Goal: Information Seeking & Learning: Learn about a topic

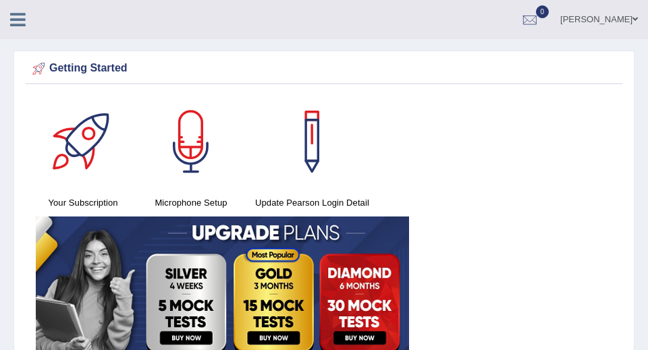
click at [18, 24] on icon at bounding box center [18, 20] width 16 height 18
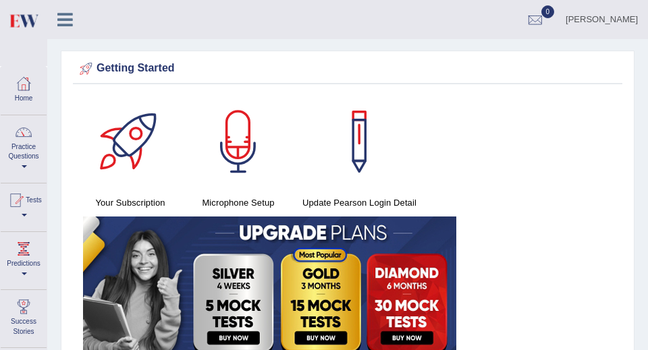
click at [17, 146] on link "Practice Questions" at bounding box center [24, 146] width 46 height 63
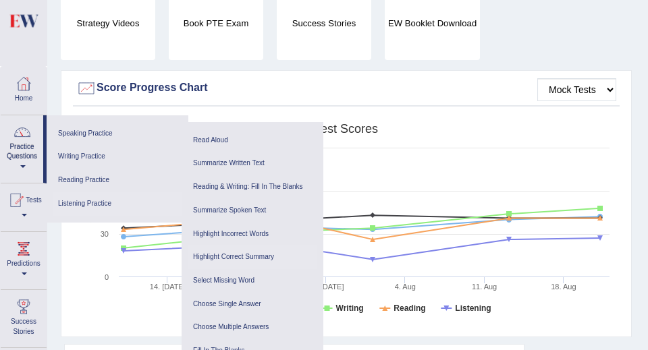
scroll to position [468, 0]
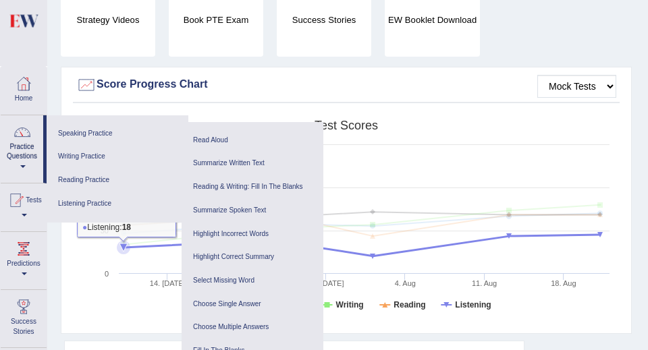
click at [144, 268] on rect at bounding box center [346, 217] width 540 height 209
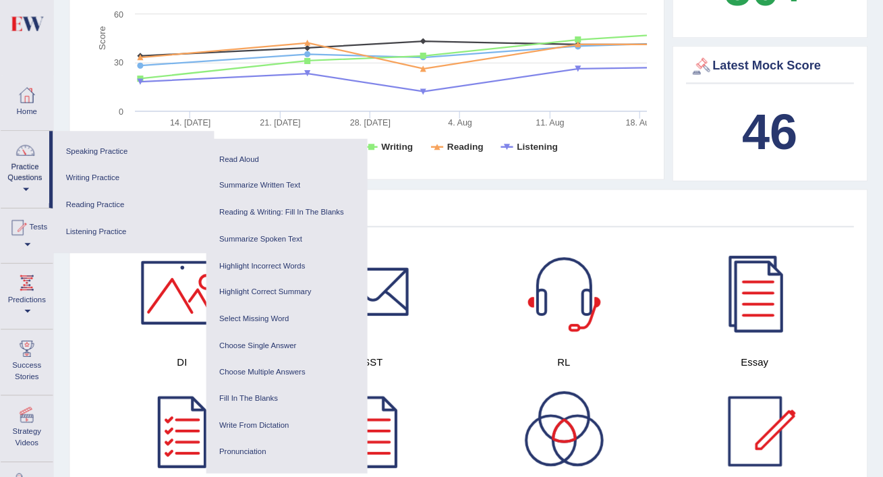
scroll to position [513, 0]
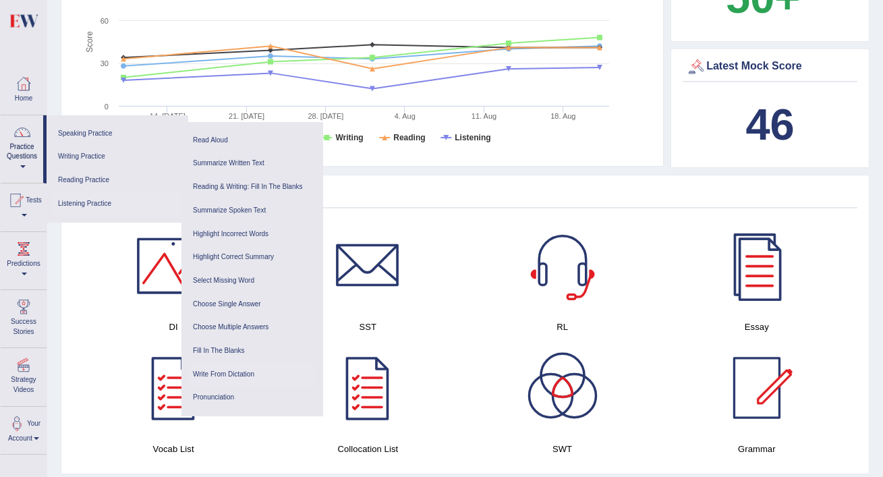
click at [241, 350] on link "Write From Dictation" at bounding box center [252, 375] width 128 height 24
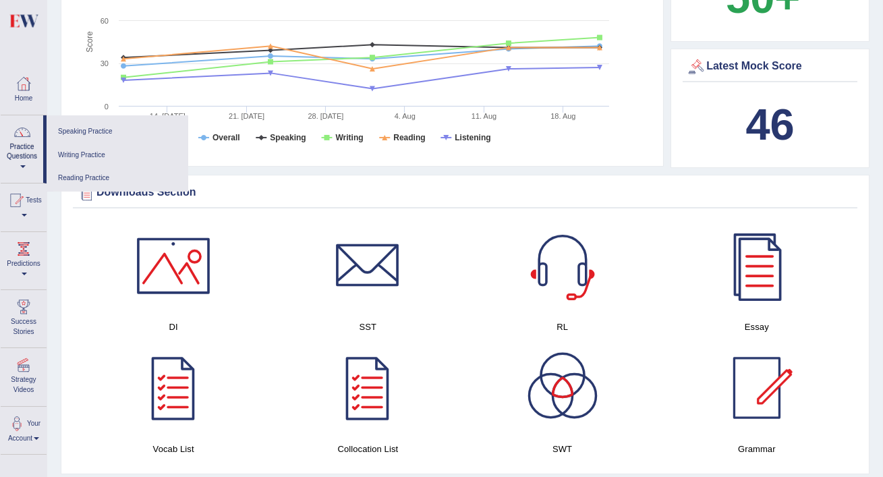
click at [241, 350] on link at bounding box center [173, 388] width 181 height 94
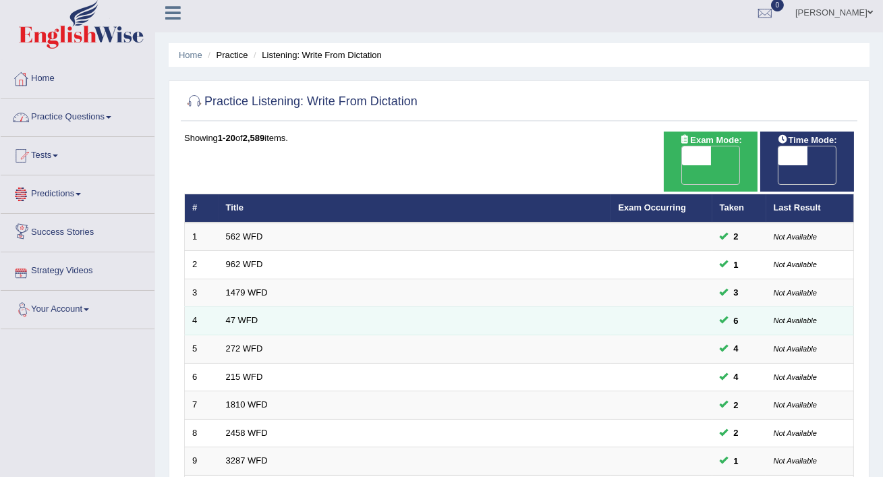
scroll to position [413, 0]
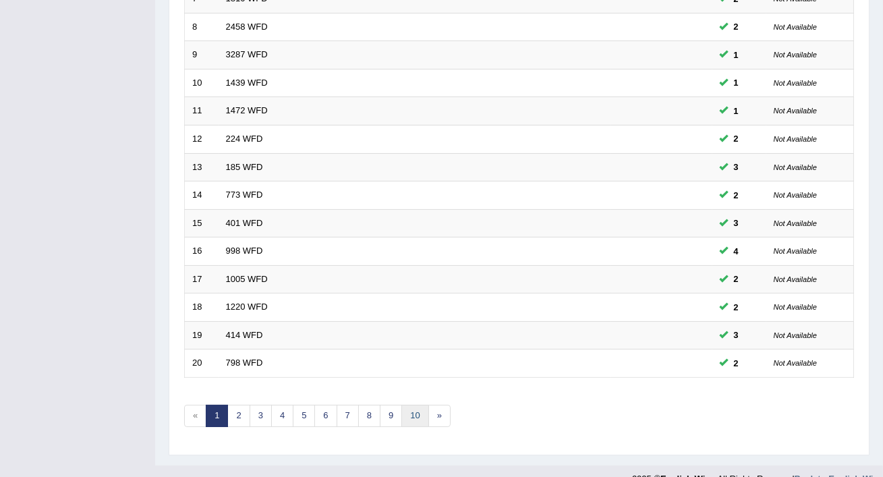
click at [412, 405] on link "10" at bounding box center [414, 416] width 27 height 22
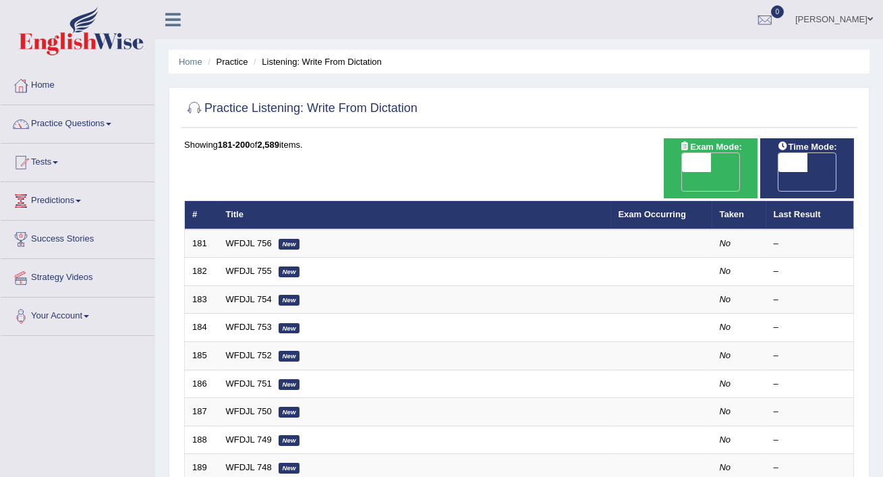
click at [600, 141] on div "Showing 181-200 of 2,589 items." at bounding box center [519, 144] width 670 height 13
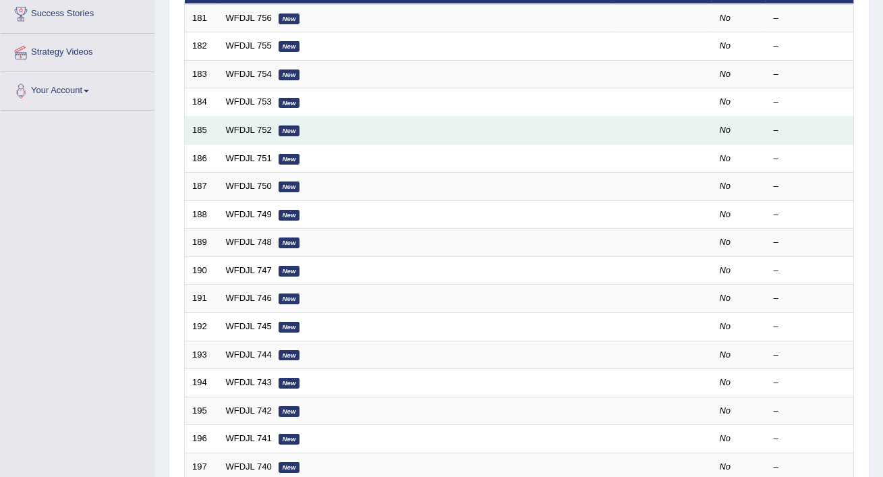
scroll to position [227, 0]
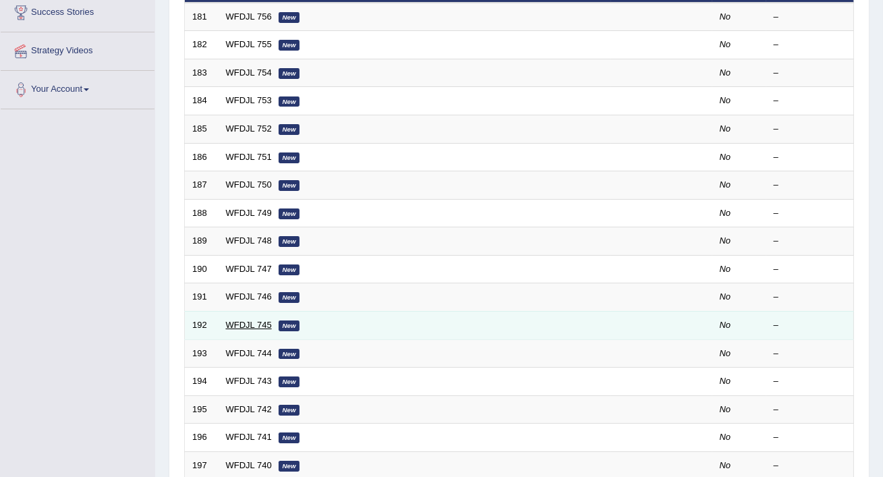
click at [260, 320] on link "WFDJL 745" at bounding box center [249, 325] width 46 height 10
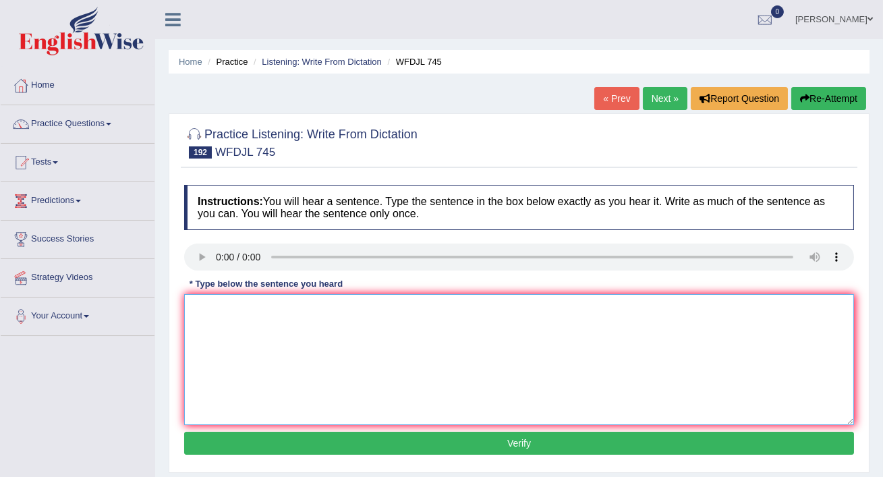
click at [238, 341] on textarea at bounding box center [519, 359] width 670 height 131
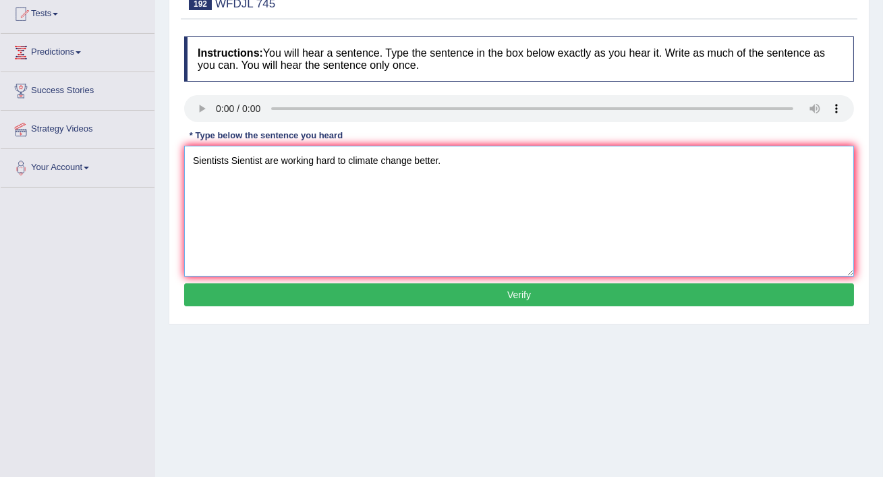
scroll to position [149, 0]
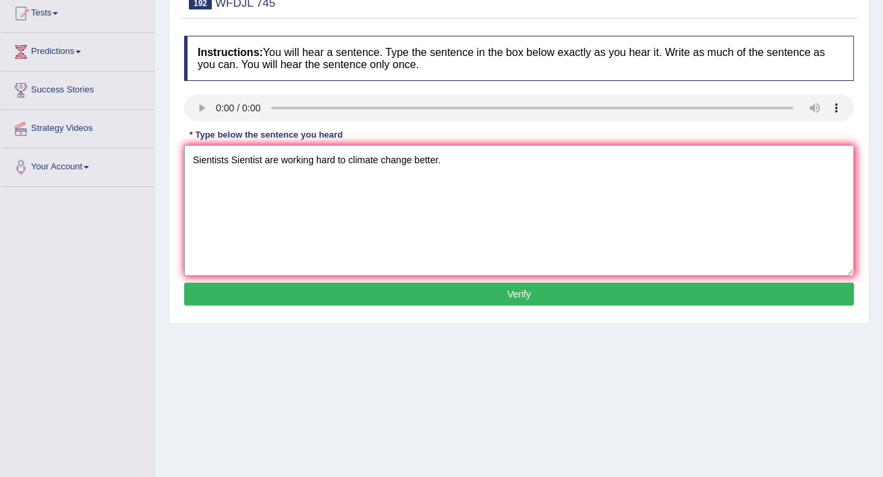
type textarea "Sientists Sientist are working hard to climate change better."
click at [329, 293] on button "Verify" at bounding box center [519, 294] width 670 height 23
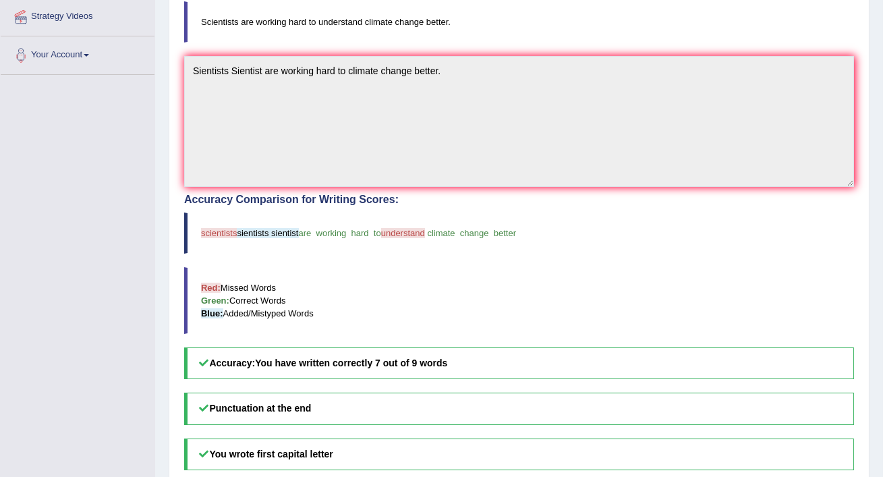
scroll to position [87, 0]
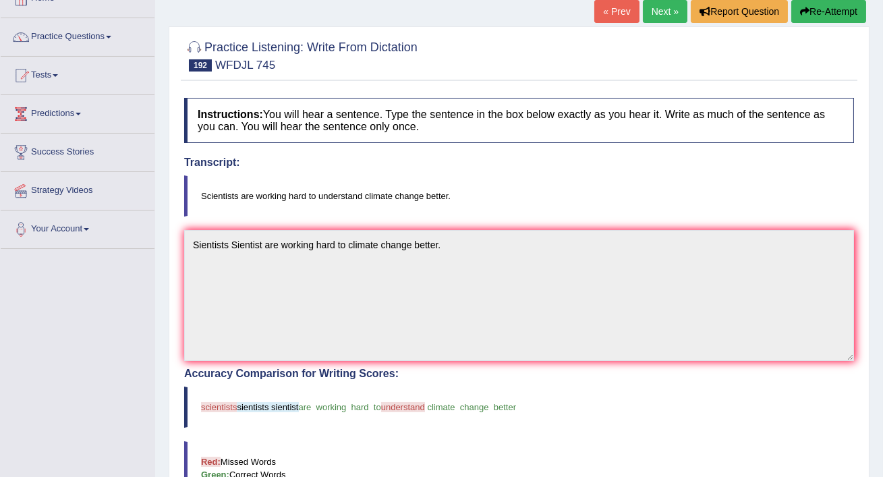
click at [658, 16] on link "Next »" at bounding box center [665, 11] width 45 height 23
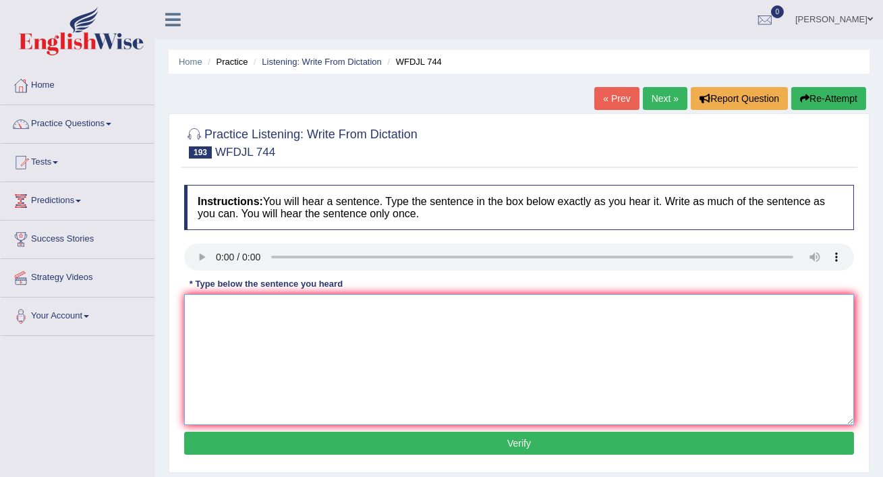
click at [233, 317] on textarea at bounding box center [519, 359] width 670 height 131
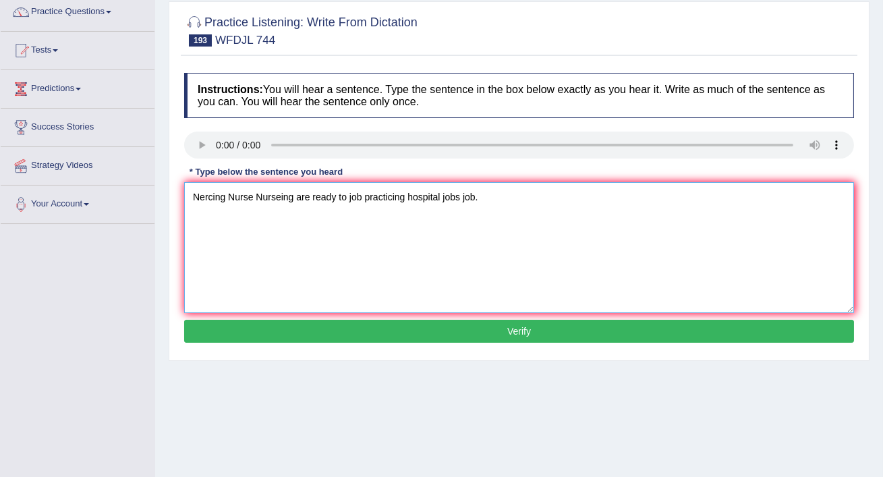
scroll to position [160, 0]
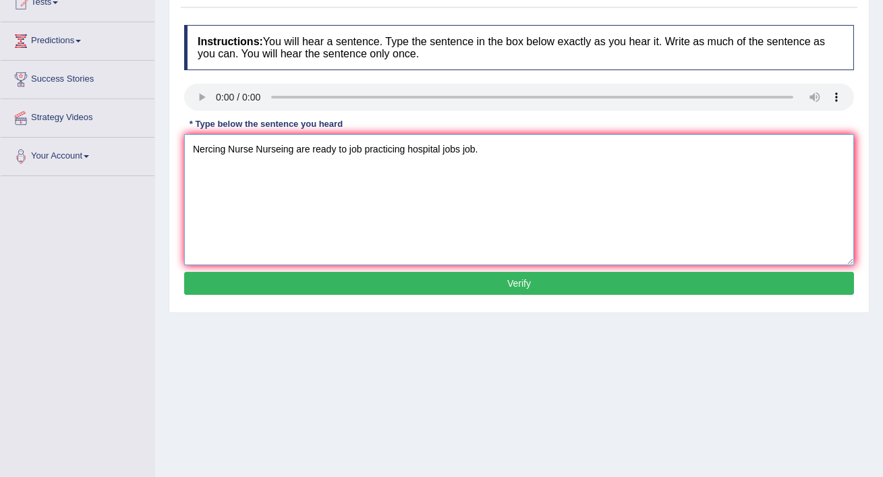
click at [253, 149] on textarea "Nercing Nurse Nurseing are ready to job practicing hospital jobs job." at bounding box center [519, 199] width 670 height 131
click at [254, 151] on textarea "Nercing Nurse Nurseing are ready to job practicing hospital jobs job." at bounding box center [519, 199] width 670 height 131
type textarea "Nercing Nurses Nurseing are ready to job practicing hospital jobs job."
click at [389, 279] on button "Verify" at bounding box center [519, 283] width 670 height 23
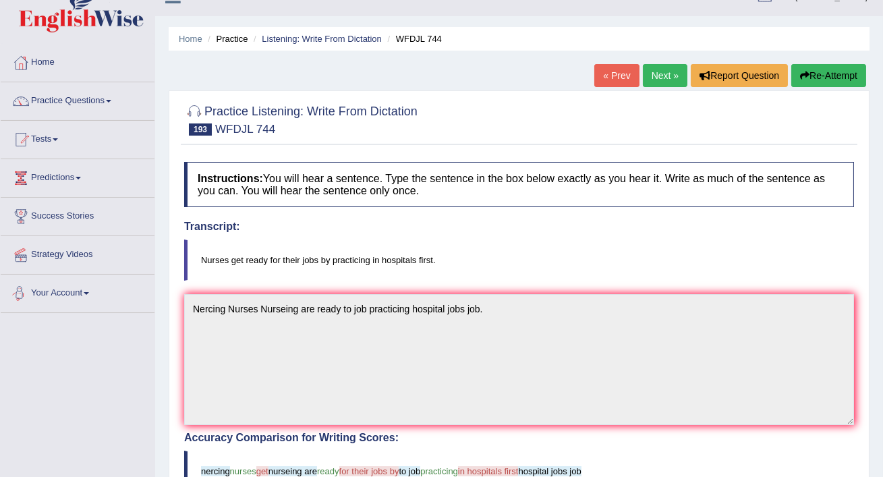
scroll to position [0, 0]
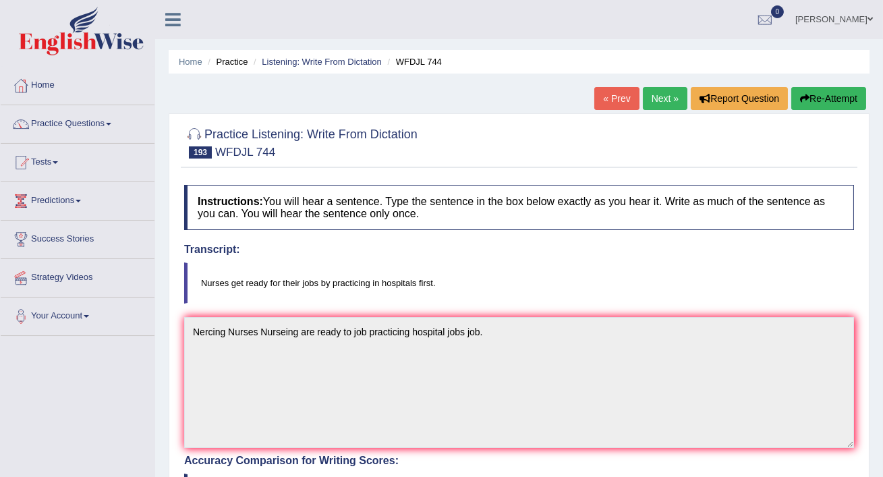
click at [655, 105] on link "Next »" at bounding box center [665, 98] width 45 height 23
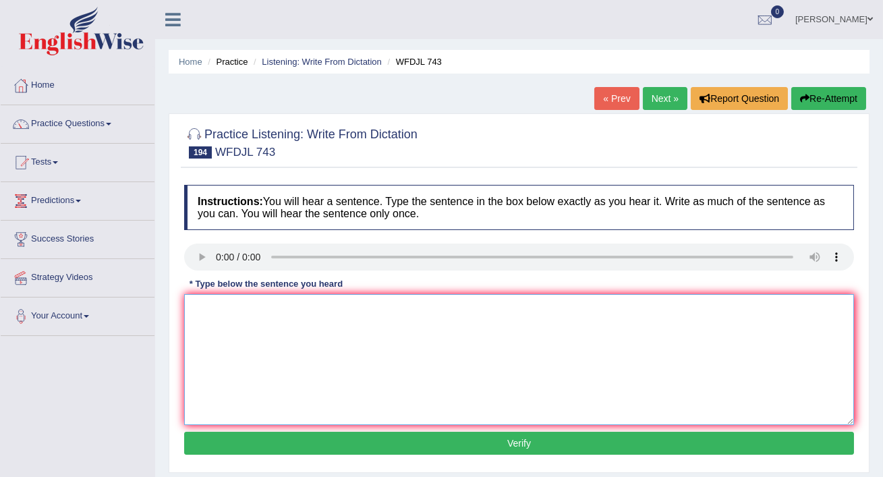
click at [215, 310] on textarea at bounding box center [519, 359] width 670 height 131
click at [209, 318] on textarea at bounding box center [519, 359] width 670 height 131
click at [261, 310] on textarea "company" at bounding box center [519, 359] width 670 height 131
click at [300, 312] on textarea "companies are protected for bad coments" at bounding box center [519, 359] width 670 height 131
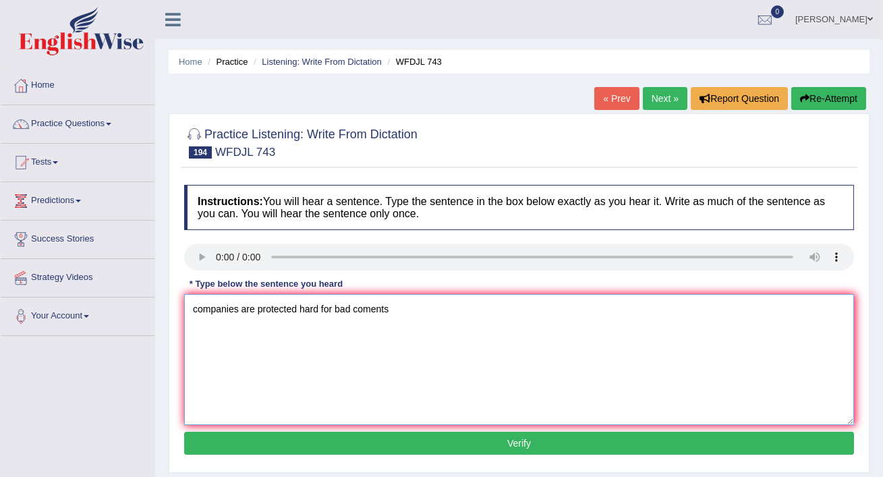
click at [198, 311] on textarea "companies are protected hard for bad coments" at bounding box center [519, 359] width 670 height 131
click at [349, 309] on textarea "companies try to hard protected hard for bad coments" at bounding box center [519, 359] width 670 height 131
click at [436, 310] on textarea "companies try to hard protected brand for bad coments" at bounding box center [519, 359] width 670 height 131
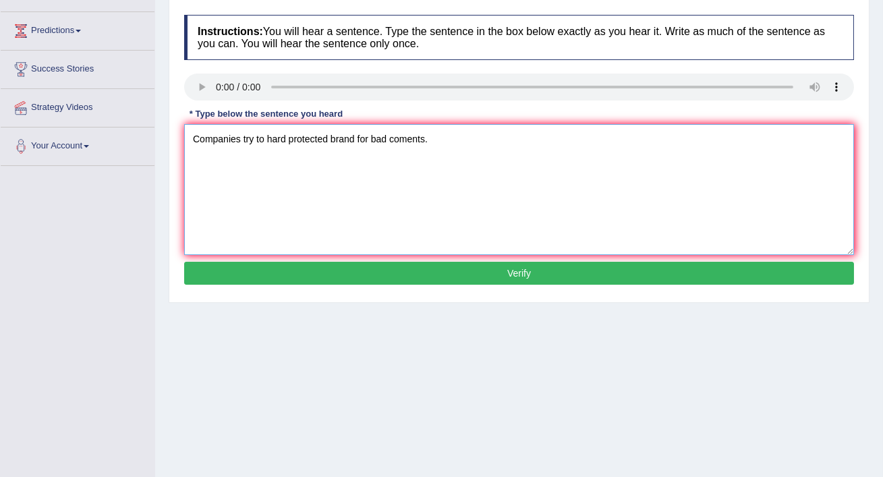
scroll to position [180, 0]
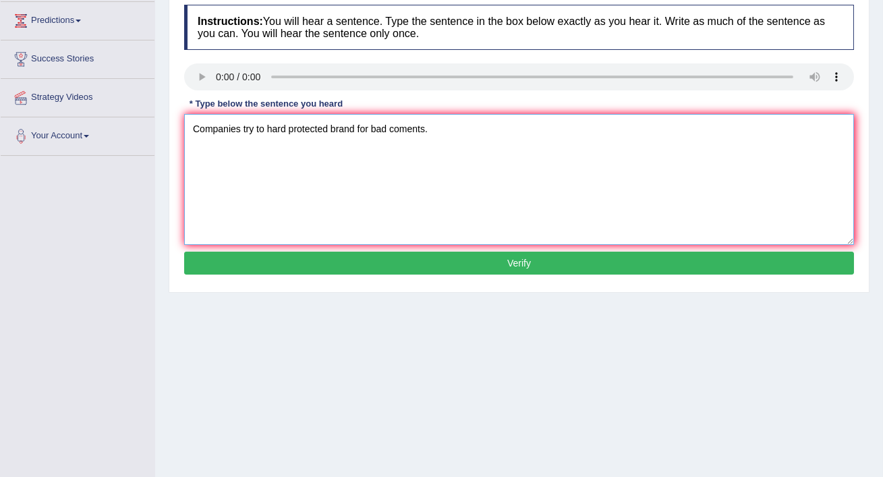
type textarea "Companies try to hard protected brand for bad coments."
click at [465, 263] on button "Verify" at bounding box center [519, 263] width 670 height 23
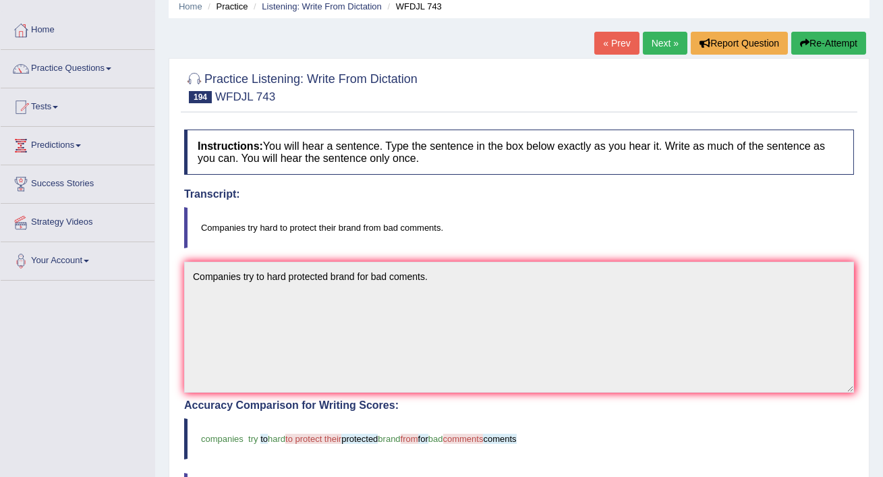
scroll to position [0, 0]
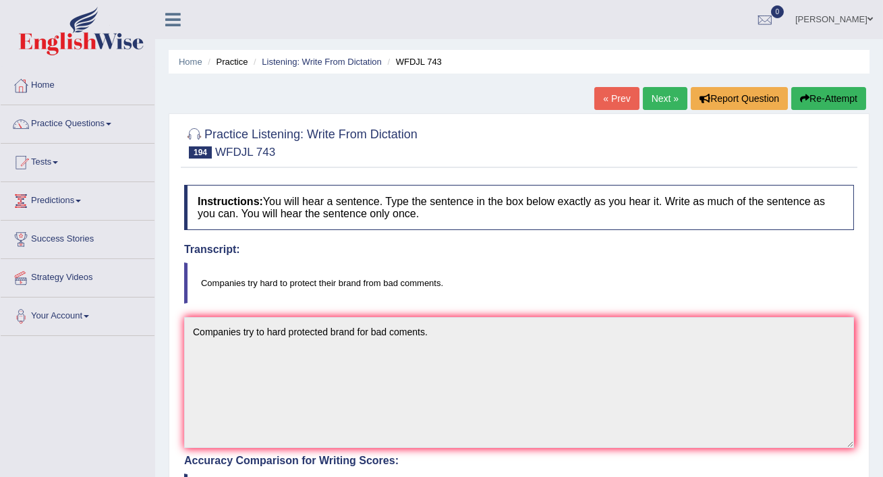
click at [661, 93] on link "Next »" at bounding box center [665, 98] width 45 height 23
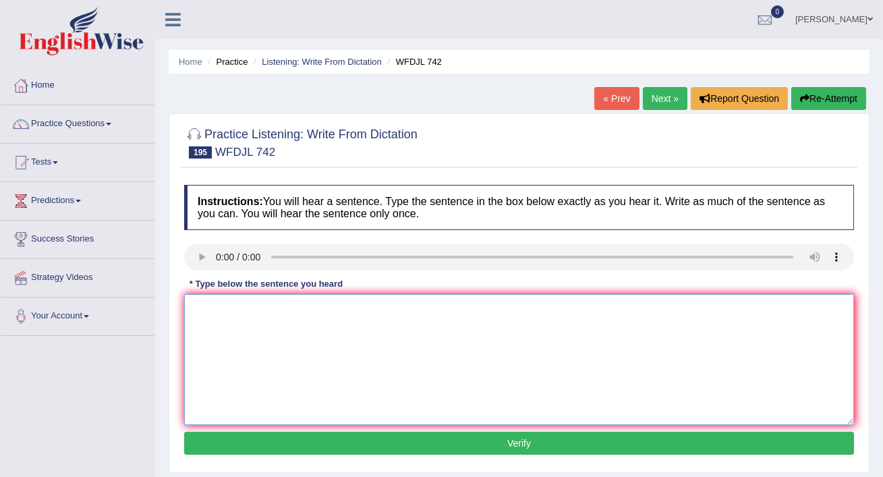
click at [215, 307] on textarea at bounding box center [519, 359] width 670 height 131
click at [297, 309] on textarea "Getting into the class" at bounding box center [519, 359] width 670 height 131
click at [257, 304] on textarea "Getting into the class really hard because it's populer." at bounding box center [519, 359] width 670 height 131
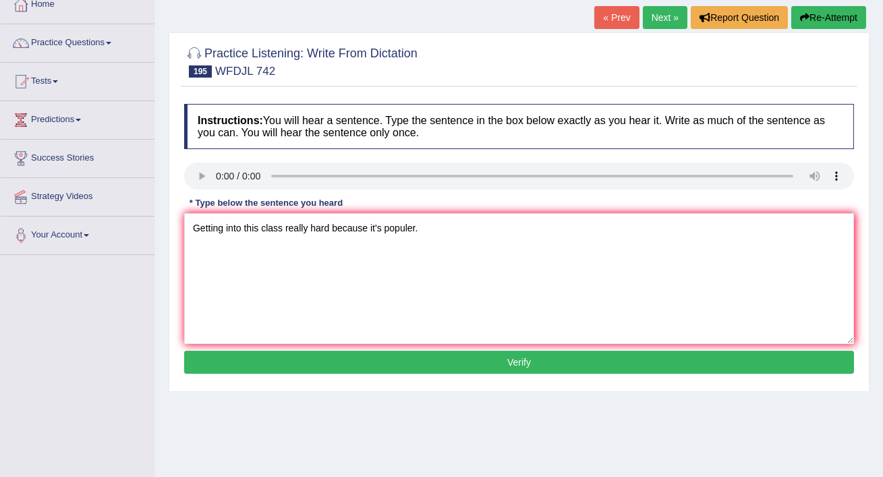
scroll to position [82, 0]
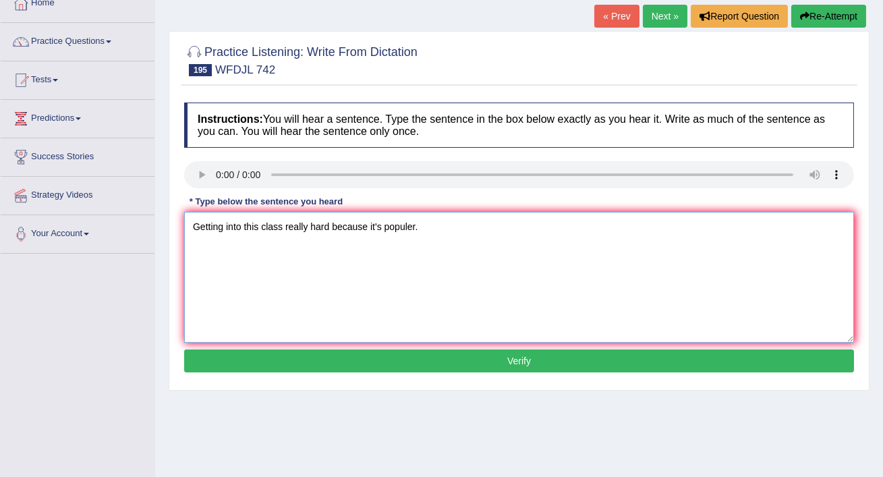
click at [286, 225] on textarea "Getting into this class really hard because it's populer." at bounding box center [519, 277] width 670 height 131
type textarea "Getting into this class is really hard because it's populer."
click at [358, 363] on button "Verify" at bounding box center [519, 361] width 670 height 23
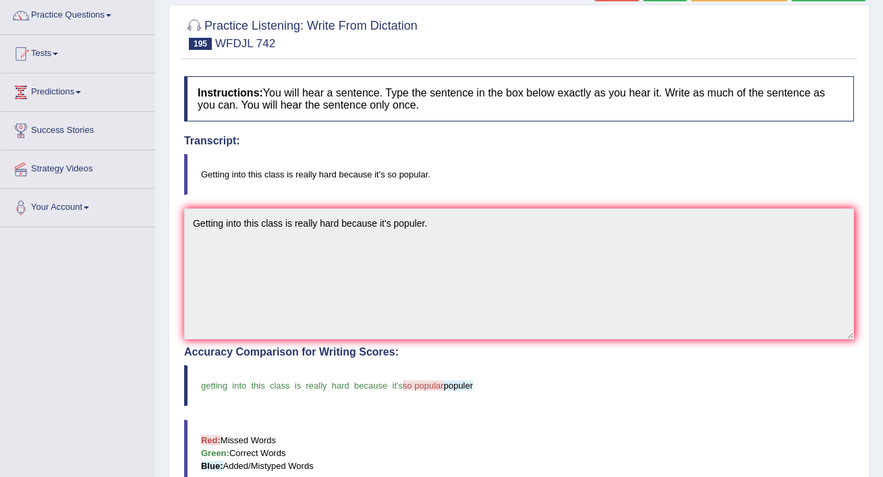
scroll to position [0, 0]
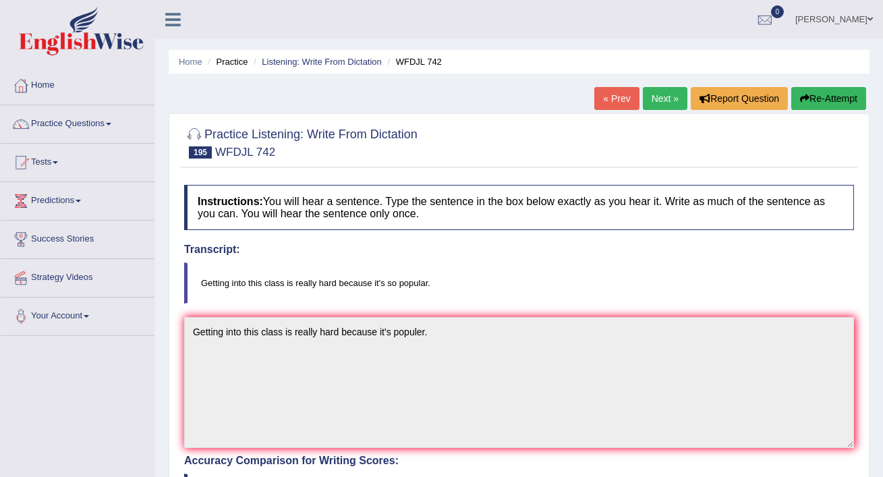
click at [663, 99] on link "Next »" at bounding box center [665, 98] width 45 height 23
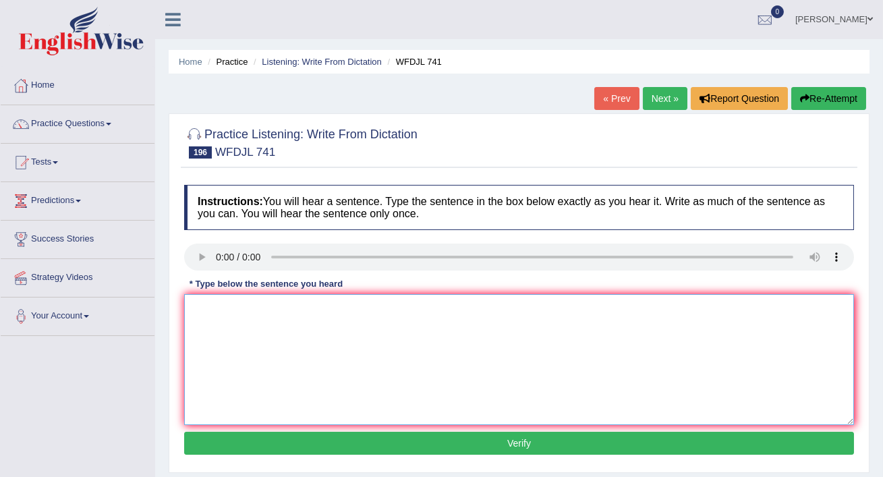
click at [205, 311] on textarea at bounding box center [519, 359] width 670 height 131
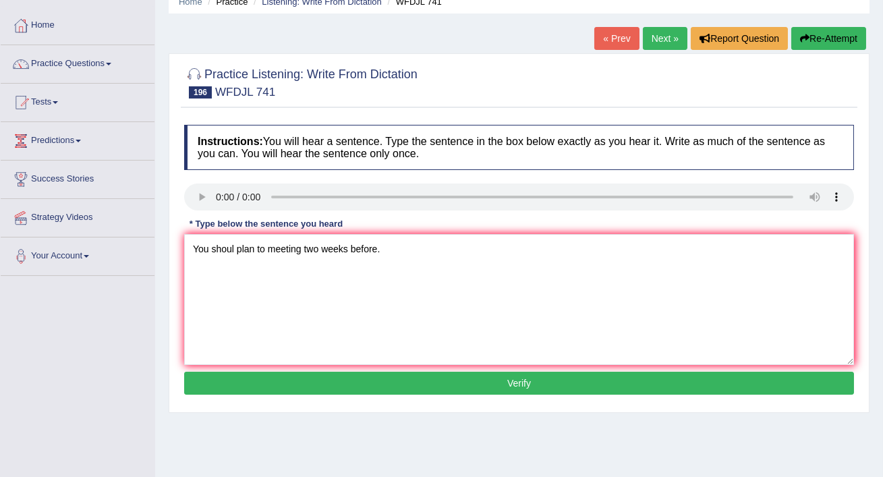
scroll to position [65, 0]
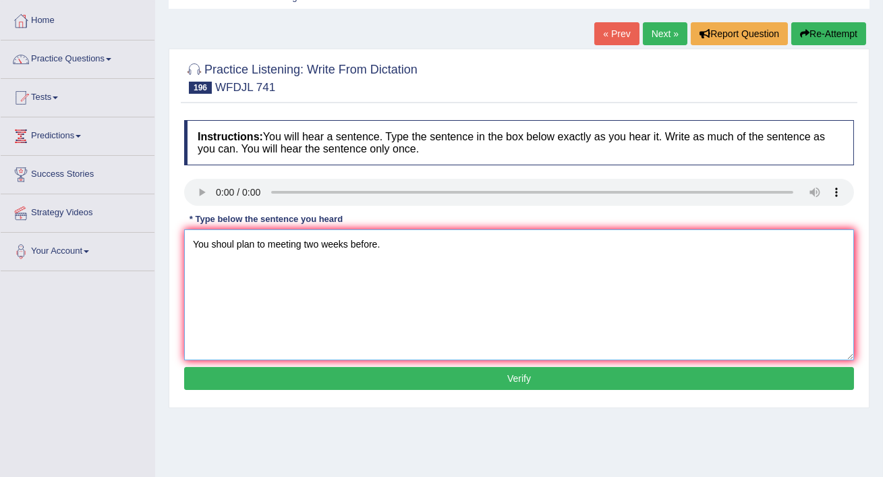
click at [304, 244] on textarea "You shoul plan to meeting two weeks before." at bounding box center [519, 294] width 670 height 131
type textarea "You shoul plan to meeting least two weeks before."
click at [362, 372] on button "Verify" at bounding box center [519, 378] width 670 height 23
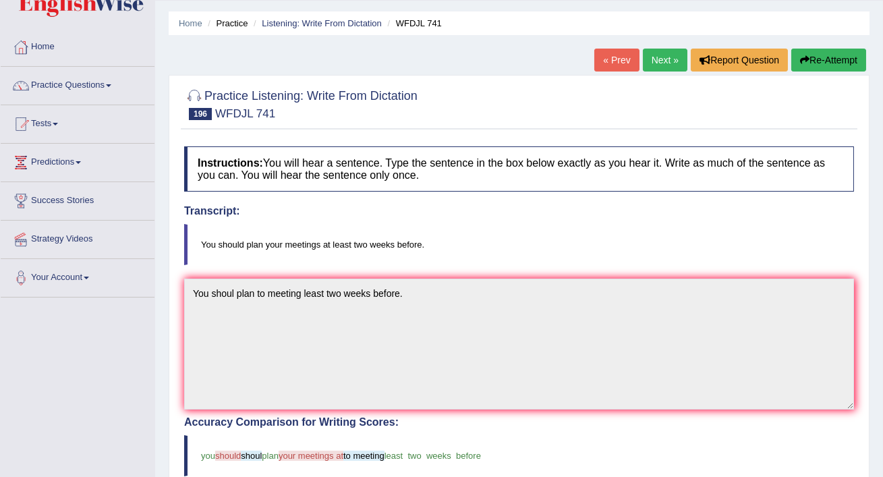
scroll to position [0, 0]
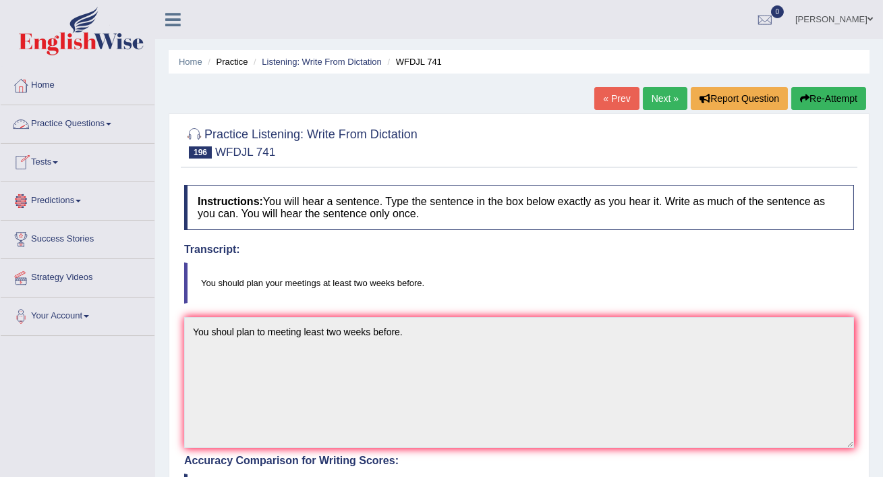
click at [43, 123] on link "Practice Questions" at bounding box center [78, 122] width 154 height 34
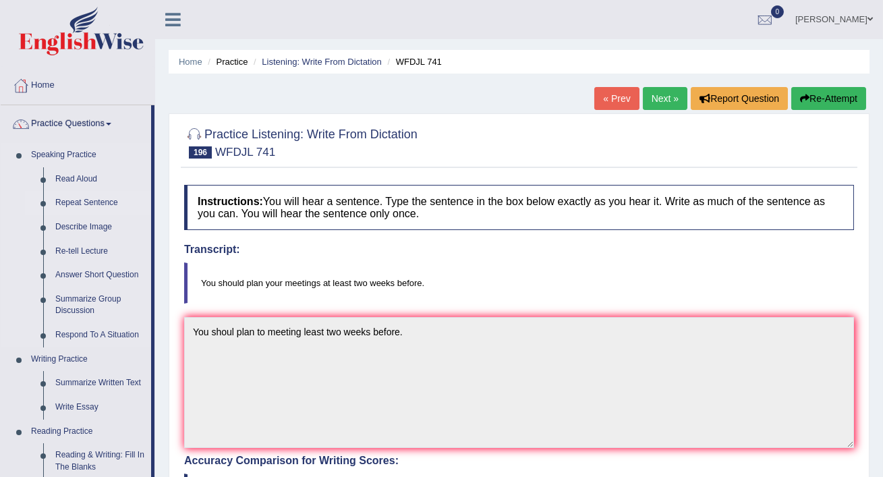
click at [78, 202] on link "Repeat Sentence" at bounding box center [100, 203] width 102 height 24
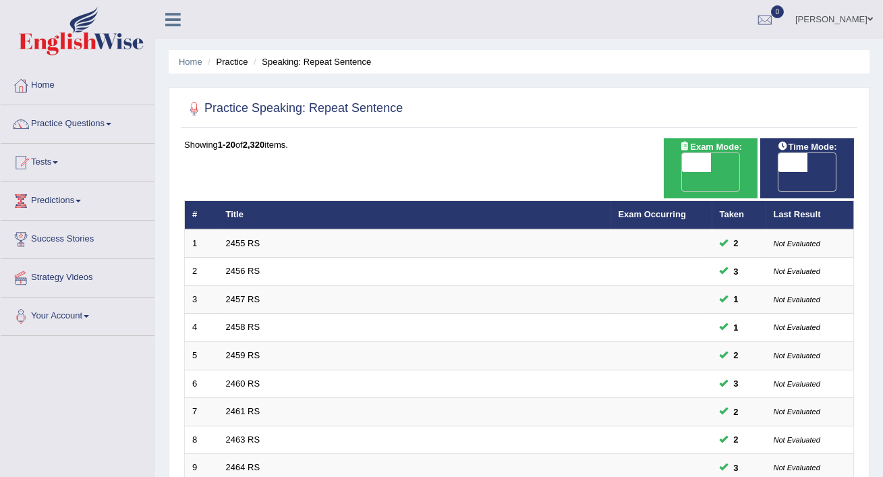
click at [779, 172] on span "OFF" at bounding box center [764, 181] width 29 height 19
checkbox input "true"
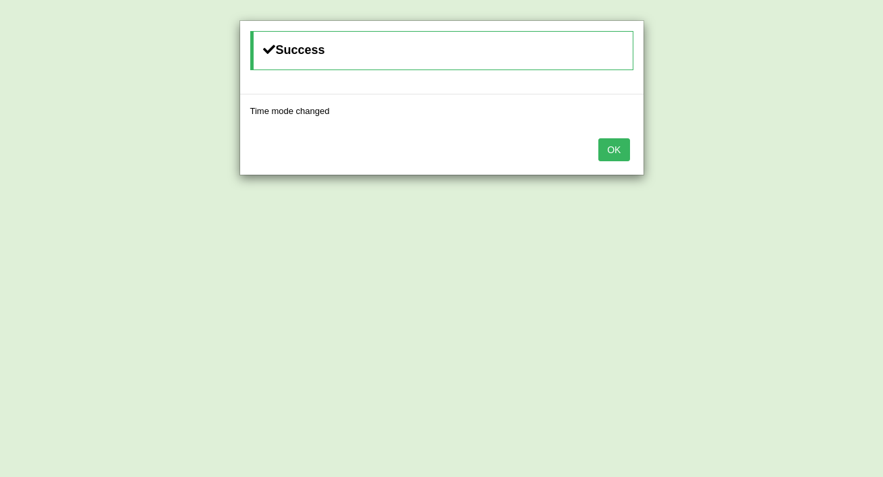
click at [620, 153] on button "OK" at bounding box center [614, 149] width 31 height 23
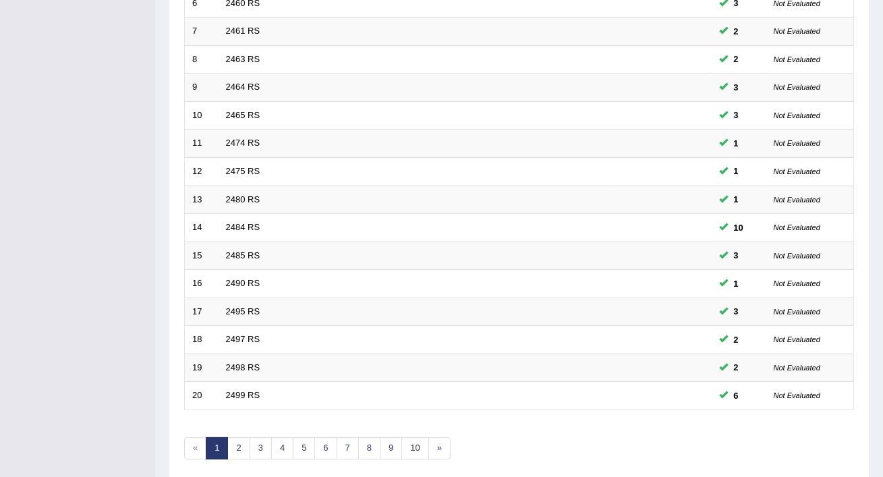
scroll to position [393, 0]
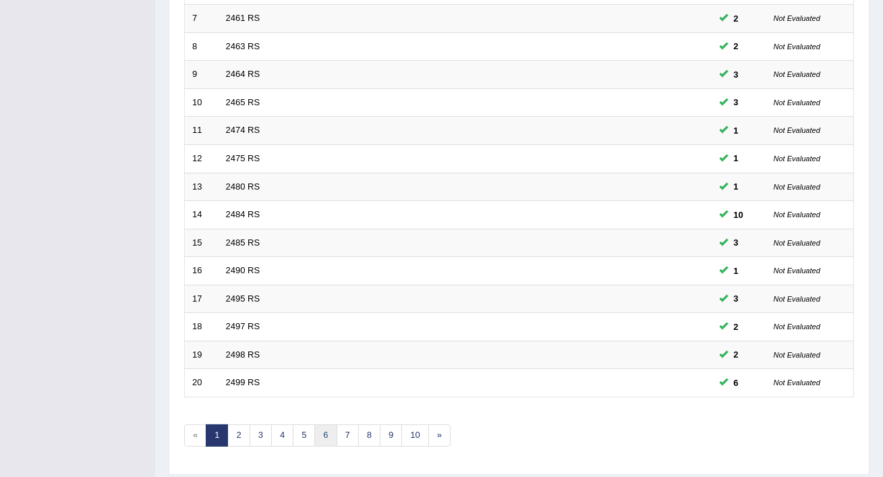
click at [329, 424] on link "6" at bounding box center [325, 435] width 22 height 22
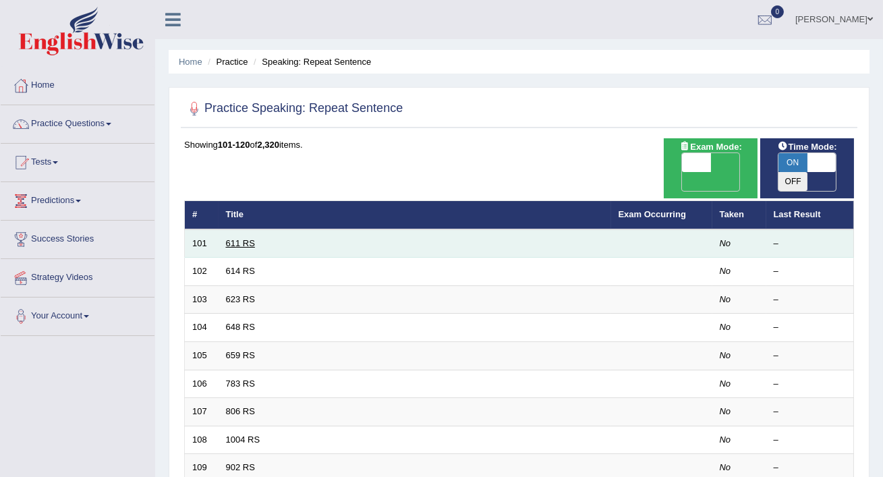
click at [247, 238] on link "611 RS" at bounding box center [240, 243] width 29 height 10
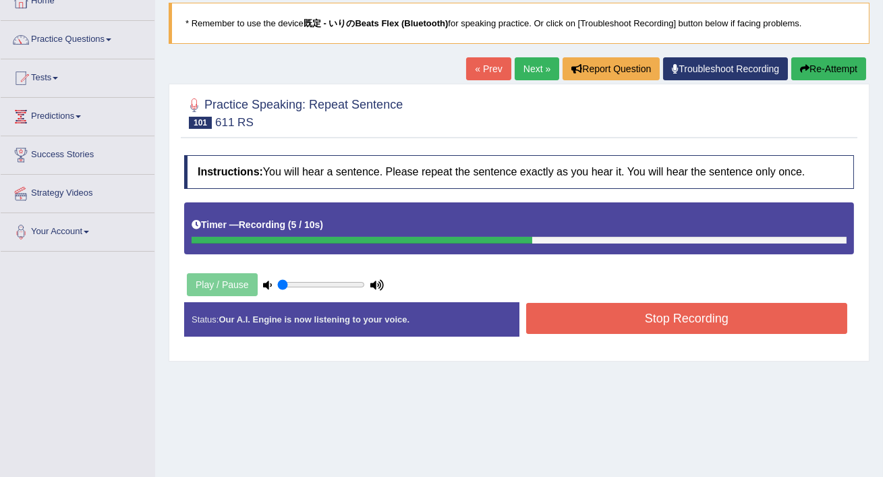
scroll to position [94, 0]
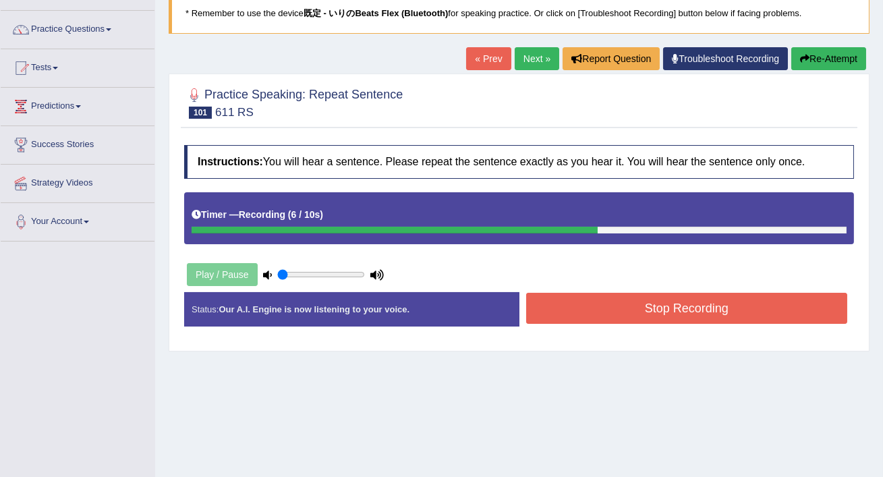
click at [548, 304] on button "Stop Recording" at bounding box center [687, 308] width 322 height 31
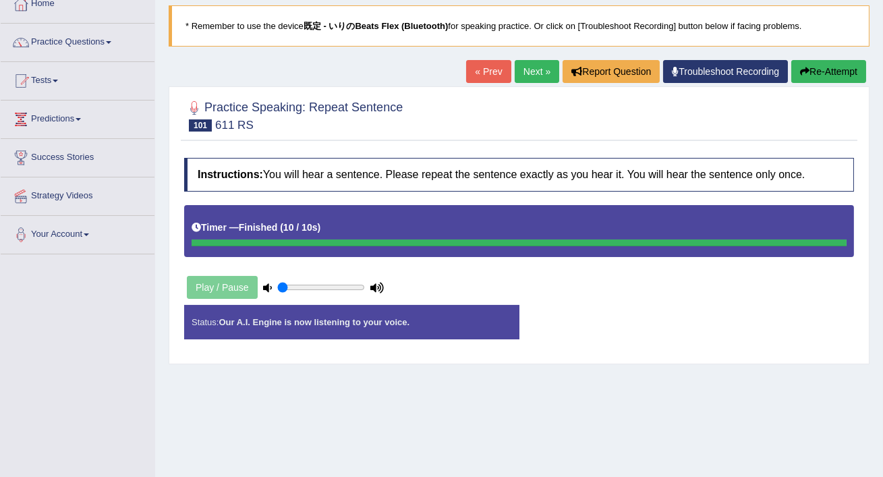
scroll to position [80, 0]
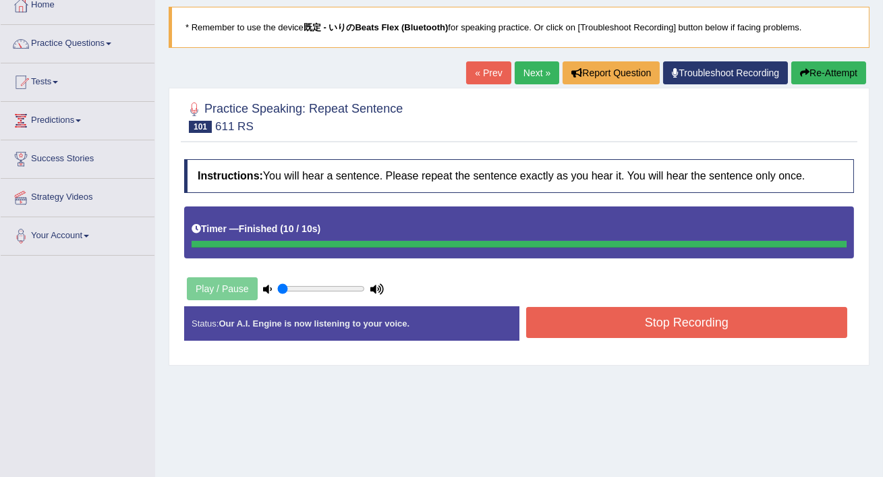
scroll to position [72, 0]
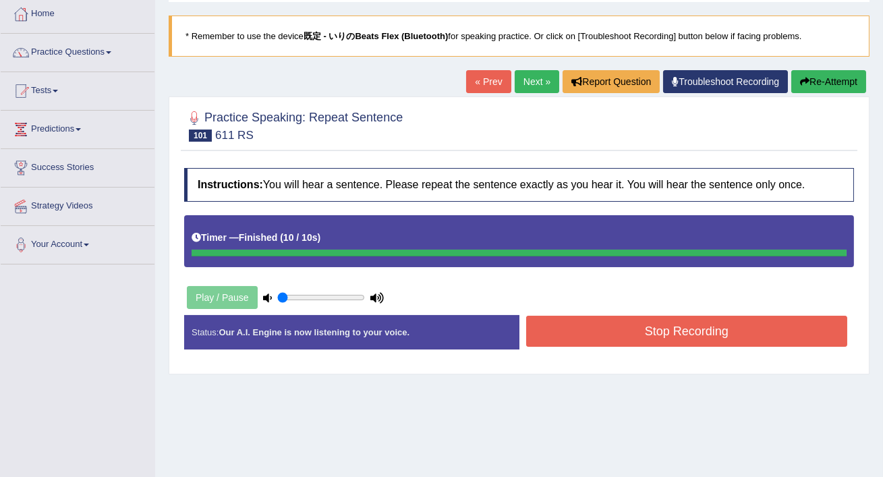
click at [806, 79] on button "Re-Attempt" at bounding box center [829, 81] width 75 height 23
click at [706, 339] on button "Stop Recording" at bounding box center [687, 331] width 322 height 31
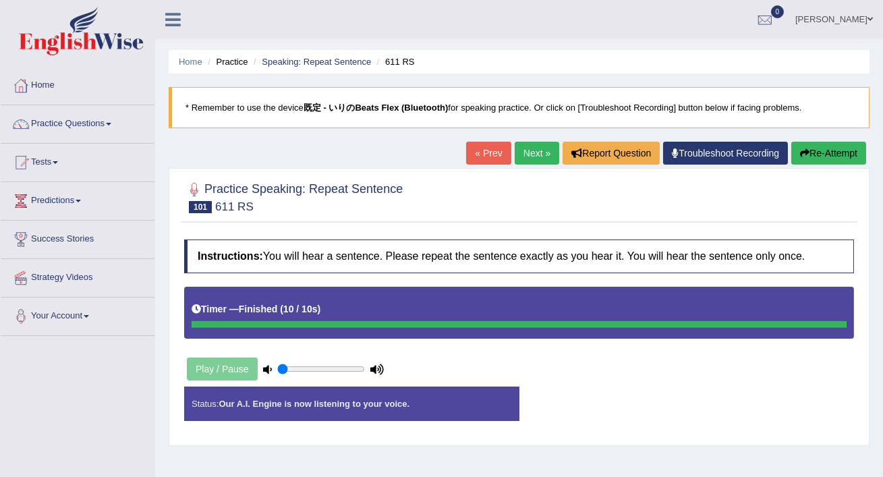
click at [819, 155] on button "Re-Attempt" at bounding box center [829, 153] width 75 height 23
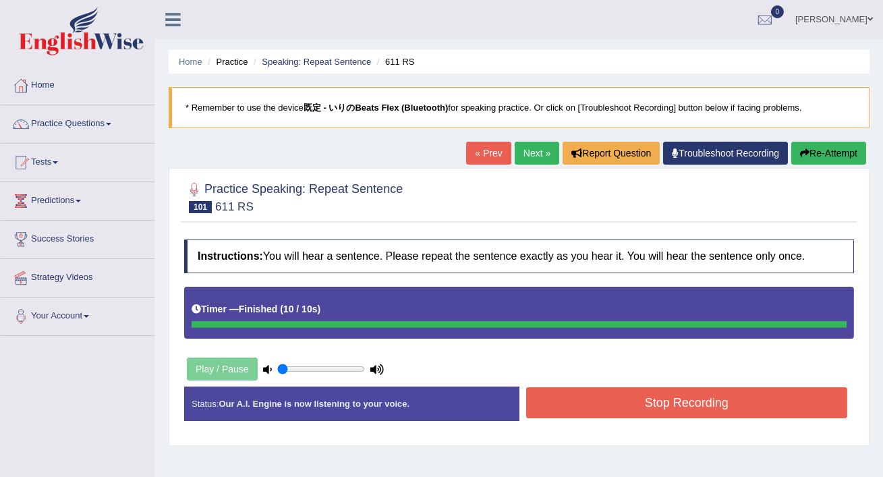
click at [545, 218] on div "Practice Speaking: Repeat Sentence 101 611 RS" at bounding box center [519, 198] width 677 height 47
click at [809, 153] on button "Re-Attempt" at bounding box center [829, 153] width 75 height 23
click at [760, 402] on button "Stop Recording" at bounding box center [687, 402] width 322 height 31
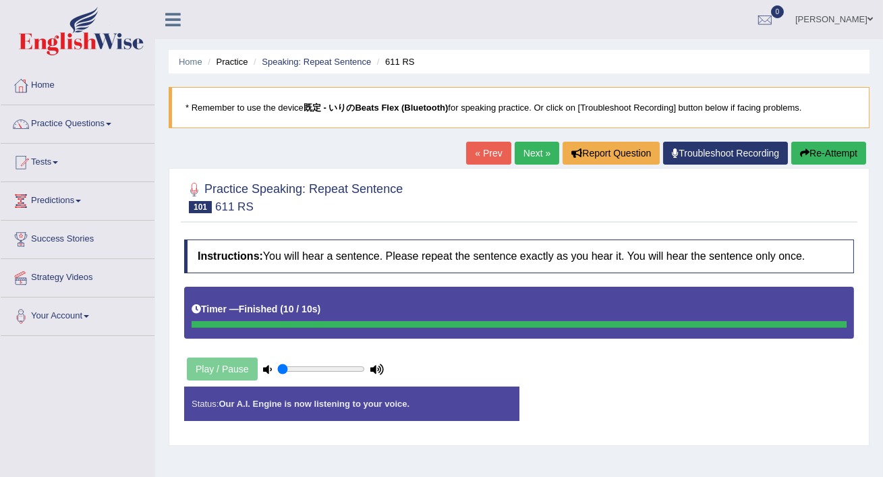
click at [710, 153] on link "Troubleshoot Recording" at bounding box center [725, 153] width 125 height 23
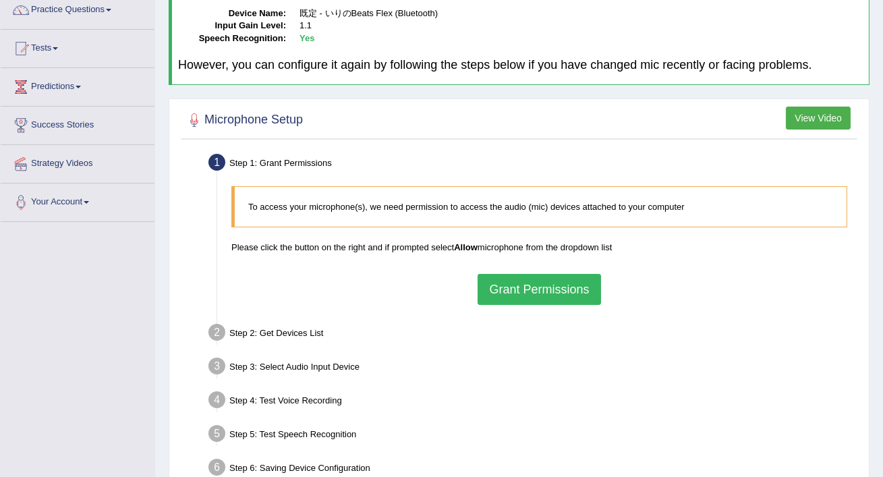
scroll to position [128, 0]
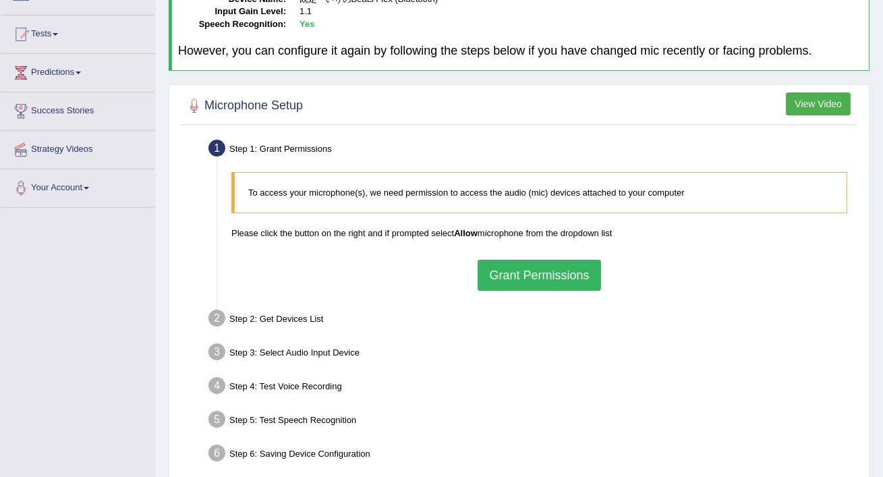
click at [582, 273] on button "Grant Permissions" at bounding box center [539, 275] width 123 height 31
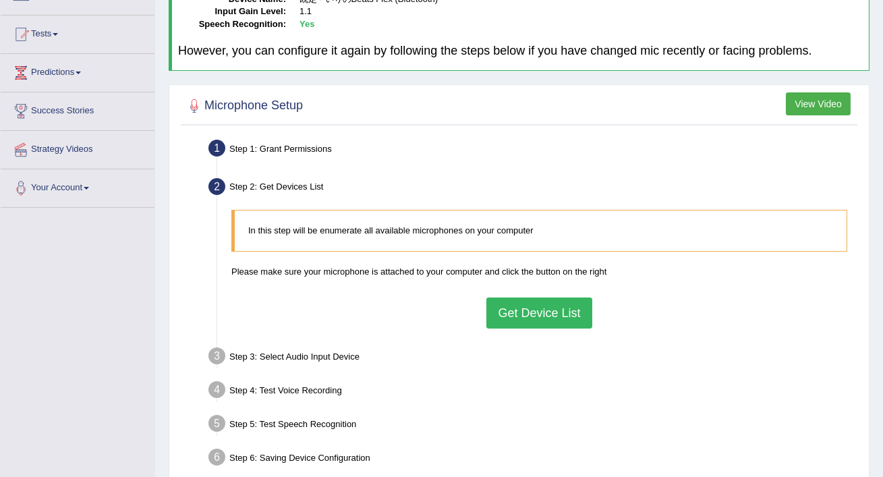
click at [554, 310] on button "Get Device List" at bounding box center [539, 313] width 105 height 31
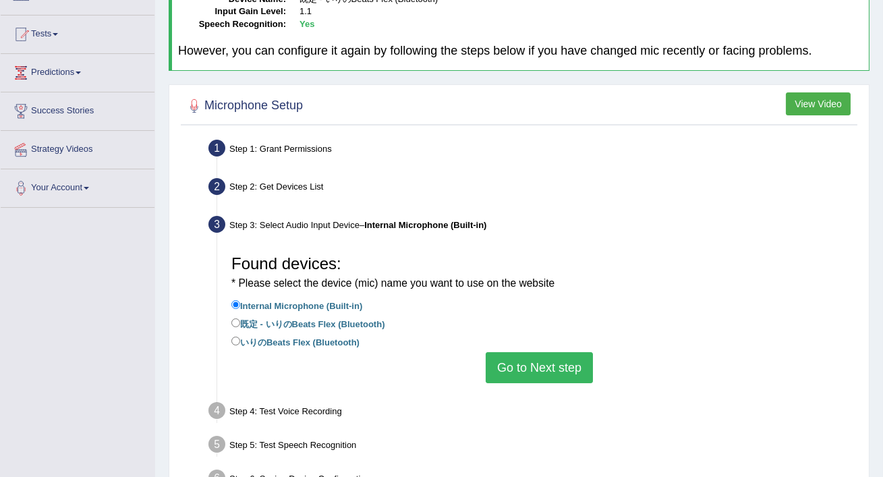
click at [343, 324] on label "既定 - いりのBeats Flex (Bluetooth)" at bounding box center [308, 323] width 154 height 15
click at [240, 324] on input "既定 - いりのBeats Flex (Bluetooth)" at bounding box center [235, 323] width 9 height 9
radio input "true"
click at [518, 370] on button "Go to Next step" at bounding box center [539, 367] width 107 height 31
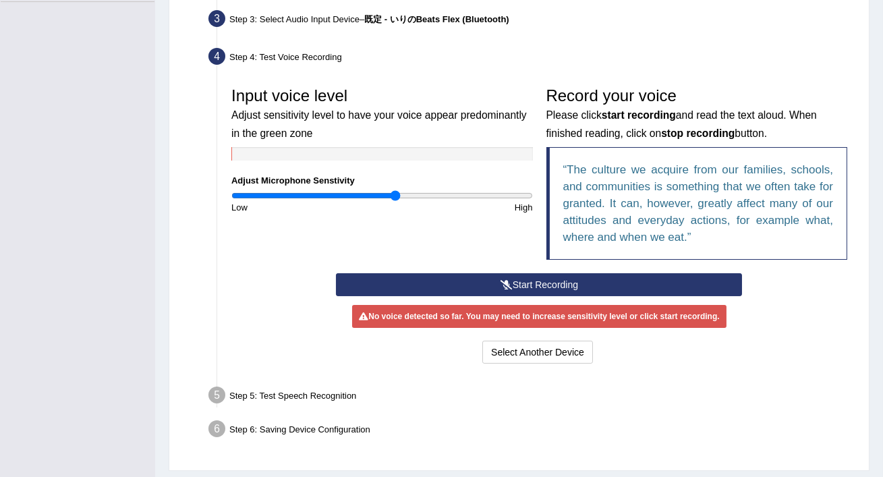
scroll to position [335, 0]
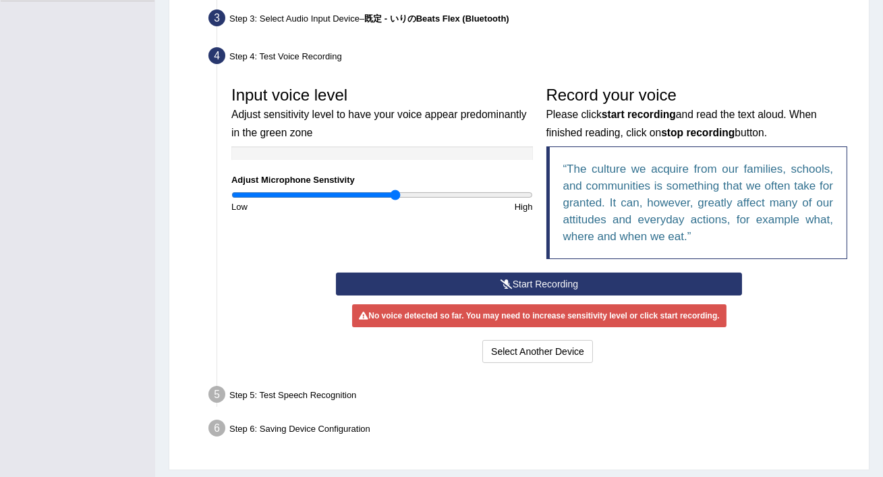
click at [578, 279] on button "Start Recording" at bounding box center [539, 284] width 406 height 23
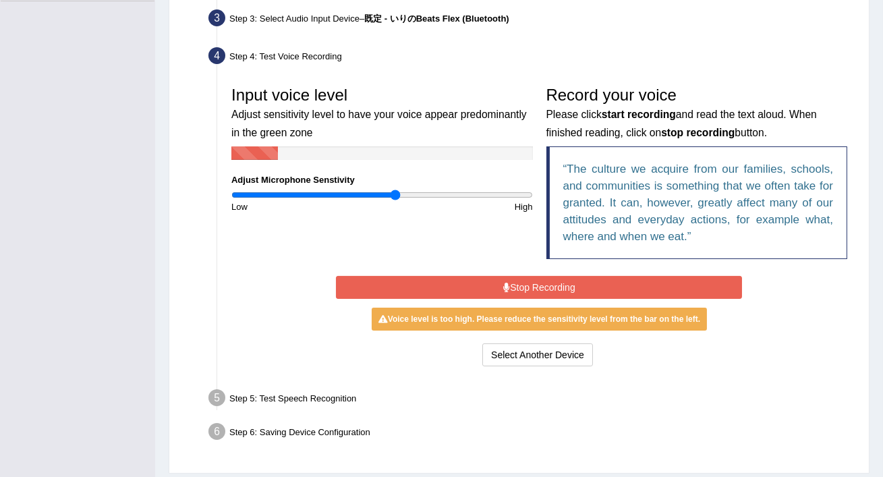
click at [577, 283] on button "Stop Recording" at bounding box center [539, 287] width 406 height 23
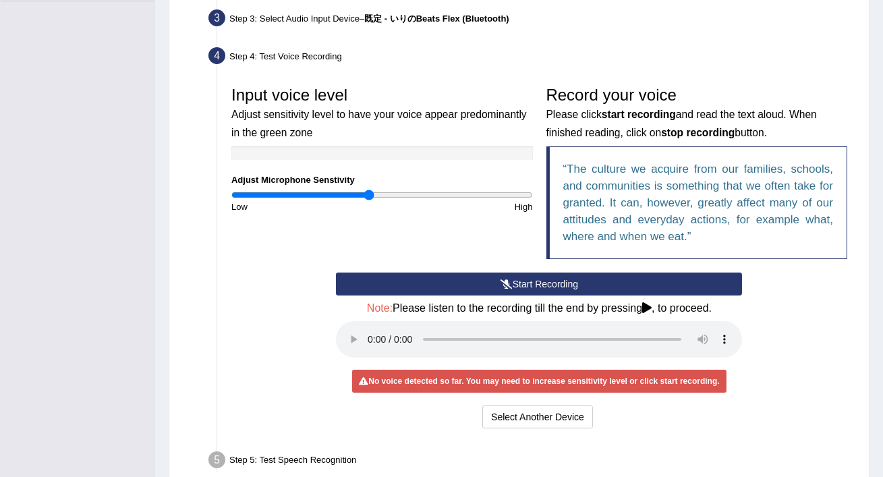
drag, startPoint x: 392, startPoint y: 196, endPoint x: 369, endPoint y: 198, distance: 23.0
type input "0.92"
click at [369, 198] on input "range" at bounding box center [382, 195] width 302 height 11
click at [425, 281] on button "Start Recording" at bounding box center [539, 284] width 406 height 23
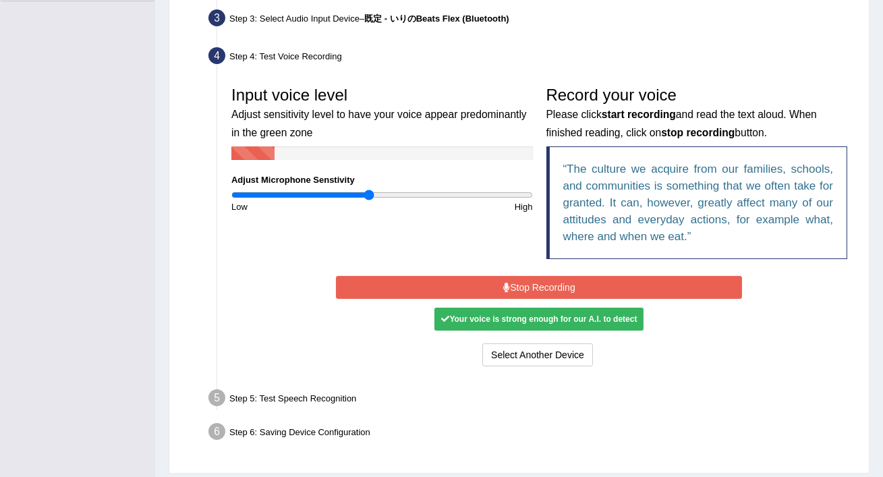
click at [541, 289] on button "Stop Recording" at bounding box center [539, 287] width 406 height 23
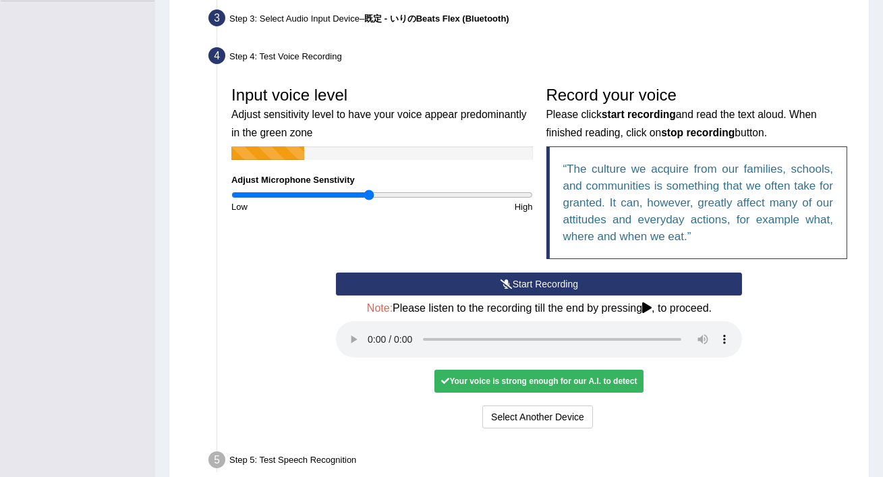
click at [549, 381] on div "Your voice is strong enough for our A.I. to detect" at bounding box center [539, 381] width 209 height 23
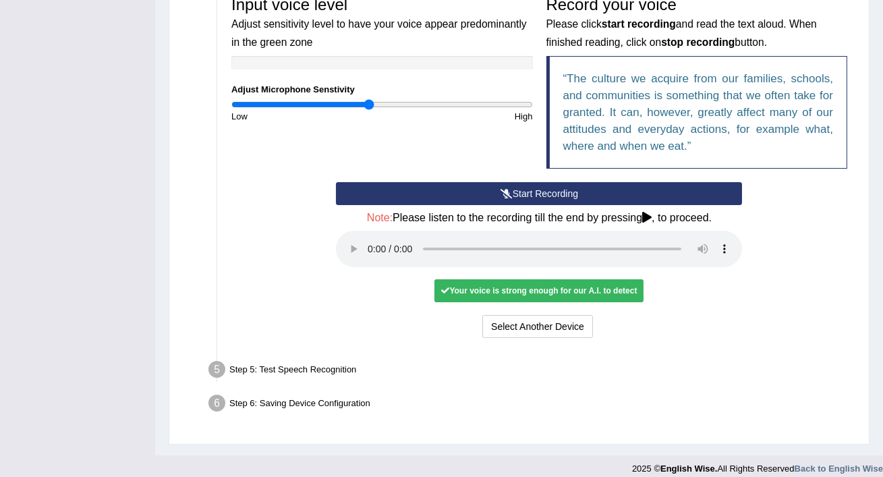
scroll to position [426, 0]
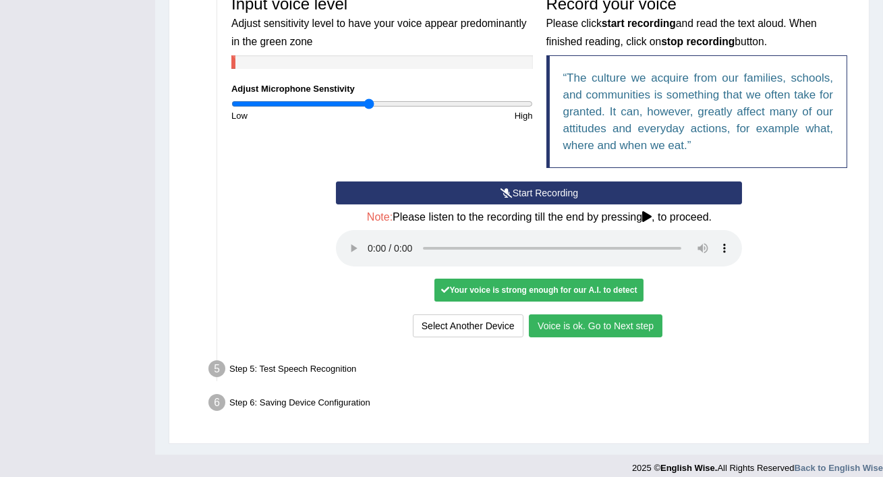
click at [631, 318] on button "Voice is ok. Go to Next step" at bounding box center [596, 325] width 134 height 23
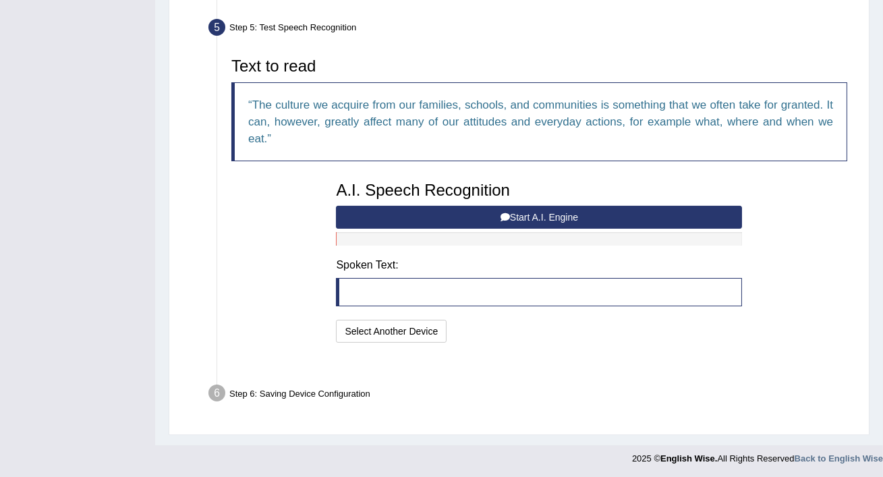
scroll to position [382, 0]
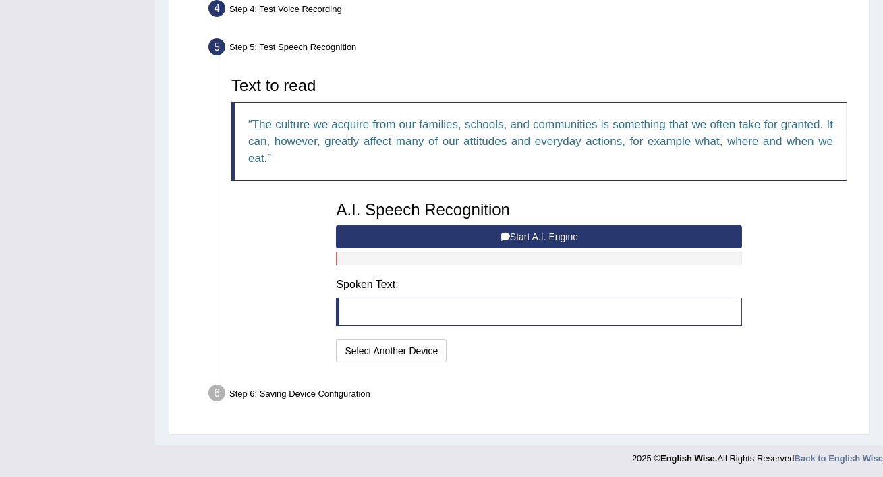
click at [577, 233] on button "Start A.I. Engine" at bounding box center [539, 236] width 406 height 23
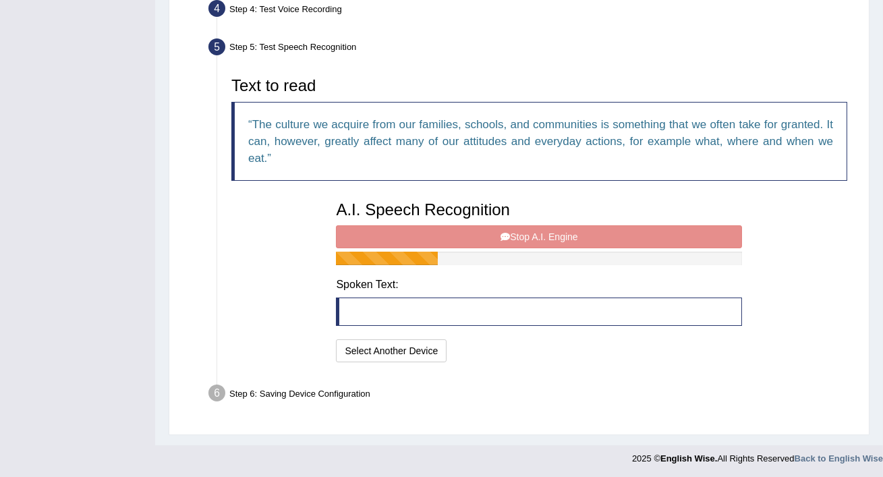
click at [556, 236] on div "A.I. Speech Recognition Start A.I. Engine Stop A.I. Engine Note: Please listen …" at bounding box center [539, 279] width 420 height 171
click at [418, 350] on button "Select Another Device" at bounding box center [391, 350] width 111 height 23
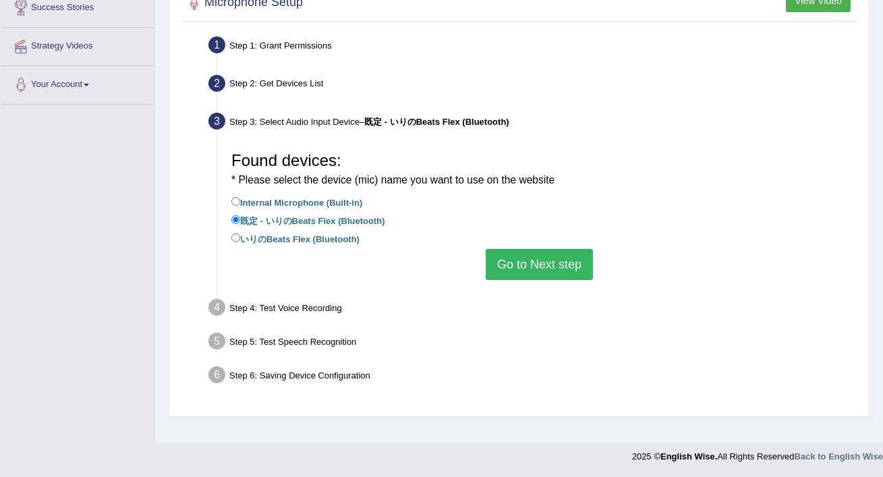
scroll to position [231, 0]
click at [536, 265] on button "Go to Next step" at bounding box center [539, 265] width 107 height 31
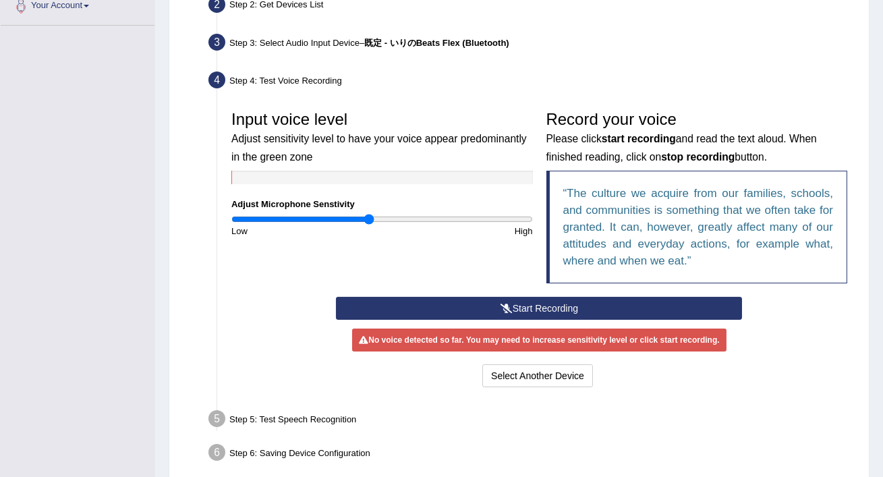
scroll to position [312, 0]
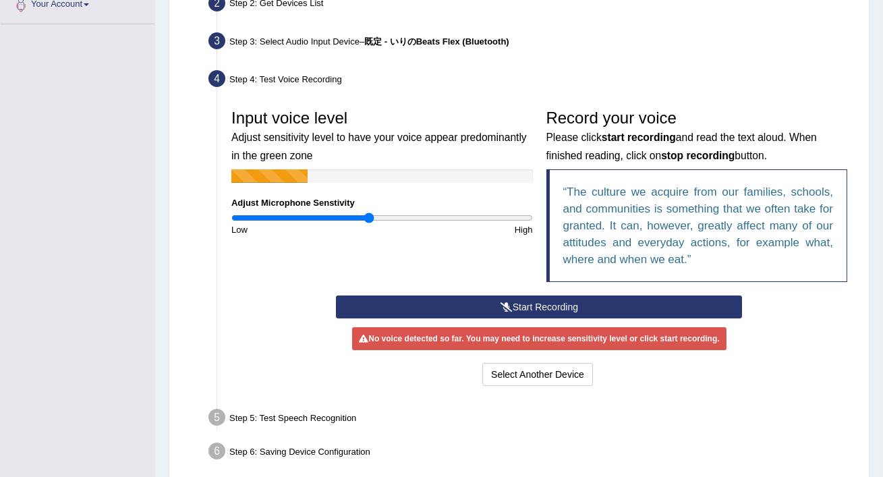
click at [564, 312] on button "Start Recording" at bounding box center [539, 307] width 406 height 23
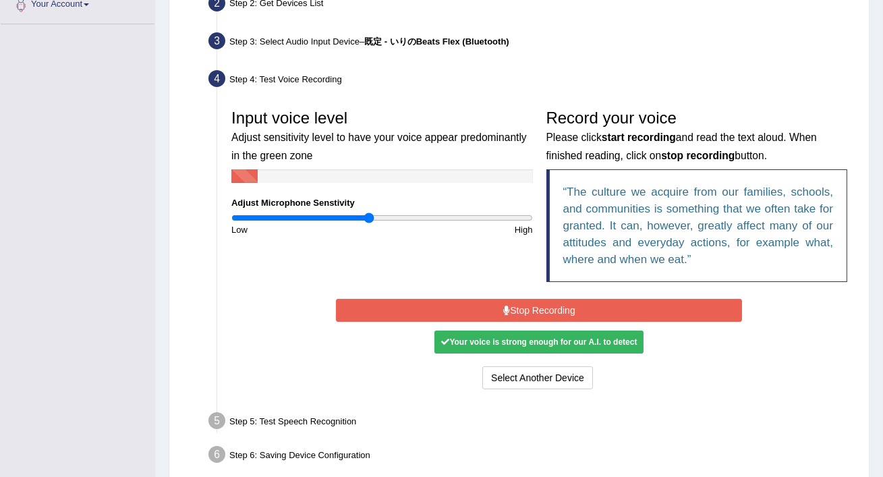
click at [559, 350] on div "Your voice is strong enough for our A.I. to detect" at bounding box center [539, 342] width 209 height 23
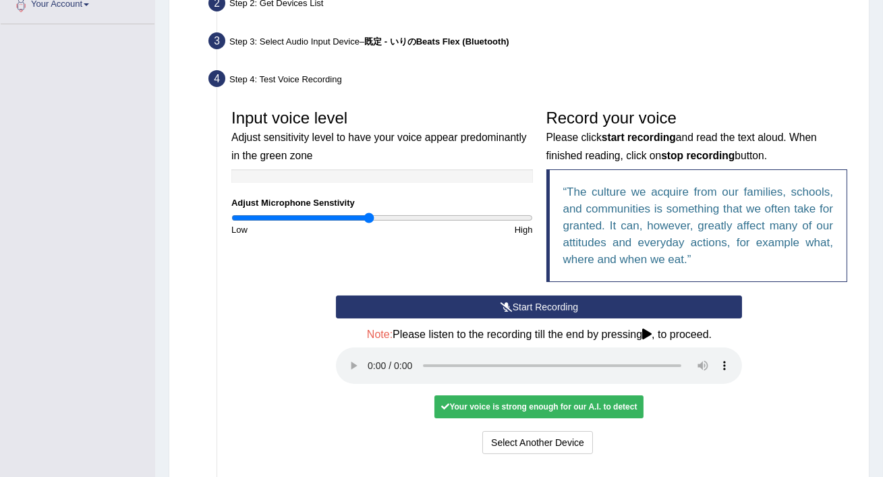
click at [562, 317] on div "Start Recording Stop Recording Note: Please listen to the recording till the en…" at bounding box center [539, 377] width 420 height 162
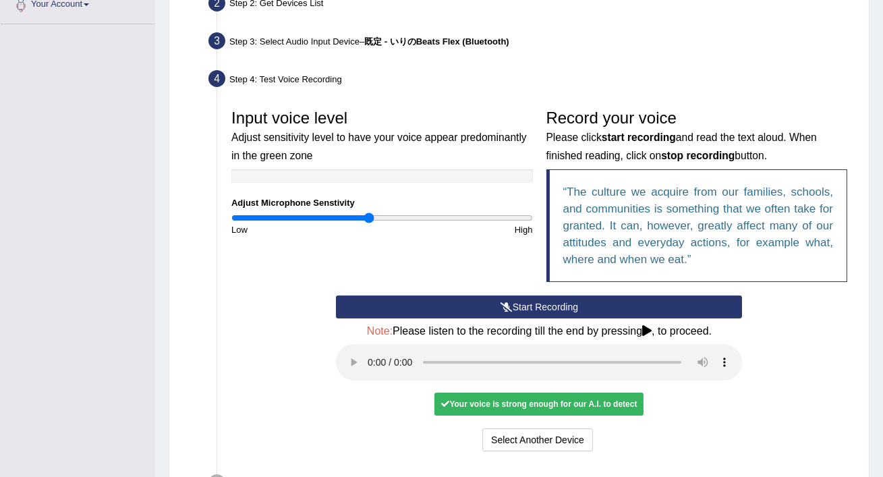
click at [553, 403] on div "Your voice is strong enough for our A.I. to detect" at bounding box center [539, 404] width 209 height 23
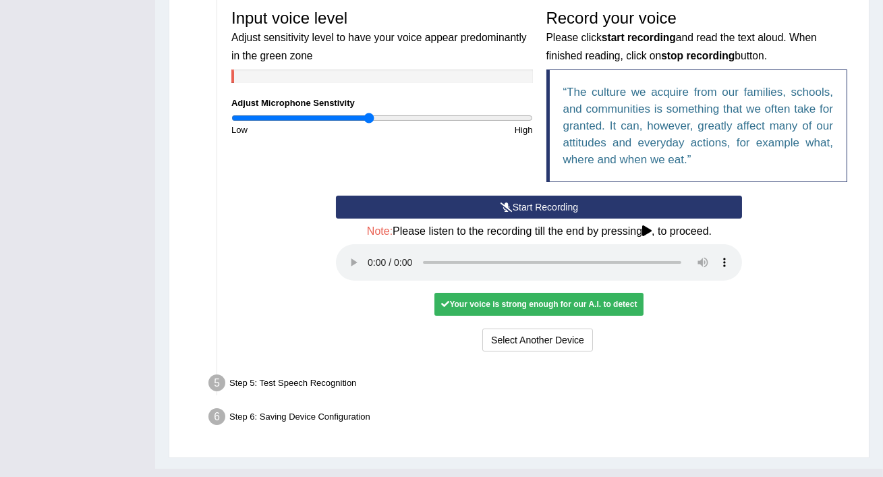
scroll to position [434, 0]
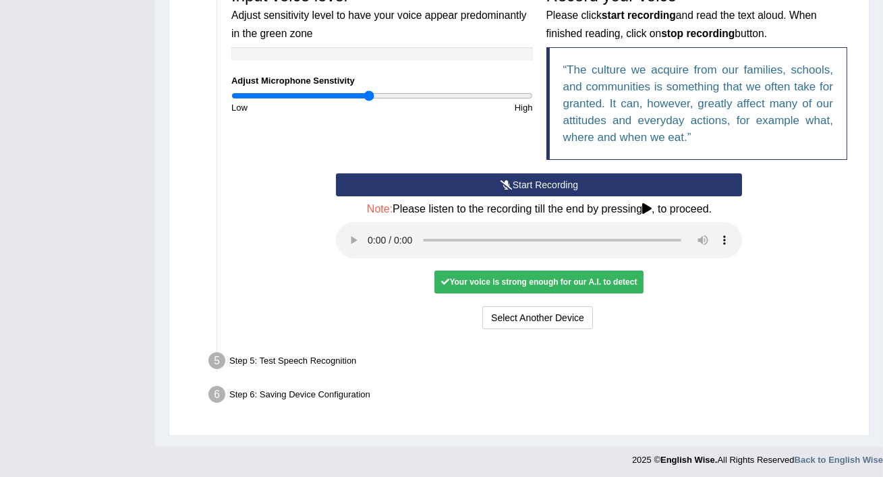
click at [555, 278] on div "Your voice is strong enough for our A.I. to detect" at bounding box center [539, 282] width 209 height 23
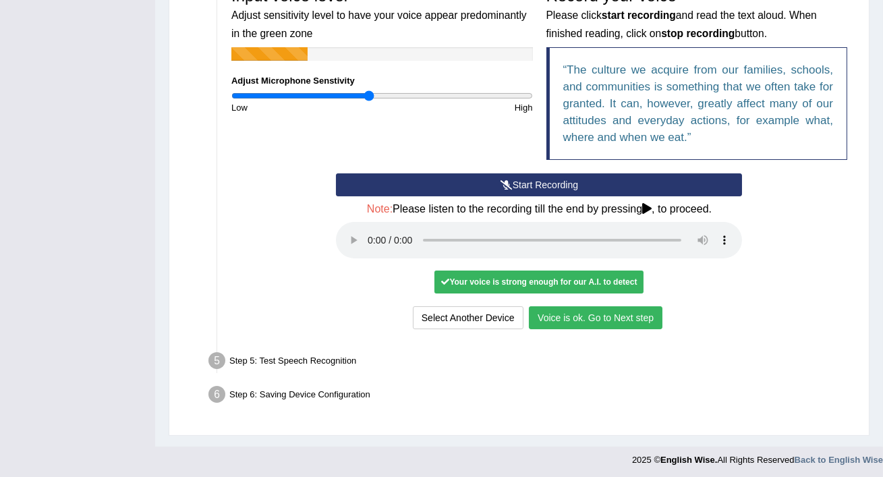
click at [636, 322] on button "Voice is ok. Go to Next step" at bounding box center [596, 317] width 134 height 23
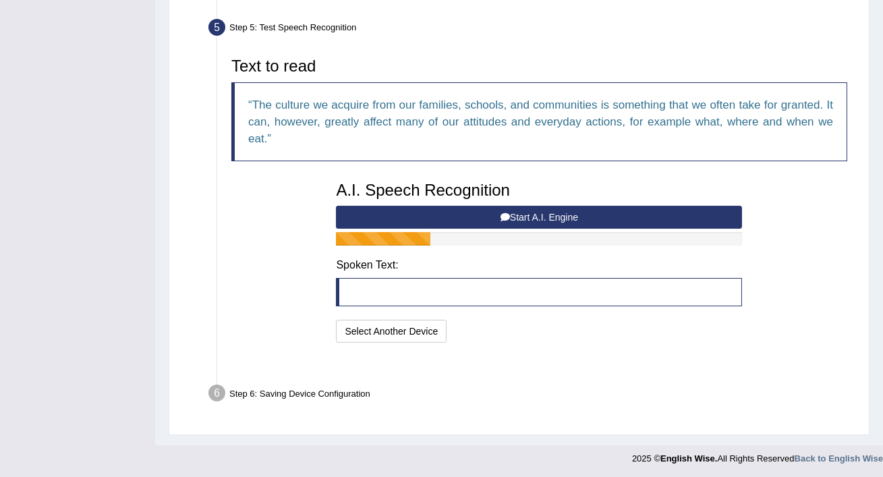
scroll to position [382, 0]
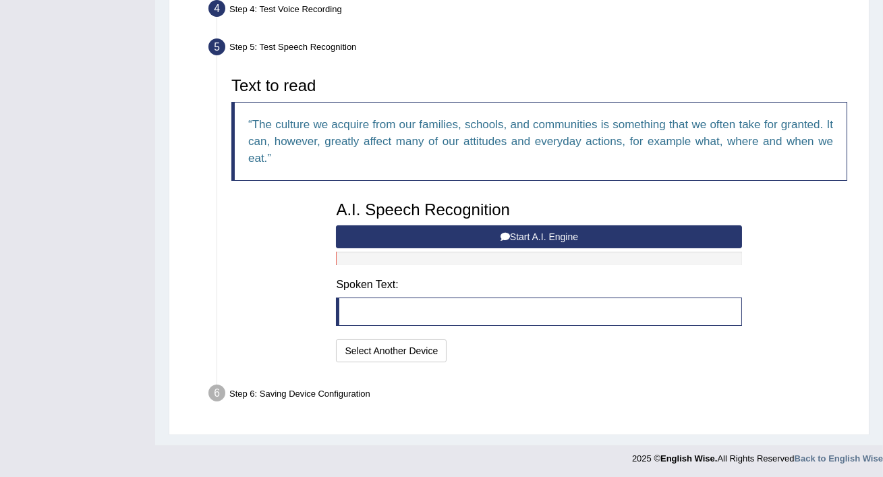
click at [550, 235] on button "Start A.I. Engine" at bounding box center [539, 236] width 406 height 23
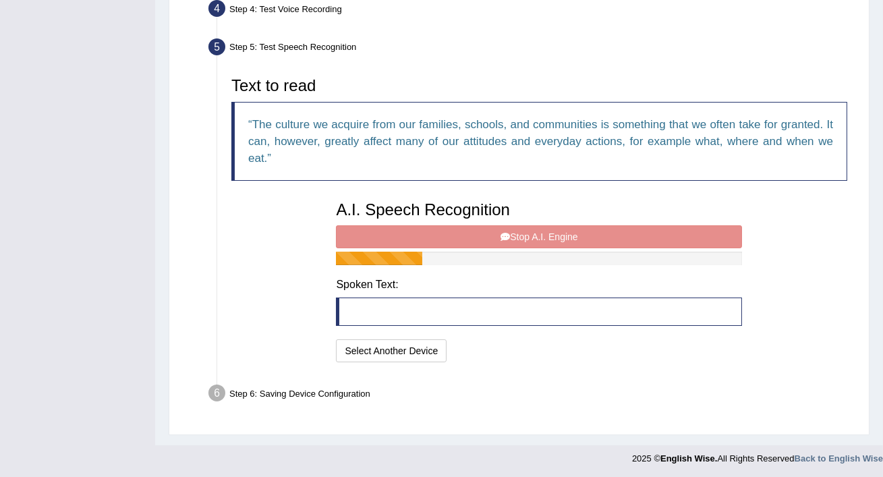
click at [550, 235] on div "A.I. Speech Recognition Start A.I. Engine Stop A.I. Engine Note: Please listen …" at bounding box center [539, 279] width 420 height 171
click at [360, 312] on blockquote at bounding box center [539, 312] width 406 height 28
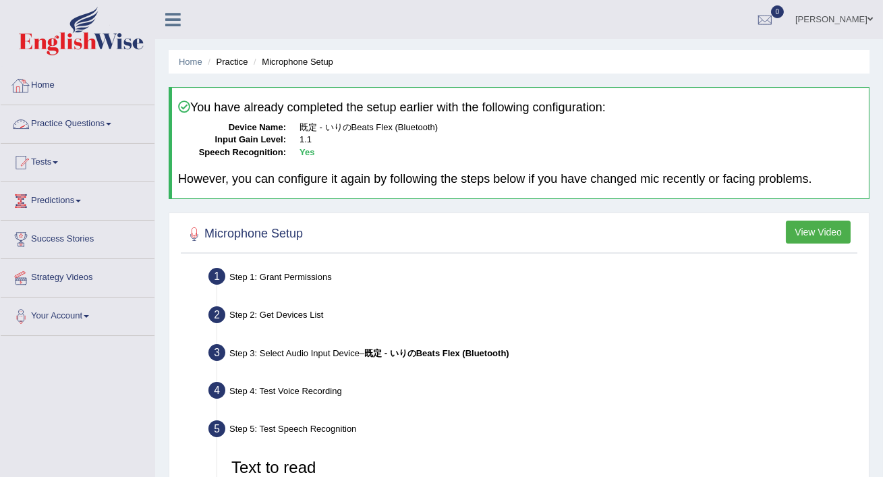
click at [68, 133] on link "Practice Questions" at bounding box center [78, 122] width 154 height 34
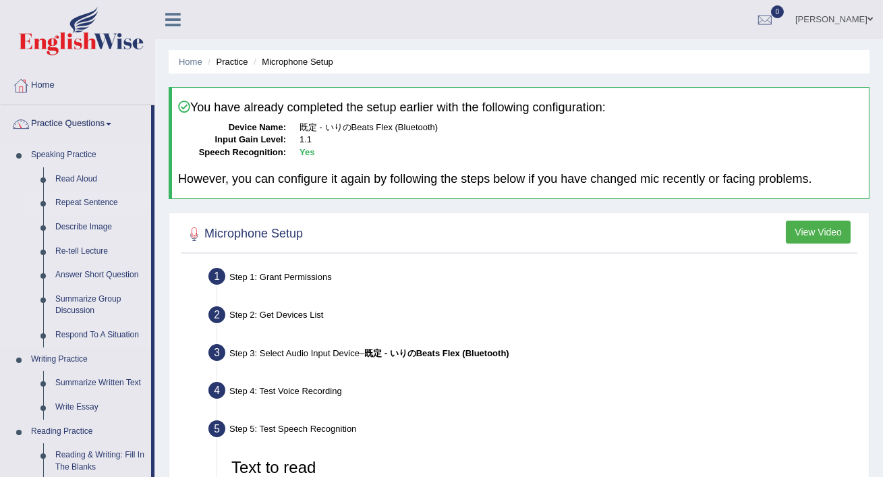
click at [80, 199] on link "Repeat Sentence" at bounding box center [100, 203] width 102 height 24
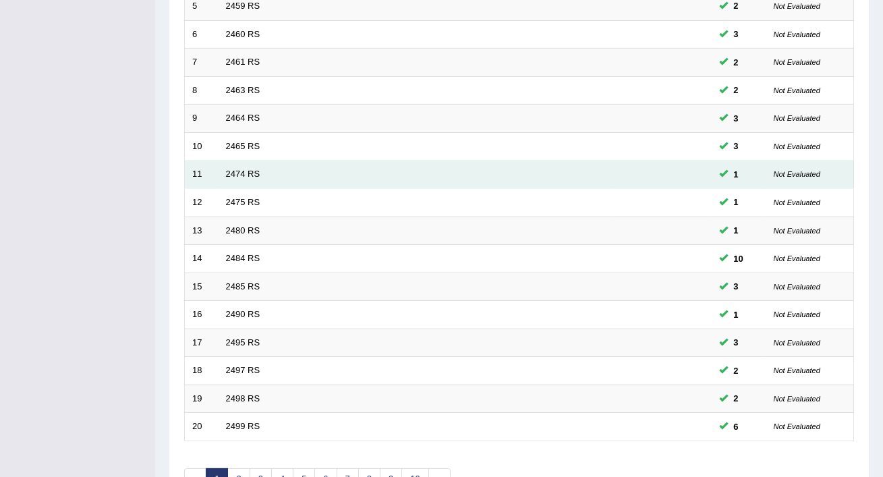
scroll to position [413, 0]
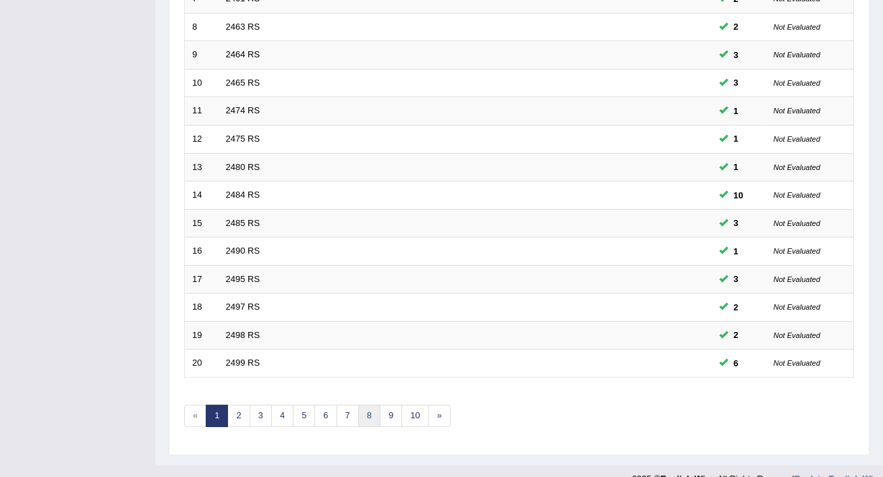
click at [358, 405] on link "8" at bounding box center [369, 416] width 22 height 22
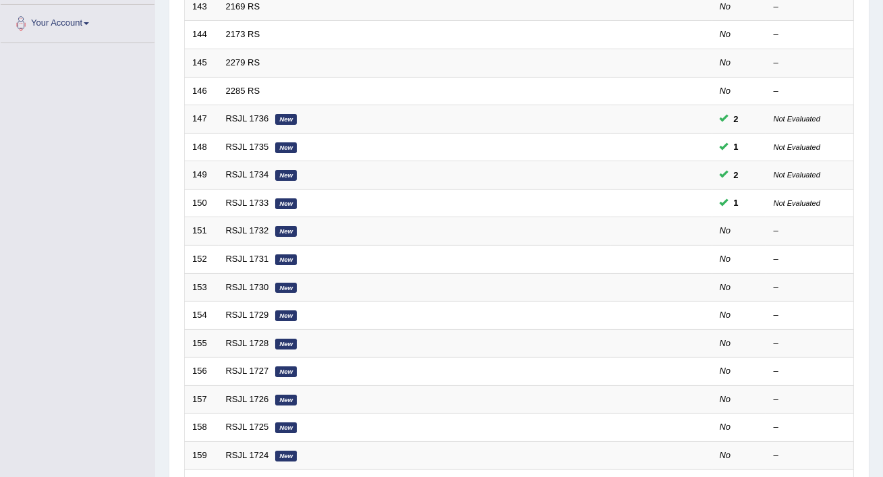
scroll to position [294, 0]
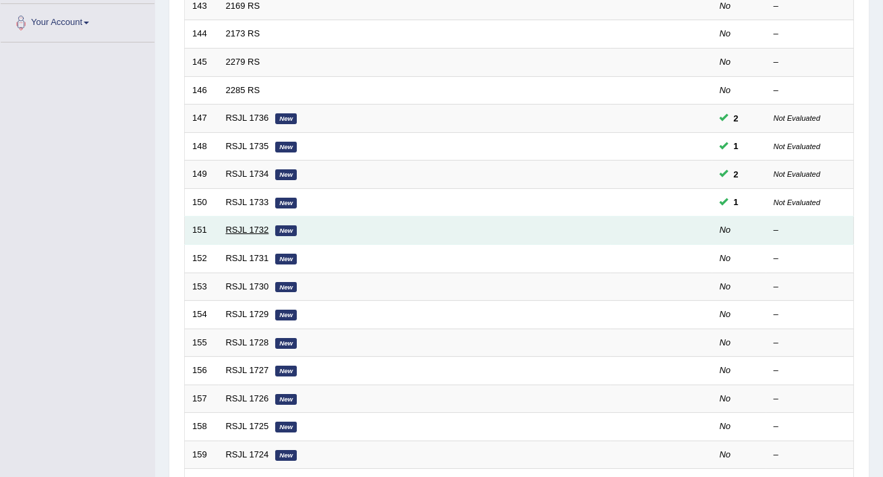
click at [257, 225] on link "RSJL 1732" at bounding box center [247, 230] width 43 height 10
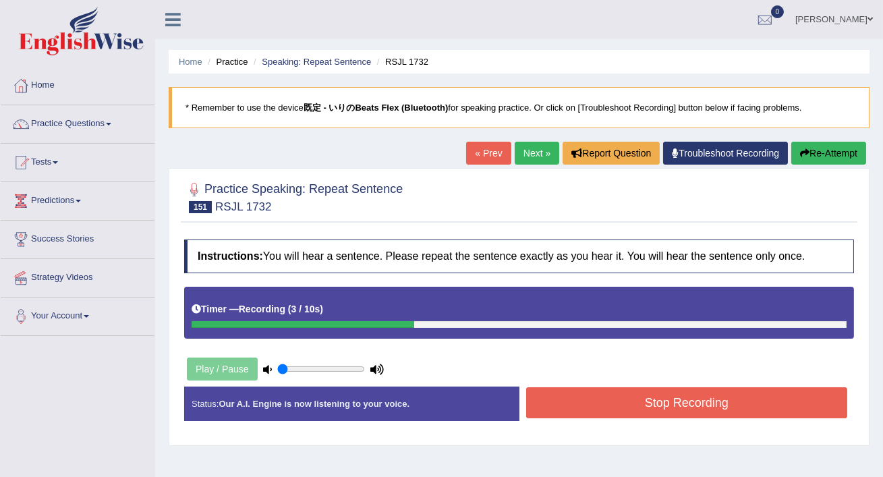
click at [656, 404] on button "Stop Recording" at bounding box center [687, 402] width 322 height 31
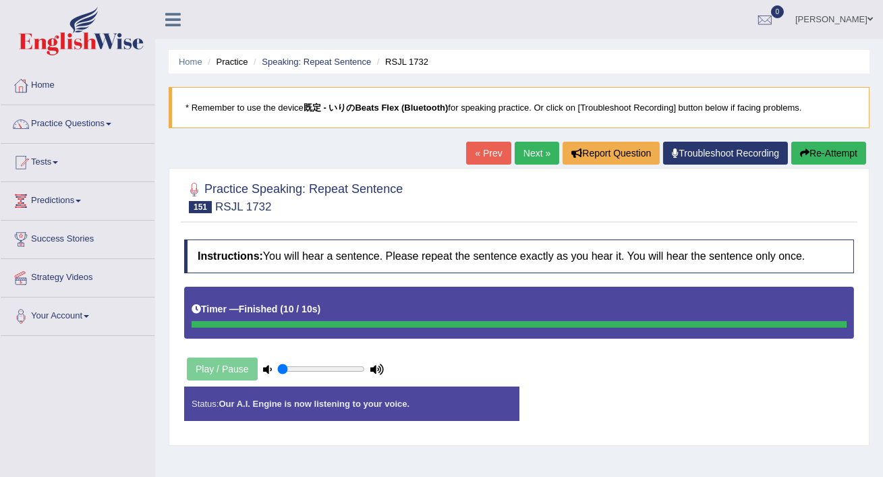
click at [706, 158] on link "Troubleshoot Recording" at bounding box center [725, 153] width 125 height 23
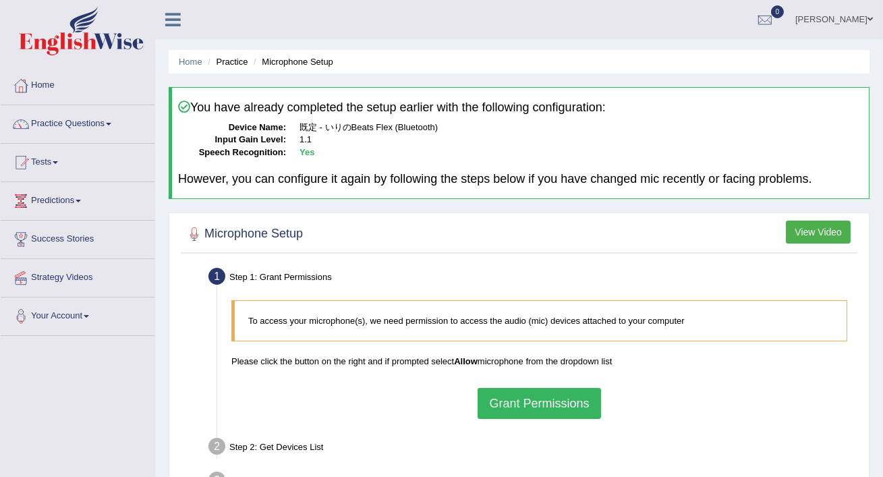
click at [583, 399] on button "Grant Permissions" at bounding box center [539, 403] width 123 height 31
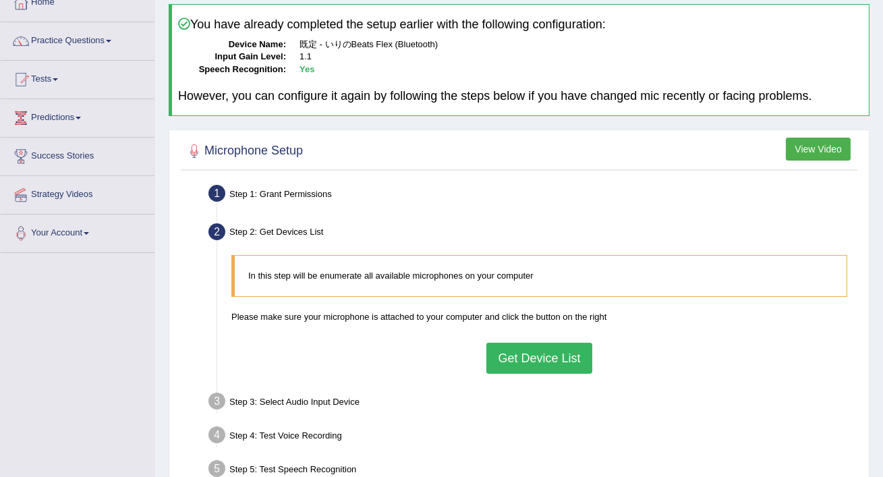
scroll to position [86, 0]
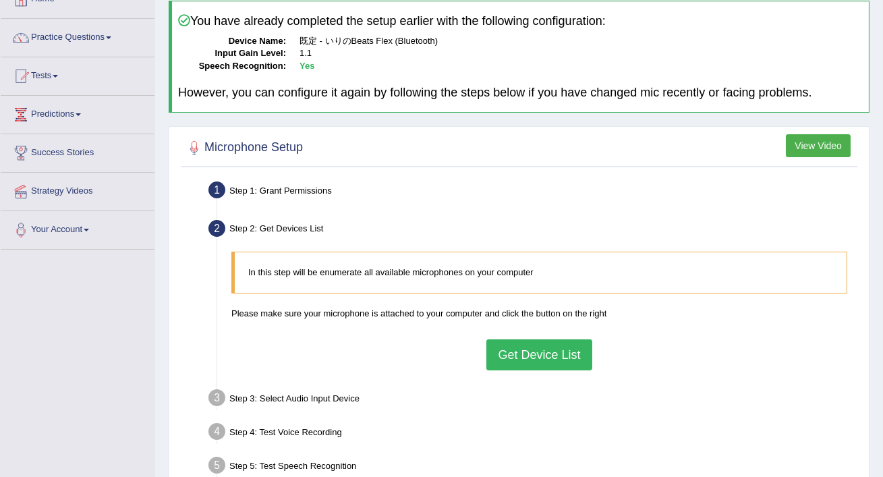
click at [563, 366] on button "Get Device List" at bounding box center [539, 354] width 105 height 31
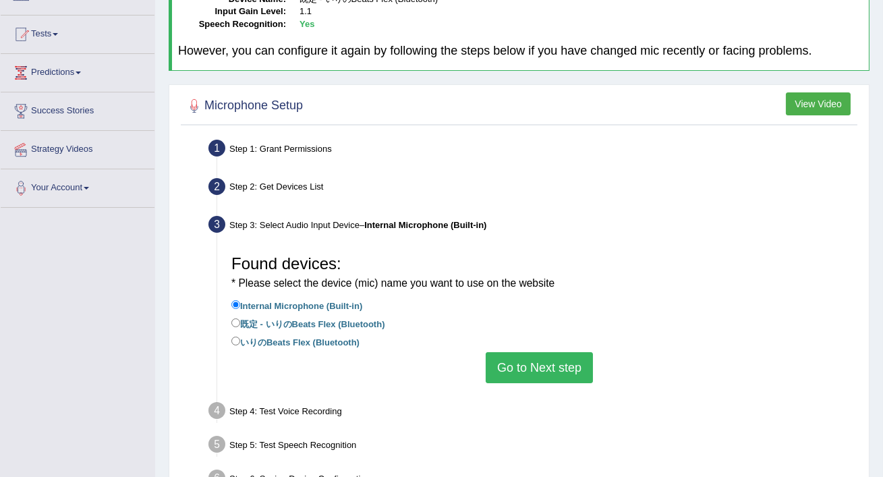
scroll to position [134, 0]
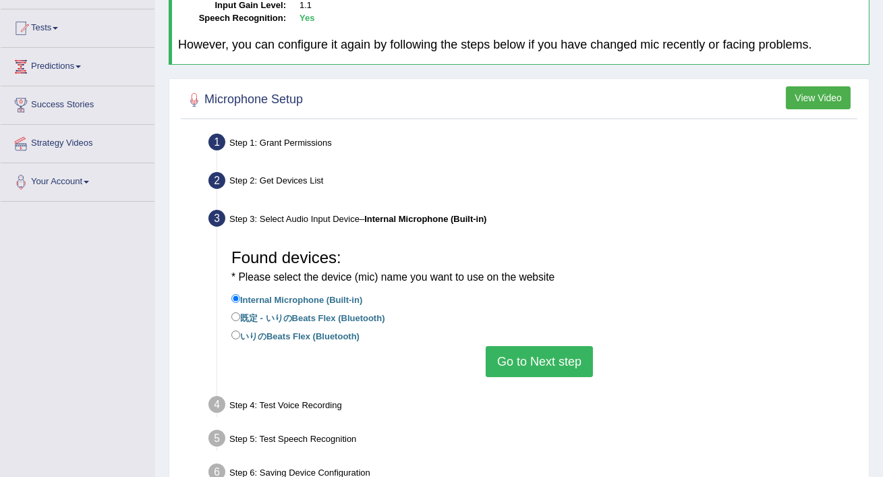
click at [269, 337] on label "いりのBeats Flex (Bluetooth)" at bounding box center [295, 335] width 128 height 15
click at [240, 337] on input "いりのBeats Flex (Bluetooth)" at bounding box center [235, 335] width 9 height 9
radio input "true"
click at [552, 352] on button "Go to Next step" at bounding box center [539, 361] width 107 height 31
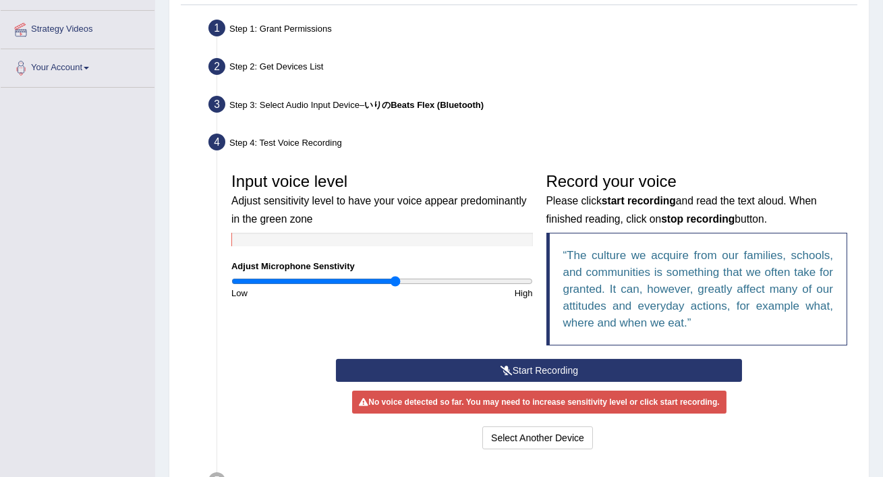
scroll to position [250, 0]
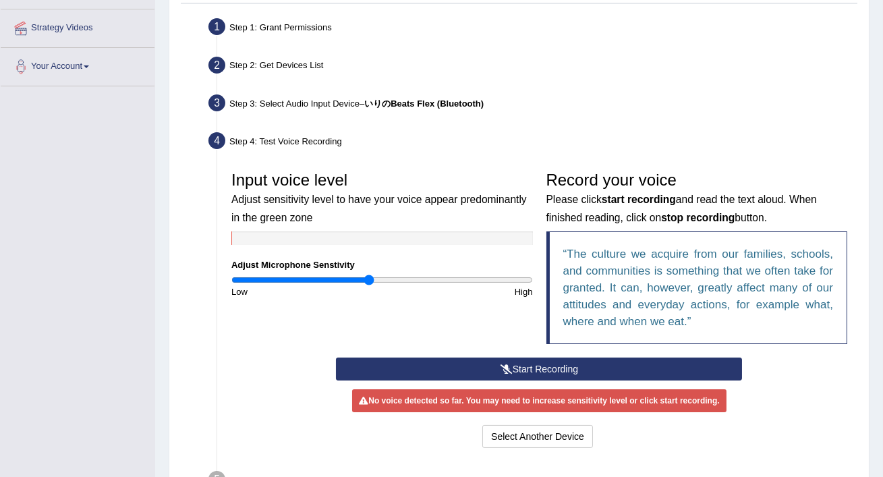
type input "0.92"
click at [368, 281] on input "range" at bounding box center [382, 280] width 302 height 11
click at [433, 369] on button "Start Recording" at bounding box center [539, 369] width 406 height 23
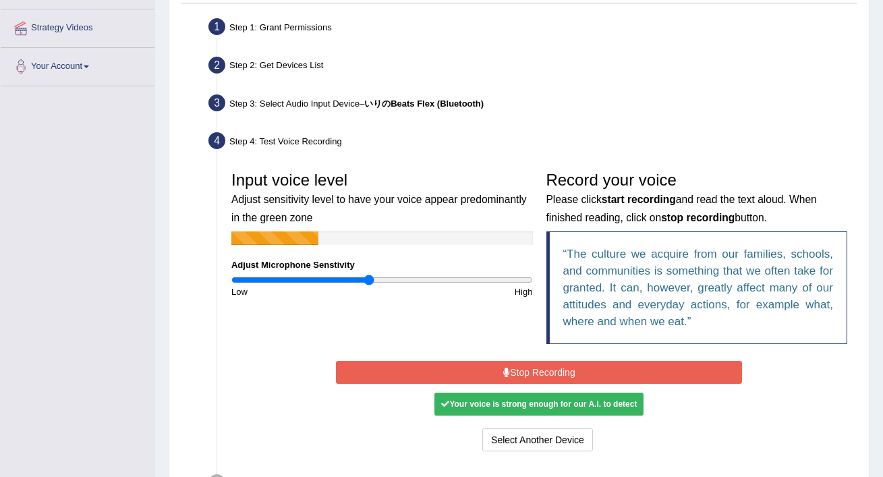
click at [524, 368] on button "Stop Recording" at bounding box center [539, 372] width 406 height 23
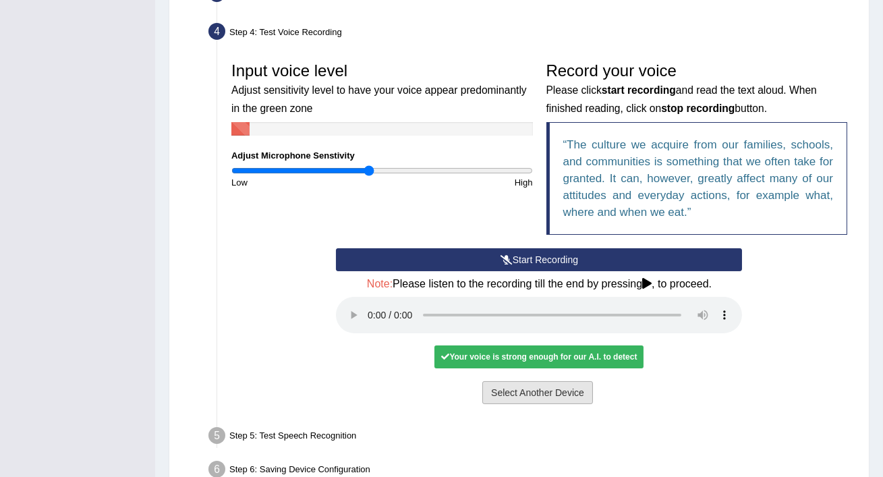
scroll to position [379, 0]
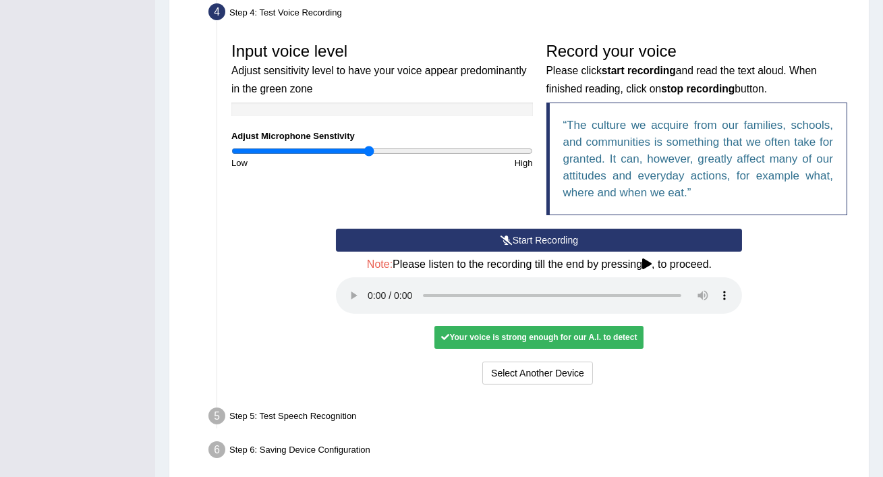
click at [559, 335] on div "Your voice is strong enough for our A.I. to detect" at bounding box center [539, 337] width 209 height 23
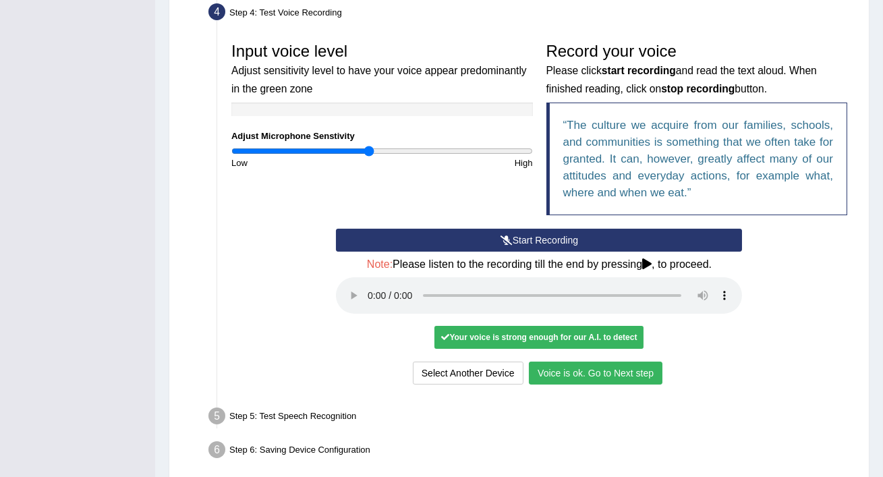
click at [587, 372] on button "Voice is ok. Go to Next step" at bounding box center [596, 373] width 134 height 23
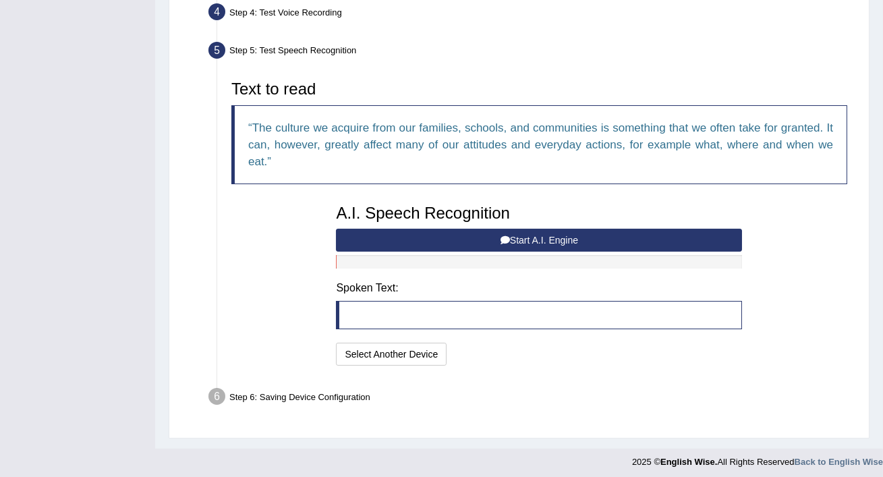
click at [515, 236] on button "Start A.I. Engine" at bounding box center [539, 240] width 406 height 23
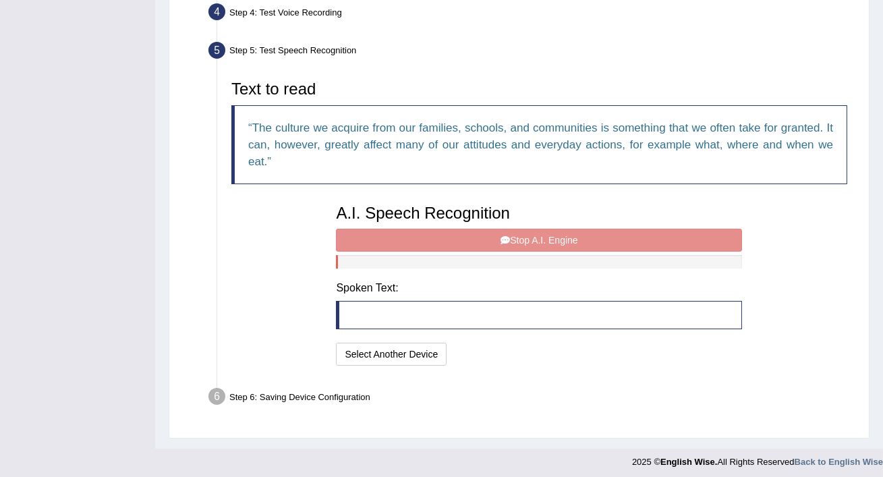
click at [611, 236] on div "A.I. Speech Recognition Start A.I. Engine Stop A.I. Engine Note: Please listen …" at bounding box center [539, 283] width 420 height 171
click at [257, 159] on q "The culture we acquire from our families, schools, and communities is something…" at bounding box center [540, 144] width 585 height 47
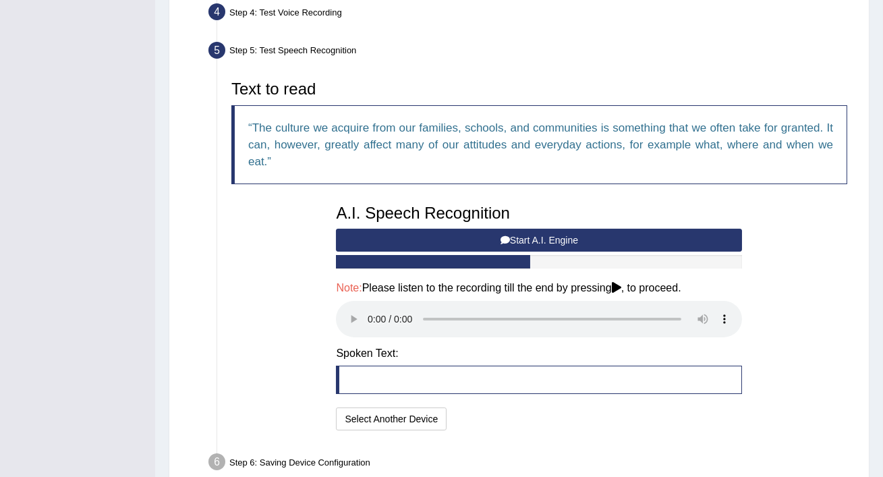
scroll to position [446, 0]
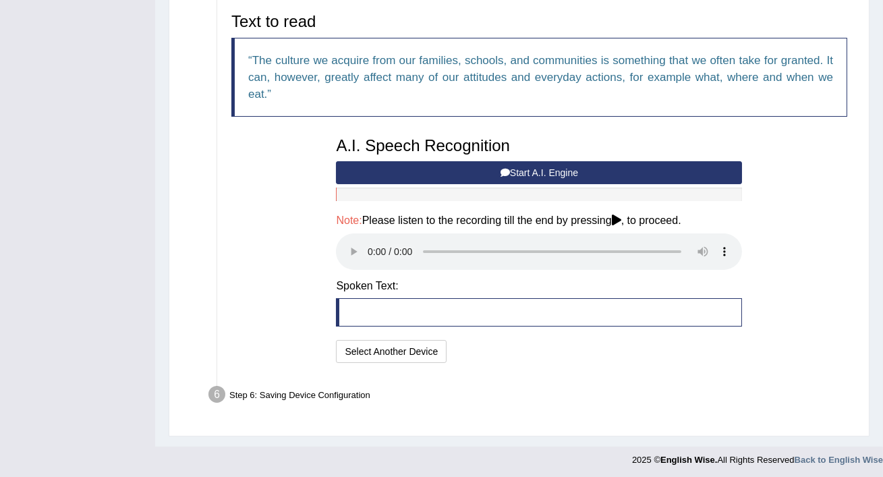
click at [379, 179] on button "Start A.I. Engine" at bounding box center [539, 172] width 406 height 23
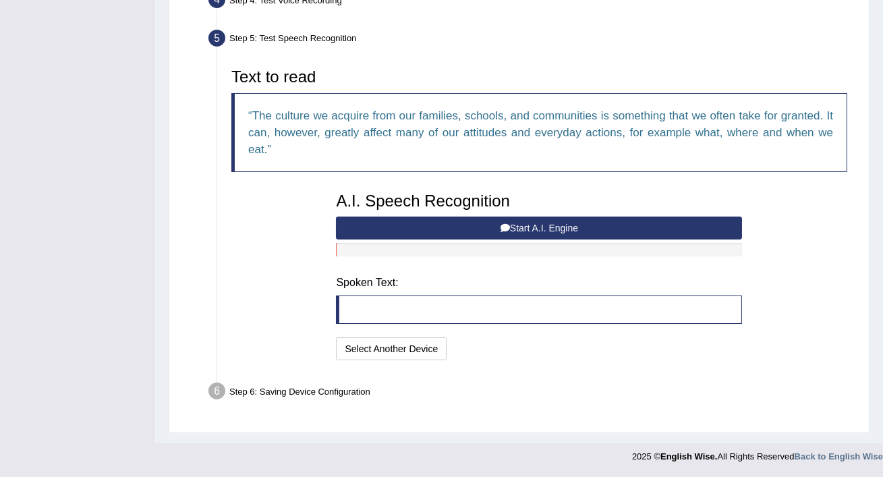
scroll to position [382, 0]
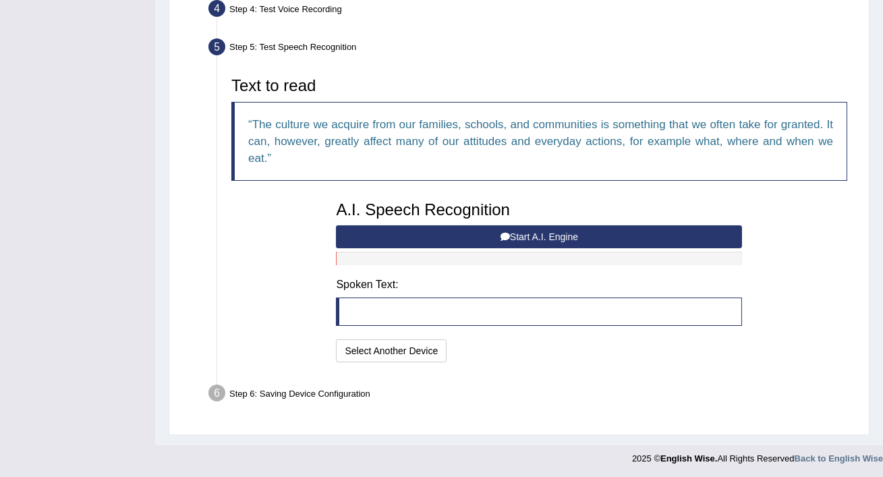
click at [403, 239] on button "Start A.I. Engine" at bounding box center [539, 236] width 406 height 23
click at [428, 229] on button "Start A.I. Engine" at bounding box center [539, 236] width 406 height 23
click at [516, 241] on button "Start A.I. Engine" at bounding box center [539, 236] width 406 height 23
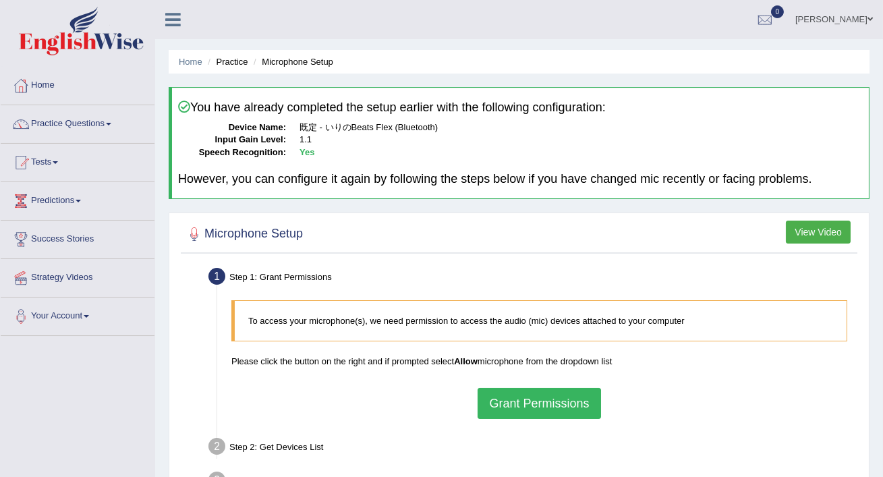
scroll to position [231, 0]
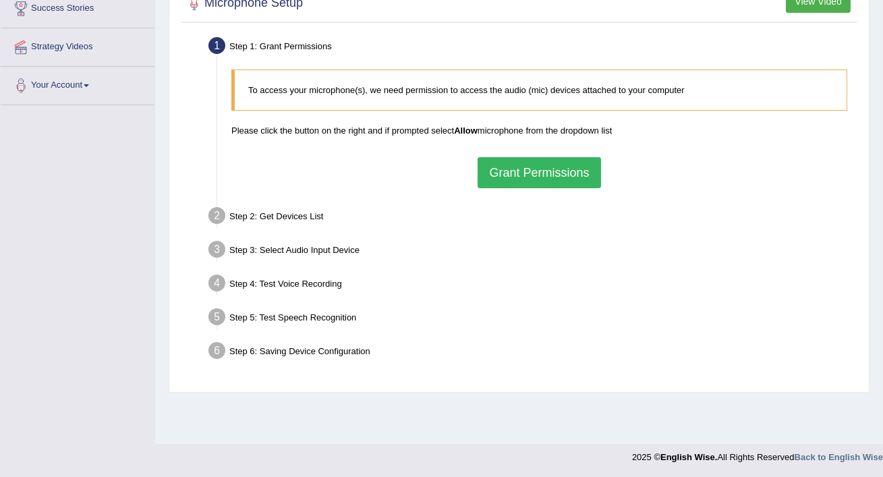
click at [530, 407] on div "Home Practice Microphone Setup You have already completed the setup earlier wit…" at bounding box center [519, 106] width 728 height 675
click at [538, 173] on button "Grant Permissions" at bounding box center [539, 172] width 123 height 31
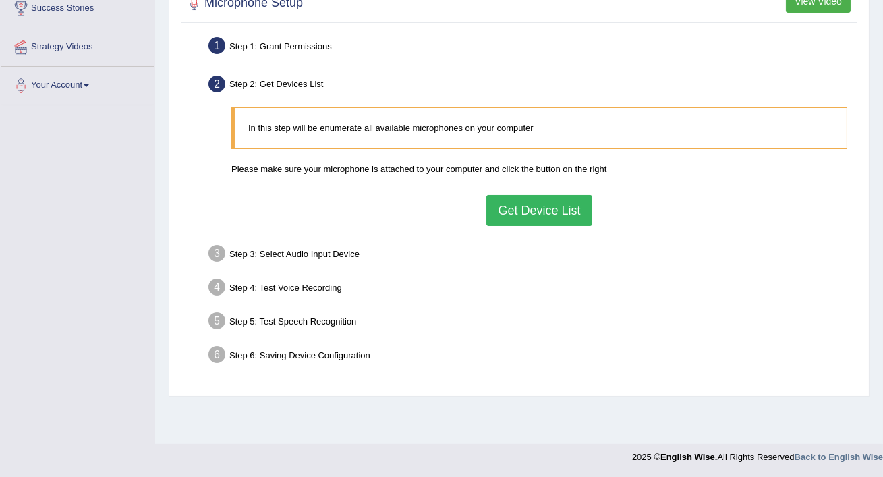
click at [534, 209] on button "Get Device List" at bounding box center [539, 210] width 105 height 31
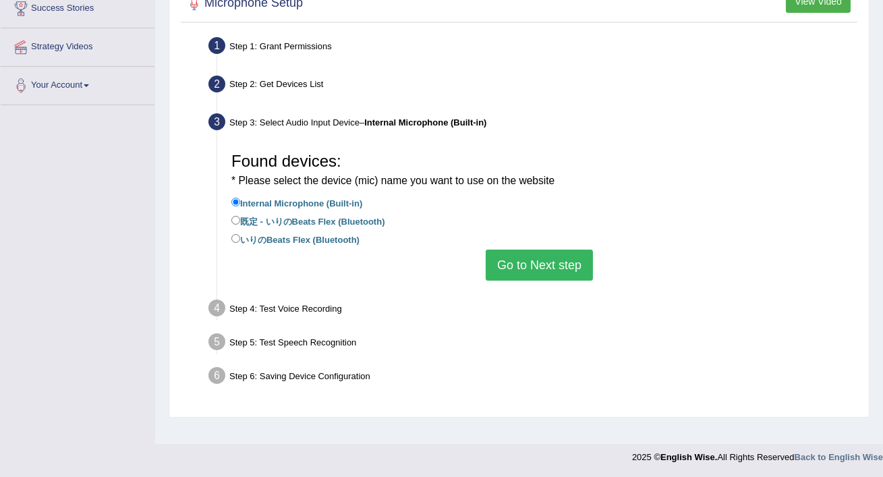
click at [498, 256] on button "Go to Next step" at bounding box center [539, 265] width 107 height 31
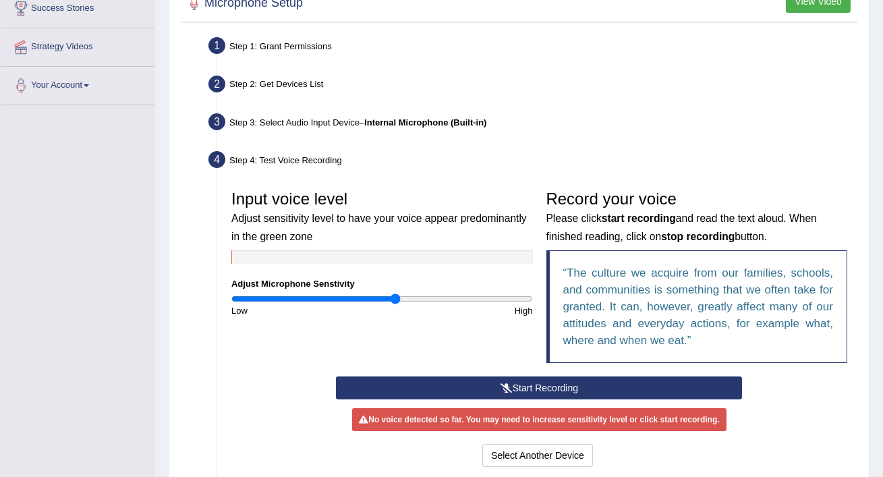
click at [505, 381] on button "Start Recording" at bounding box center [539, 388] width 406 height 23
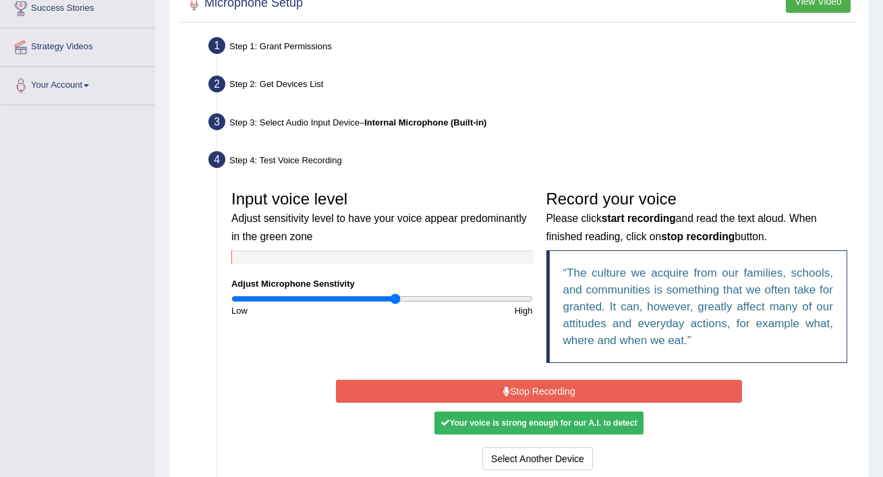
click at [531, 420] on div "No voice detected so far. You may need to increase sensitivity level or click s…" at bounding box center [539, 422] width 406 height 13
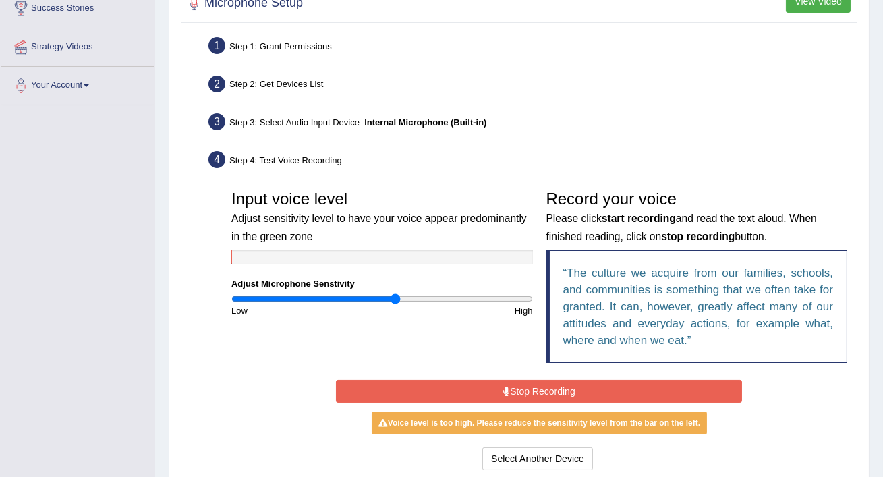
click at [489, 389] on button "Stop Recording" at bounding box center [539, 391] width 406 height 23
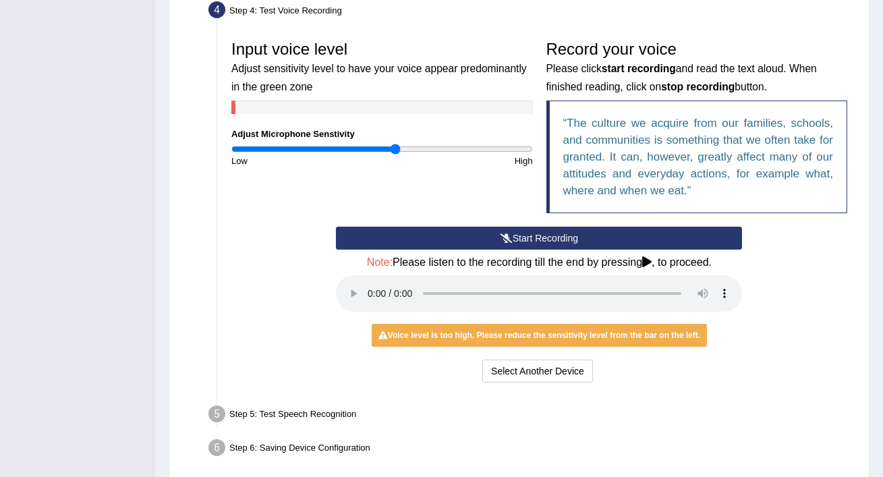
scroll to position [396, 0]
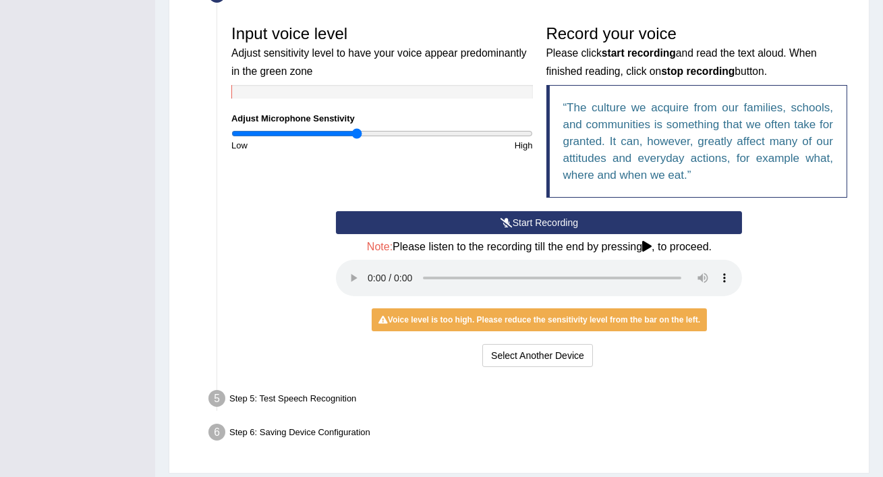
click at [358, 133] on input "range" at bounding box center [382, 133] width 302 height 11
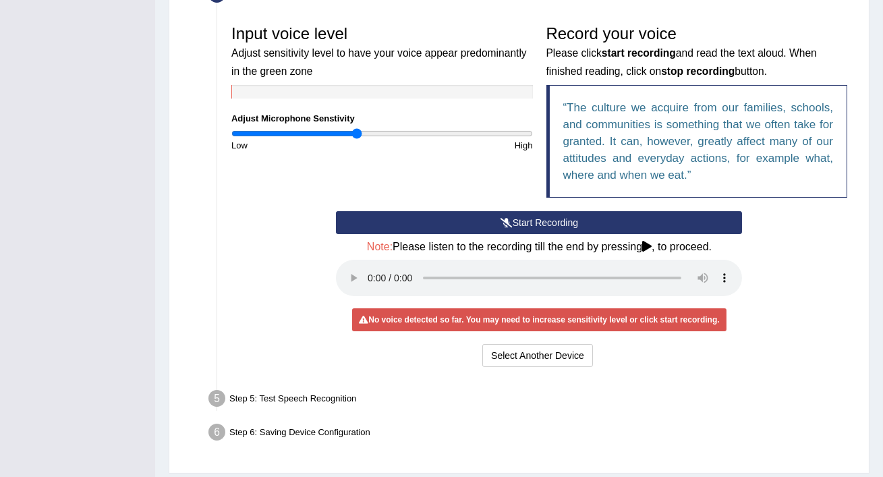
click at [368, 217] on button "Start Recording" at bounding box center [539, 222] width 406 height 23
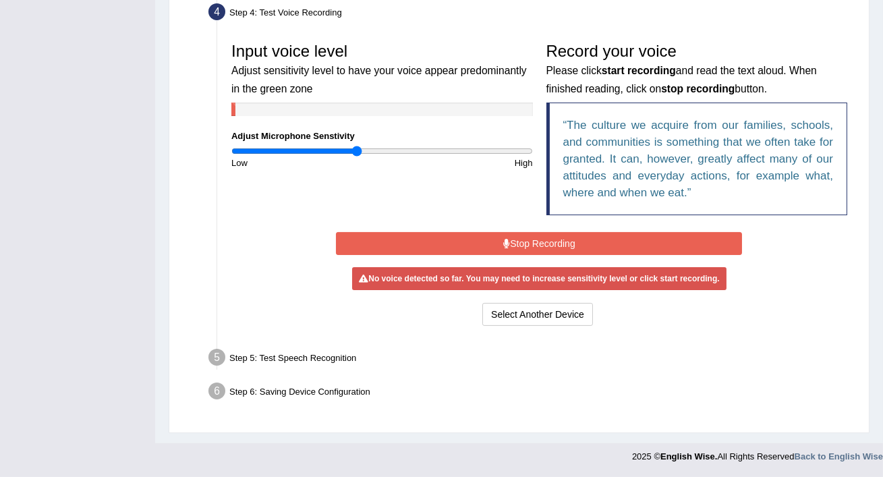
scroll to position [372, 0]
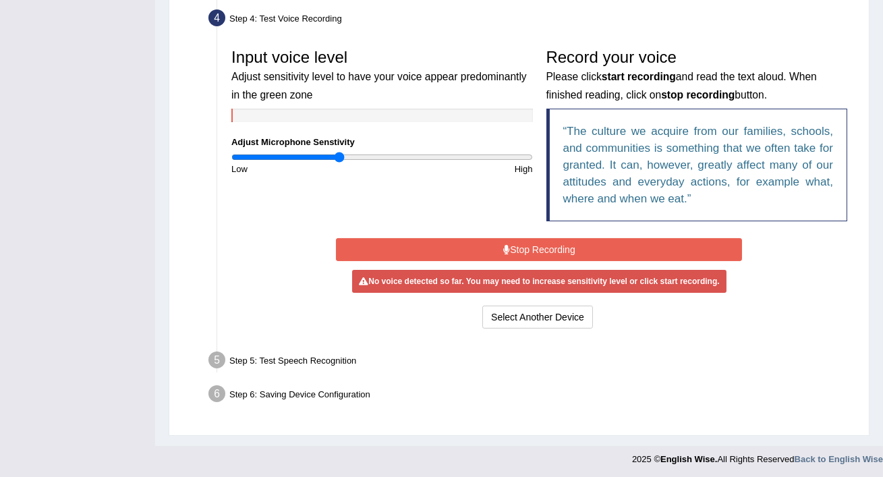
type input "0.72"
click at [339, 157] on input "range" at bounding box center [382, 157] width 302 height 11
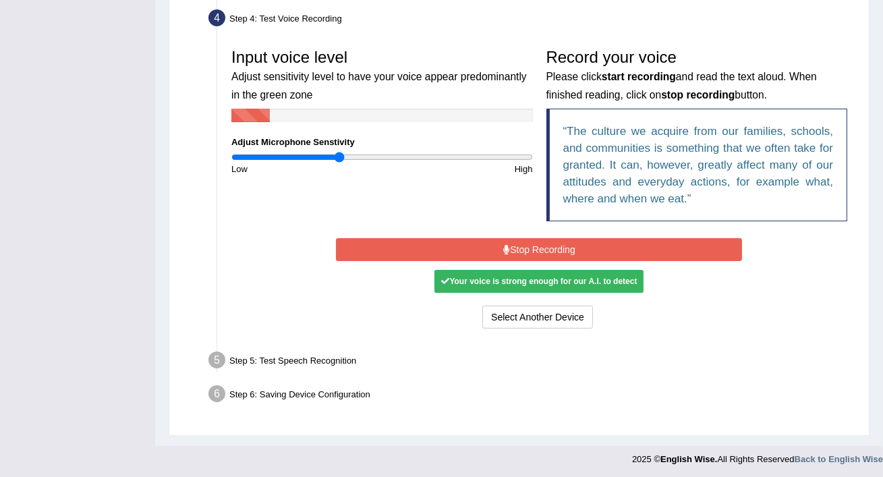
click at [462, 250] on button "Stop Recording" at bounding box center [539, 249] width 406 height 23
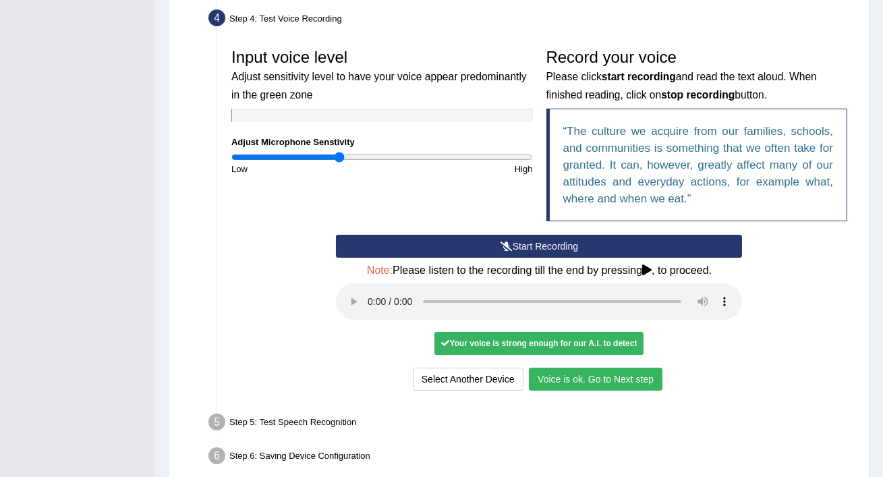
click at [580, 369] on button "Voice is ok. Go to Next step" at bounding box center [596, 379] width 134 height 23
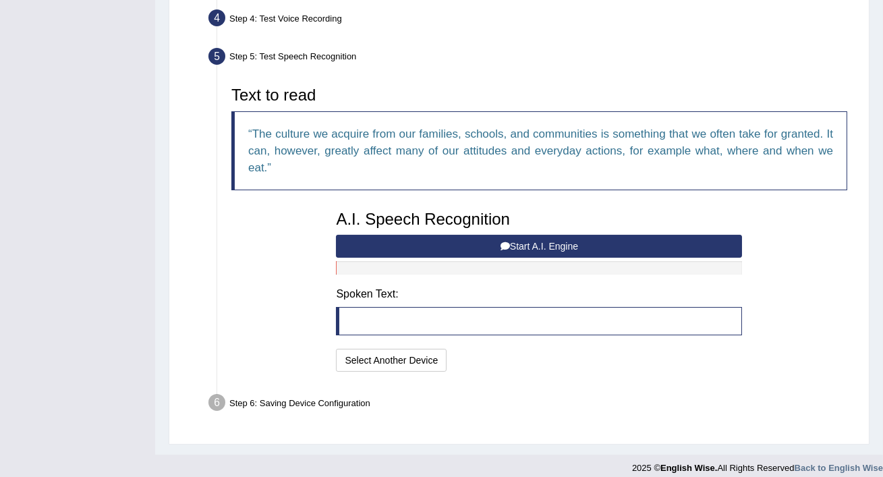
scroll to position [382, 0]
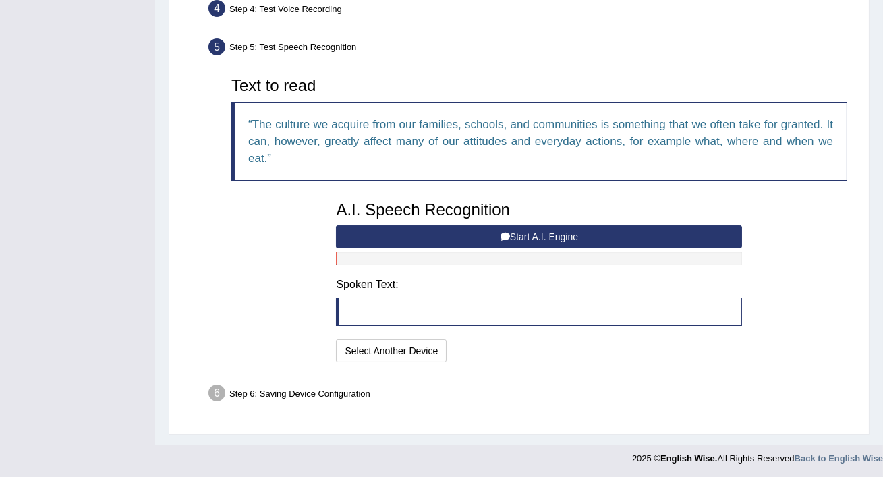
click at [528, 234] on button "Start A.I. Engine" at bounding box center [539, 236] width 406 height 23
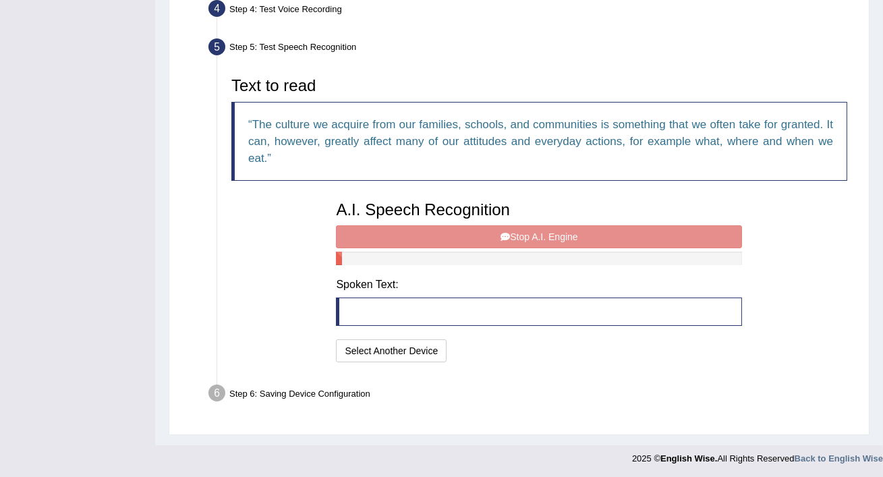
click at [528, 234] on div "A.I. Speech Recognition Start A.I. Engine Stop A.I. Engine Note: Please listen …" at bounding box center [539, 279] width 420 height 171
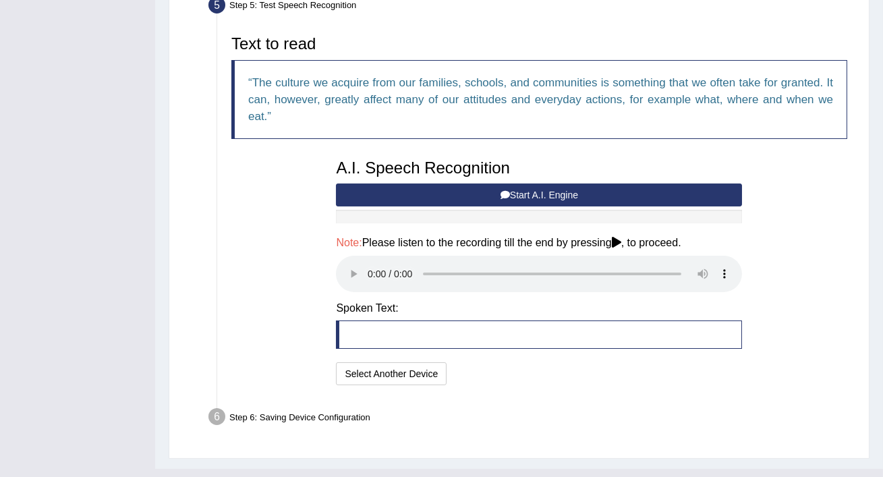
scroll to position [446, 0]
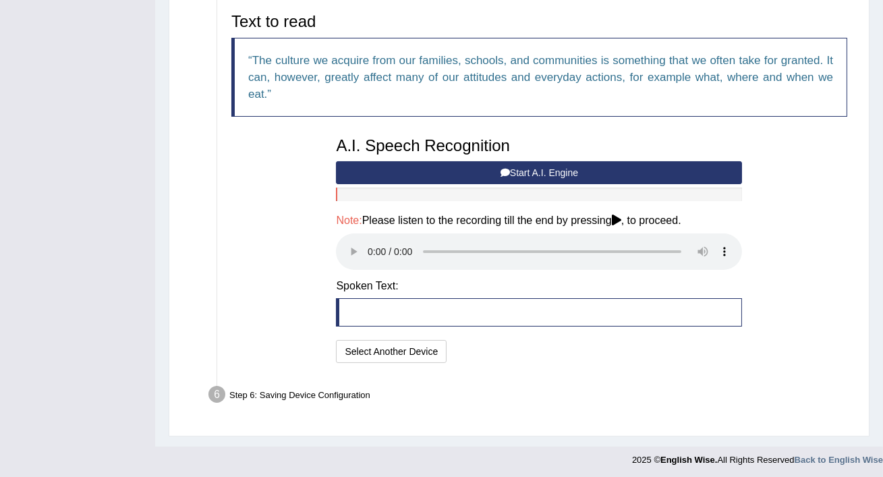
click at [399, 295] on div "A.I. Speech Recognition Start A.I. Engine Stop A.I. Engine Note: Please listen …" at bounding box center [539, 248] width 420 height 237
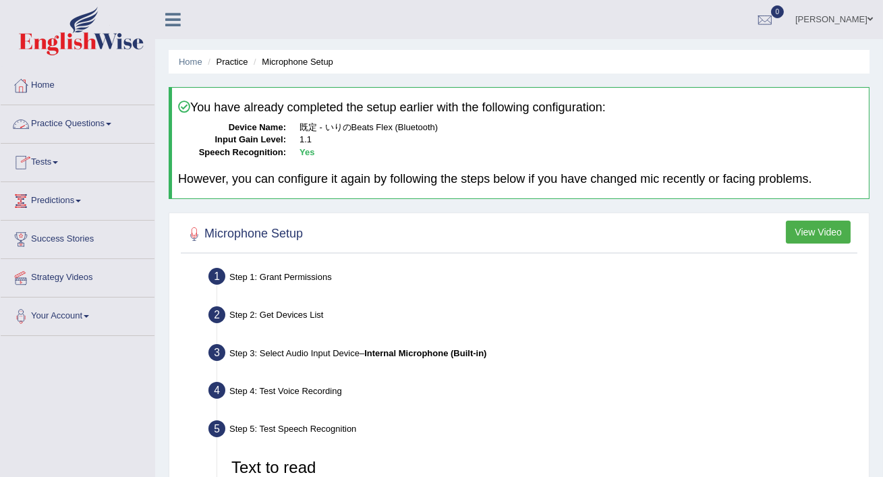
click at [58, 119] on link "Practice Questions" at bounding box center [78, 122] width 154 height 34
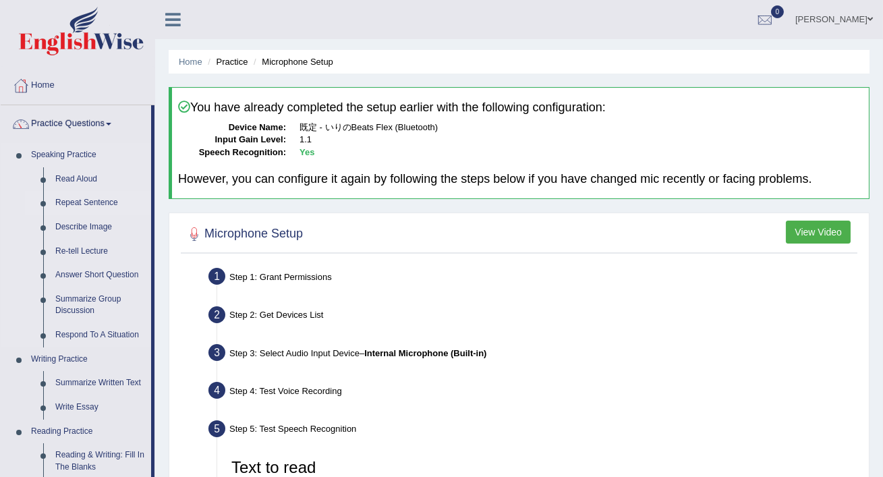
click at [71, 200] on link "Repeat Sentence" at bounding box center [100, 203] width 102 height 24
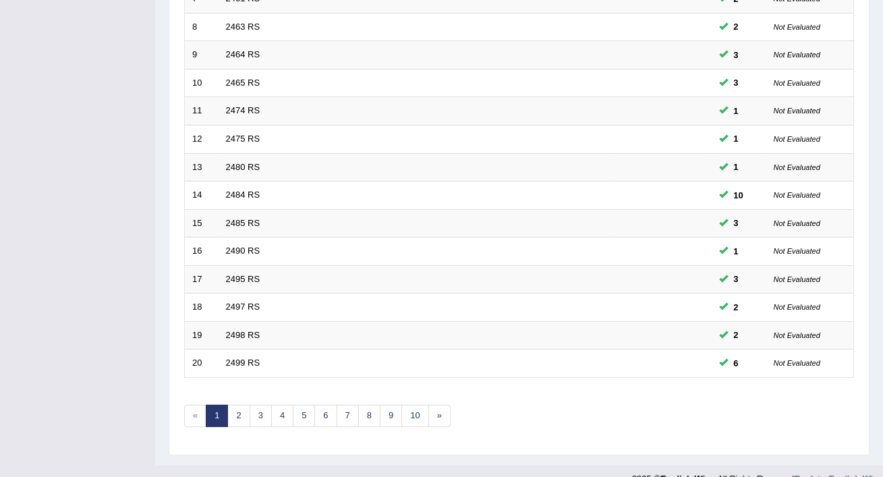
scroll to position [413, 0]
click at [326, 405] on link "6" at bounding box center [325, 416] width 22 height 22
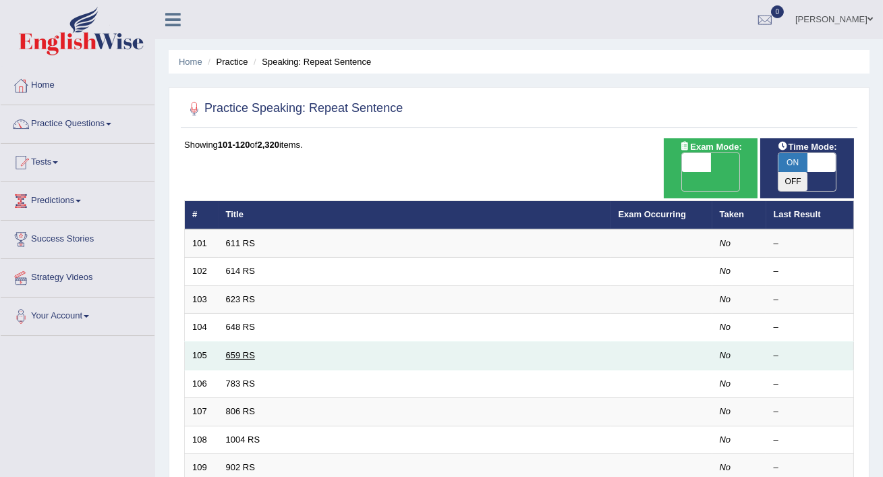
click at [246, 350] on link "659 RS" at bounding box center [240, 355] width 29 height 10
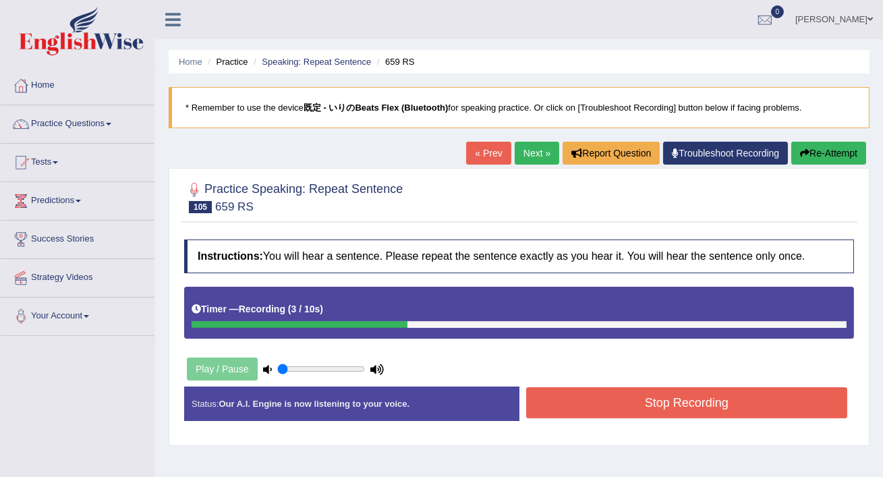
click at [571, 401] on button "Stop Recording" at bounding box center [687, 402] width 322 height 31
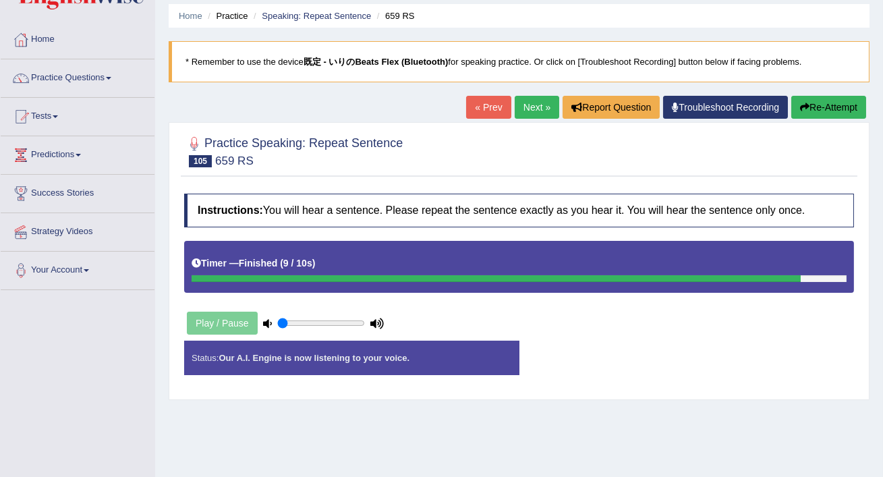
scroll to position [42, 0]
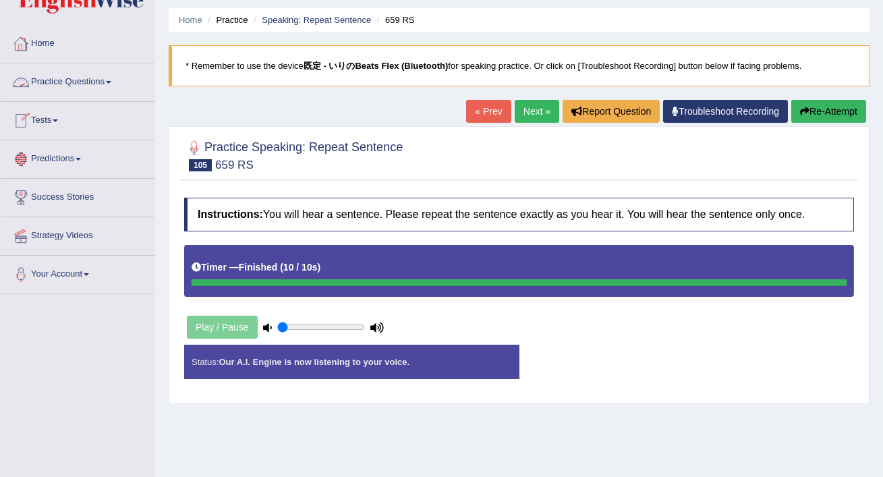
click at [78, 82] on link "Practice Questions" at bounding box center [78, 80] width 154 height 34
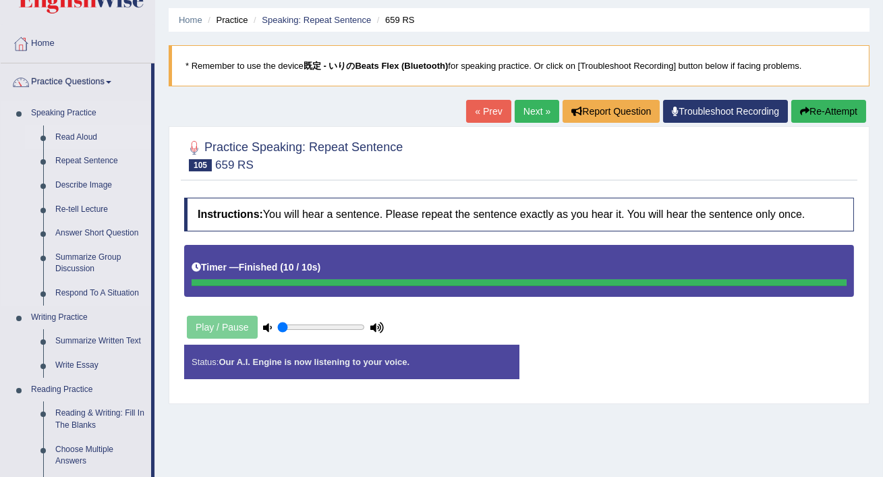
click at [77, 135] on link "Read Aloud" at bounding box center [100, 138] width 102 height 24
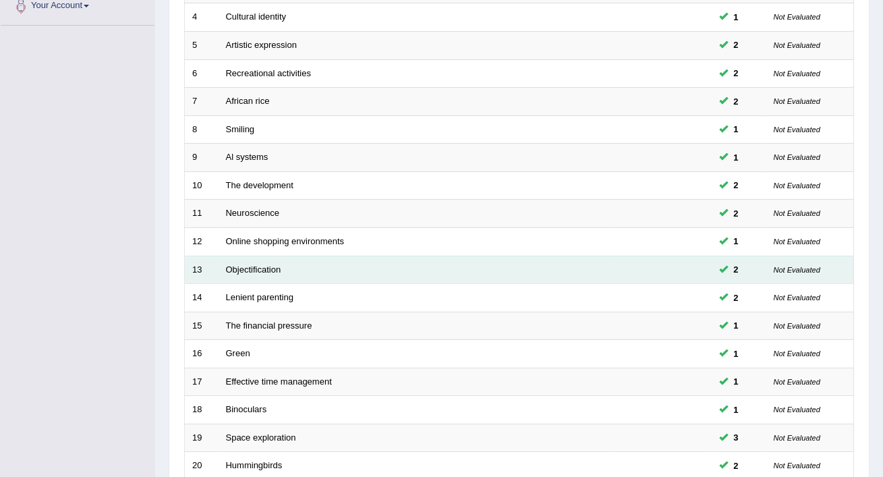
scroll to position [322, 0]
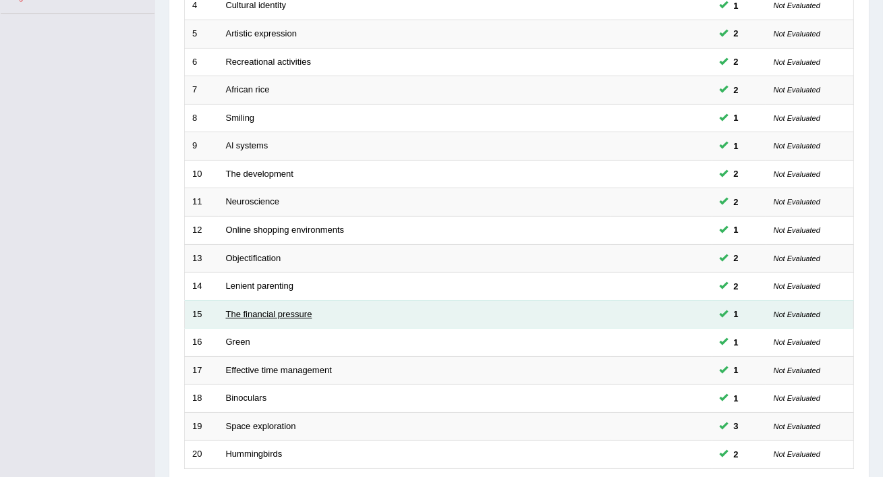
click at [294, 309] on link "The financial pressure" at bounding box center [269, 314] width 86 height 10
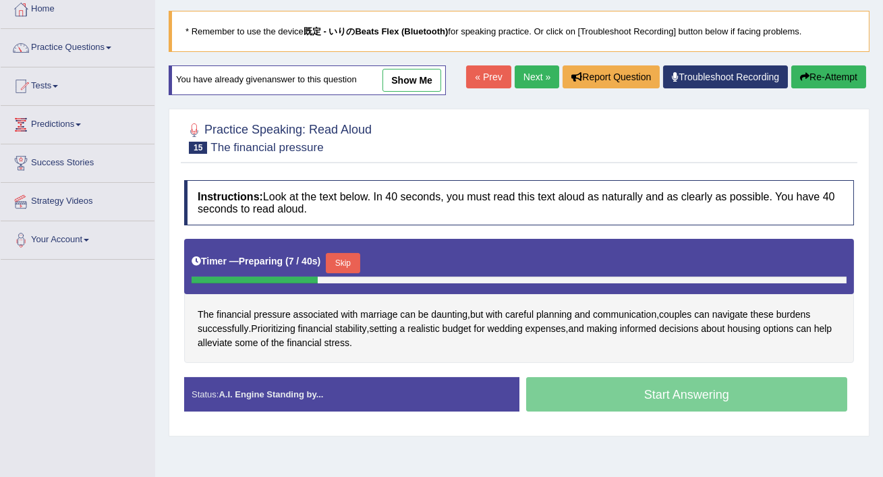
scroll to position [78, 0]
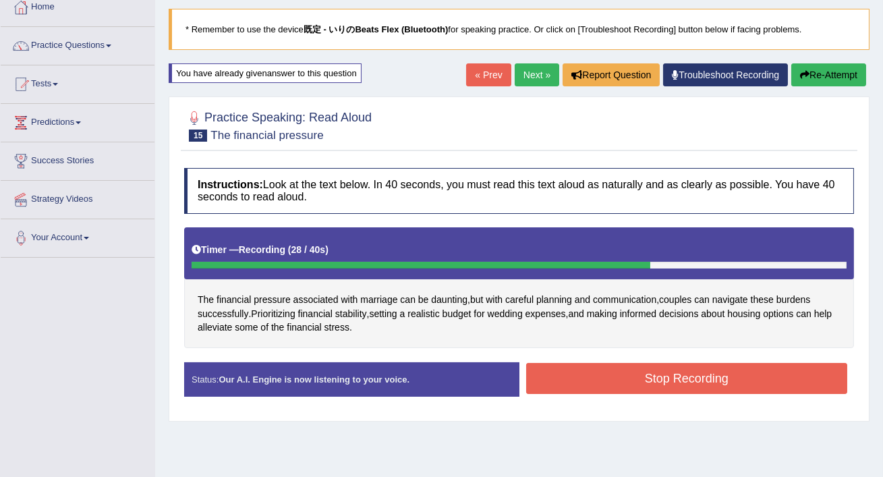
click at [575, 370] on button "Stop Recording" at bounding box center [687, 378] width 322 height 31
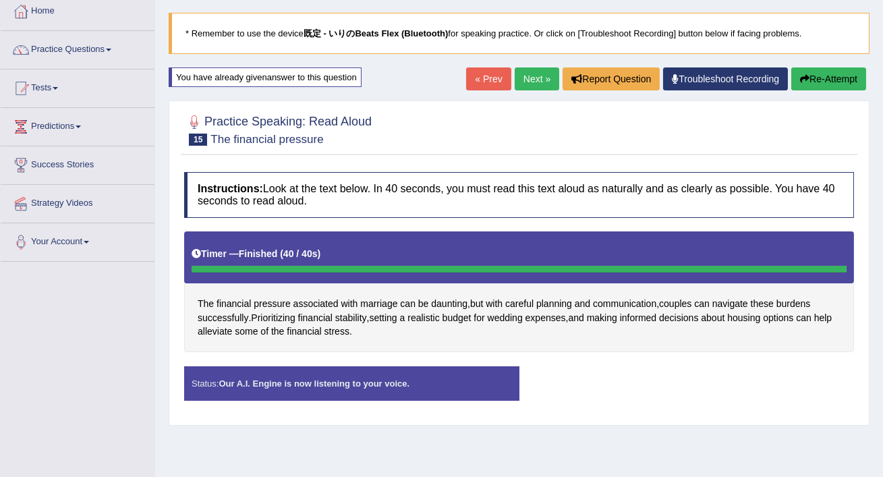
scroll to position [0, 0]
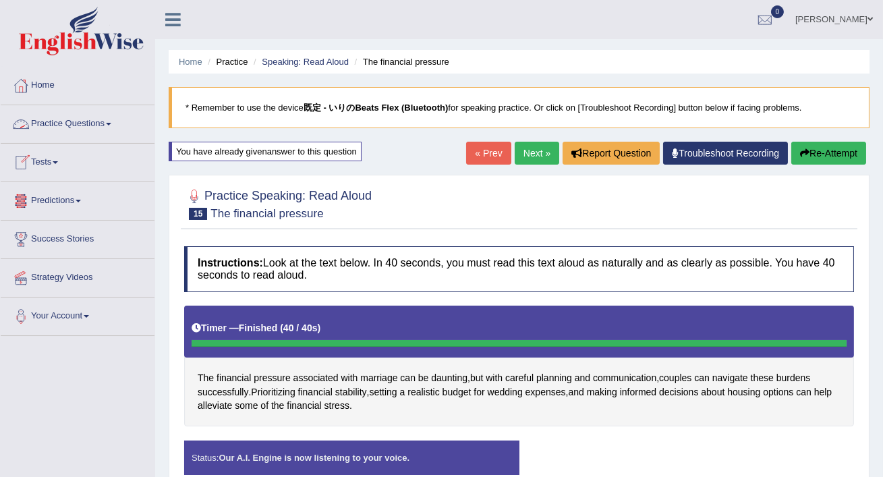
click at [57, 127] on link "Practice Questions" at bounding box center [78, 122] width 154 height 34
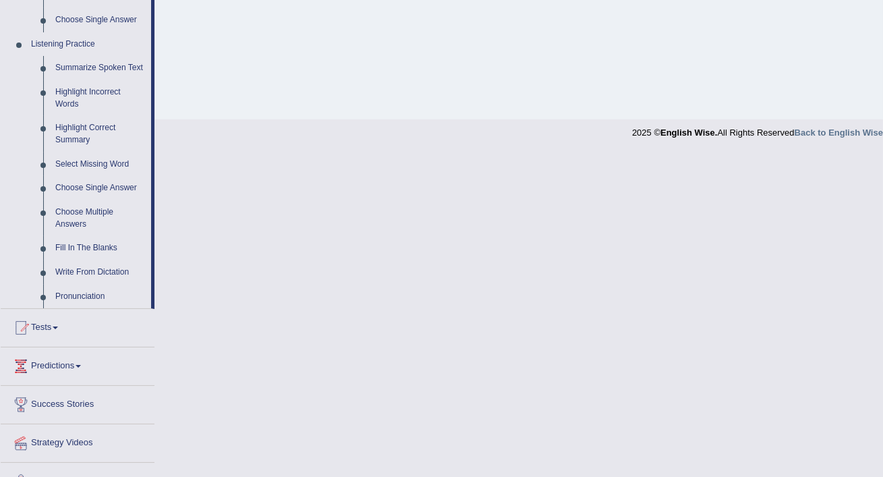
scroll to position [565, 0]
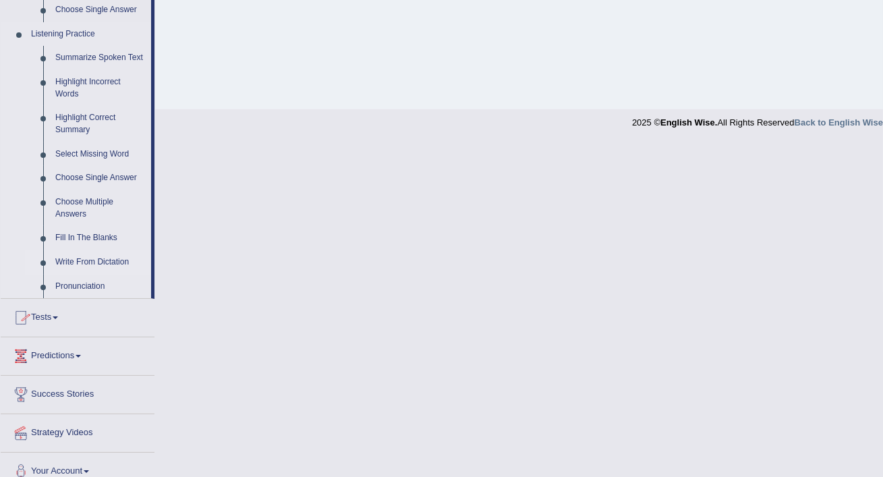
click at [64, 272] on link "Write From Dictation" at bounding box center [100, 262] width 102 height 24
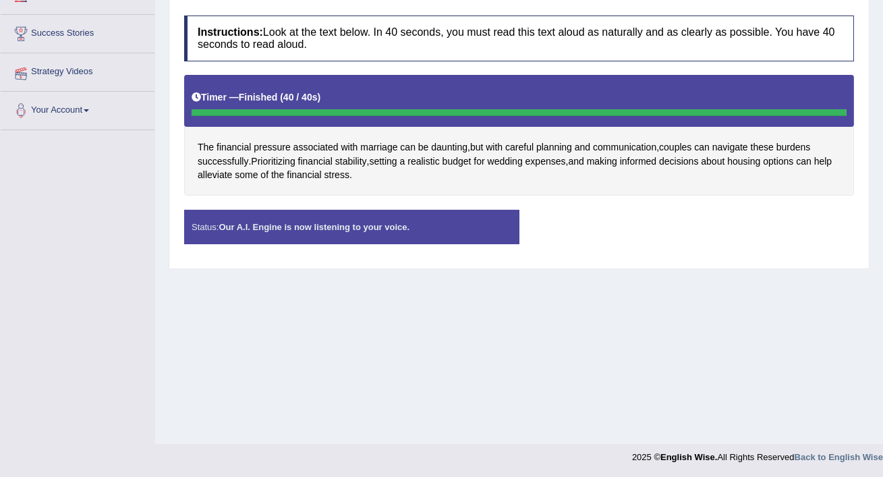
scroll to position [231, 0]
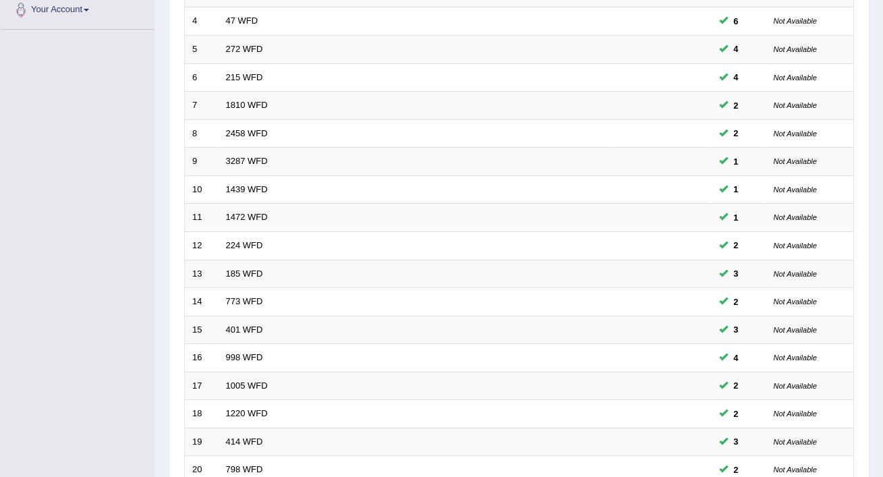
scroll to position [413, 0]
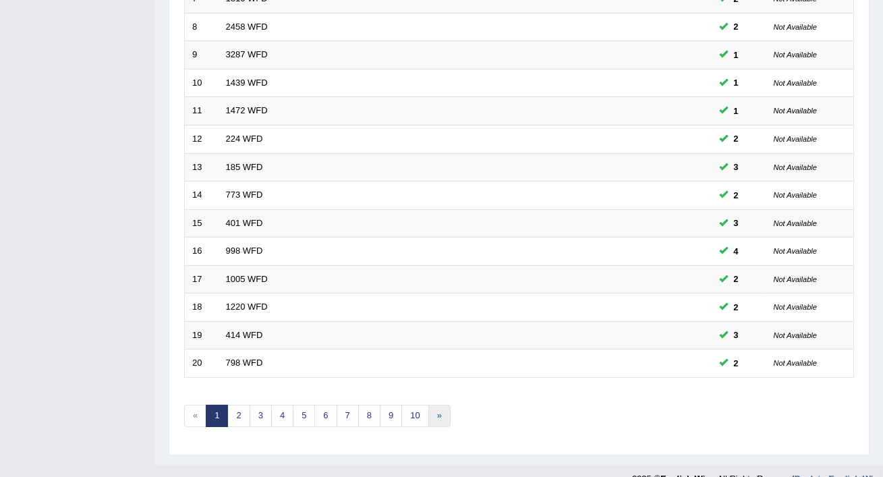
click at [432, 405] on link "»" at bounding box center [439, 416] width 22 height 22
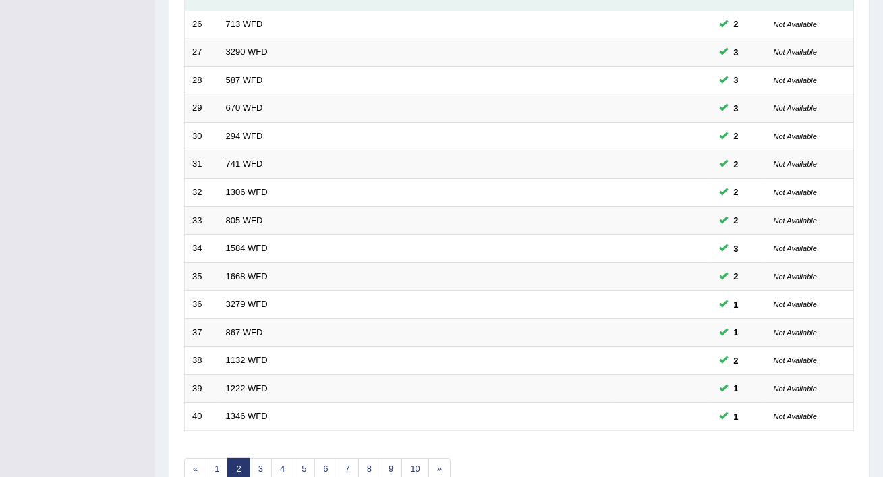
scroll to position [413, 0]
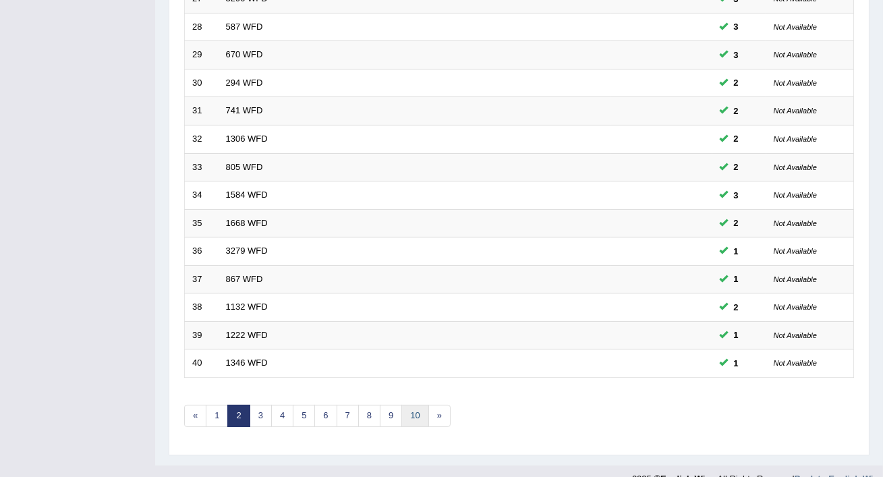
click at [408, 405] on link "10" at bounding box center [414, 416] width 27 height 22
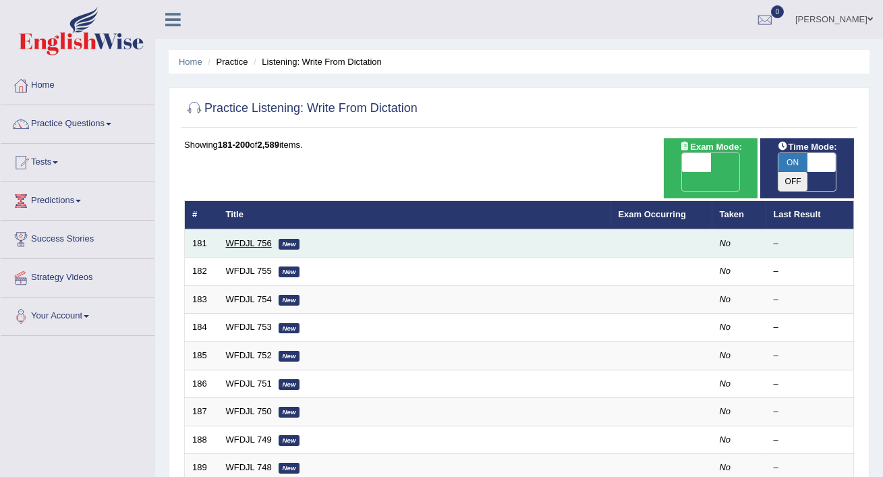
click at [241, 238] on link "WFDJL 756" at bounding box center [249, 243] width 46 height 10
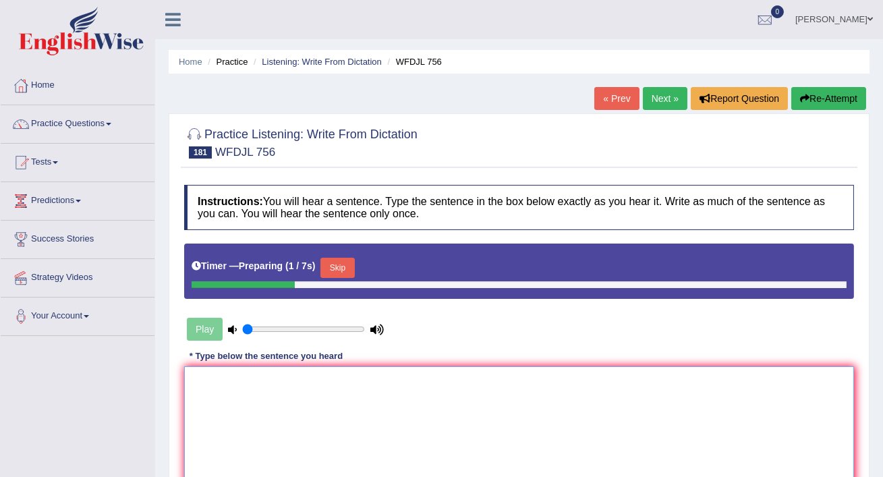
click at [265, 389] on textarea at bounding box center [519, 431] width 670 height 131
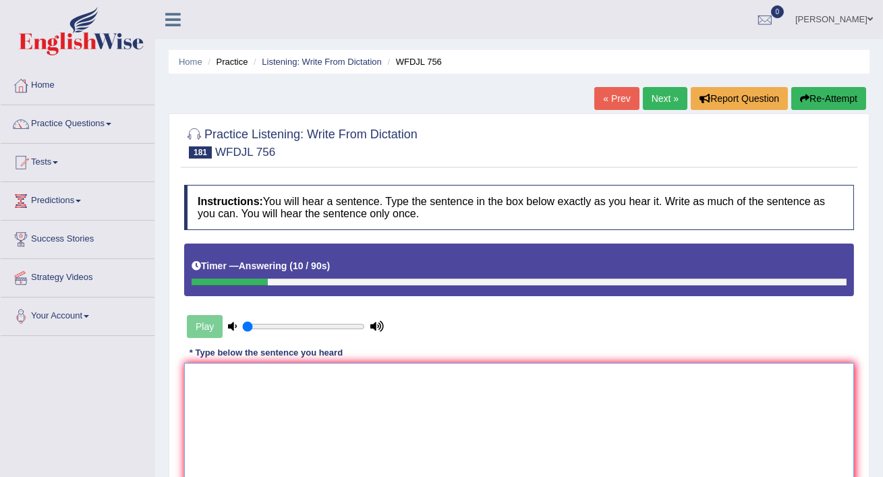
click at [214, 381] on textarea at bounding box center [519, 428] width 670 height 131
type textarea "c"
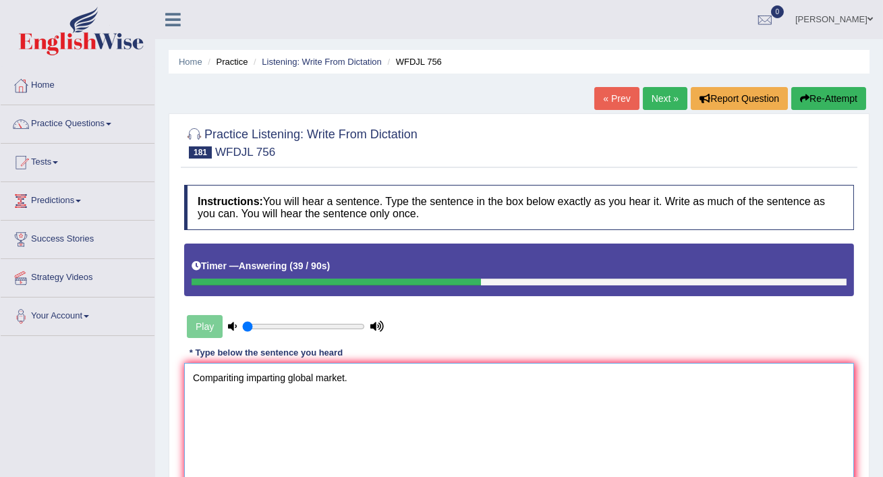
click at [286, 379] on textarea "Compariting imparting global market." at bounding box center [519, 428] width 670 height 131
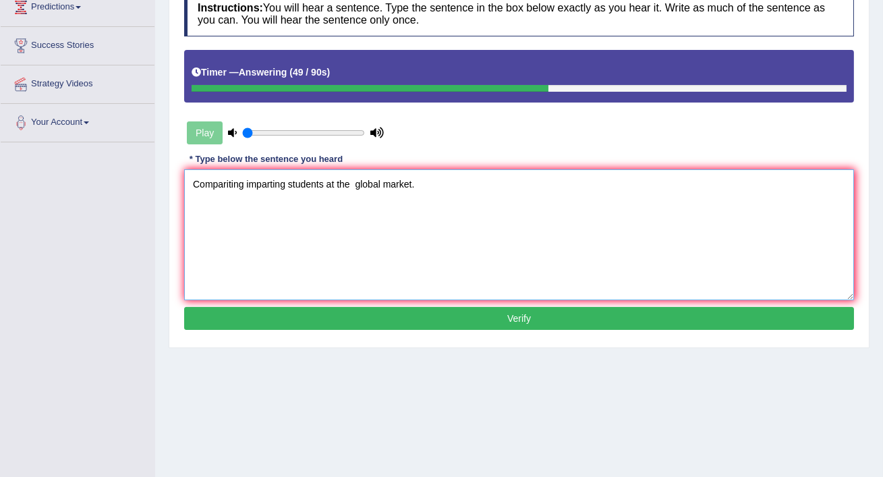
scroll to position [202, 0]
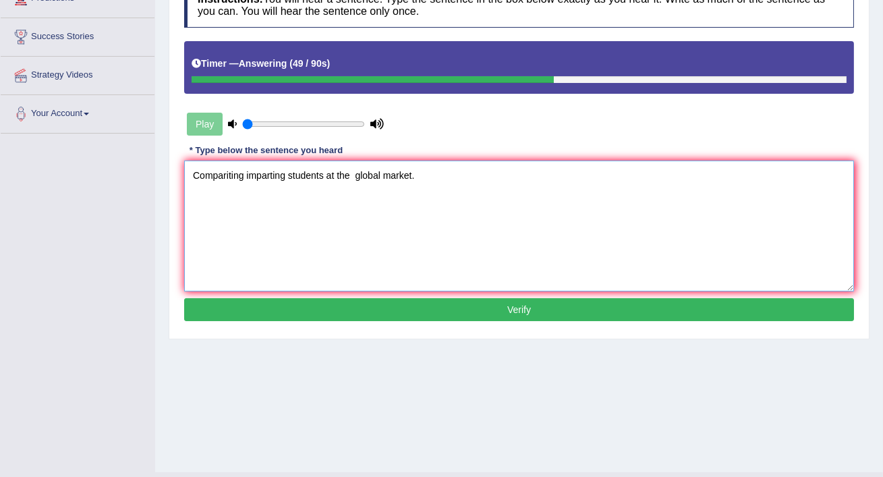
type textarea "Compariting imparting students at the global market."
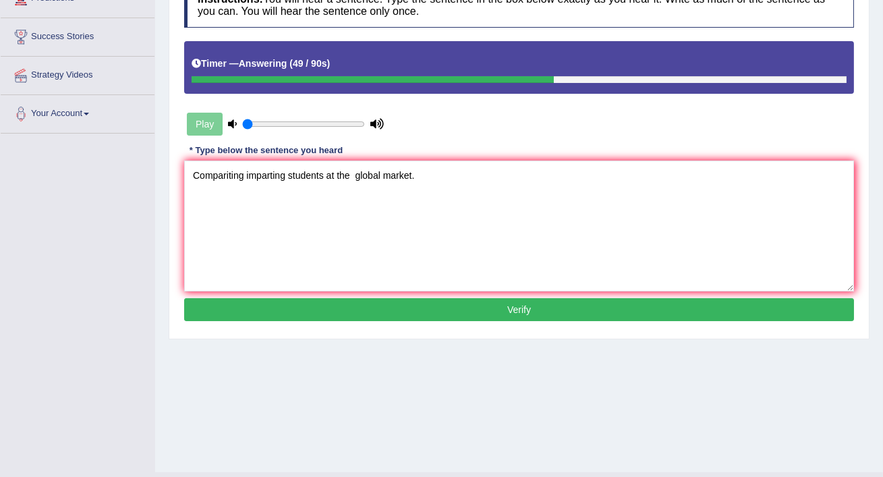
click at [410, 303] on button "Verify" at bounding box center [519, 309] width 670 height 23
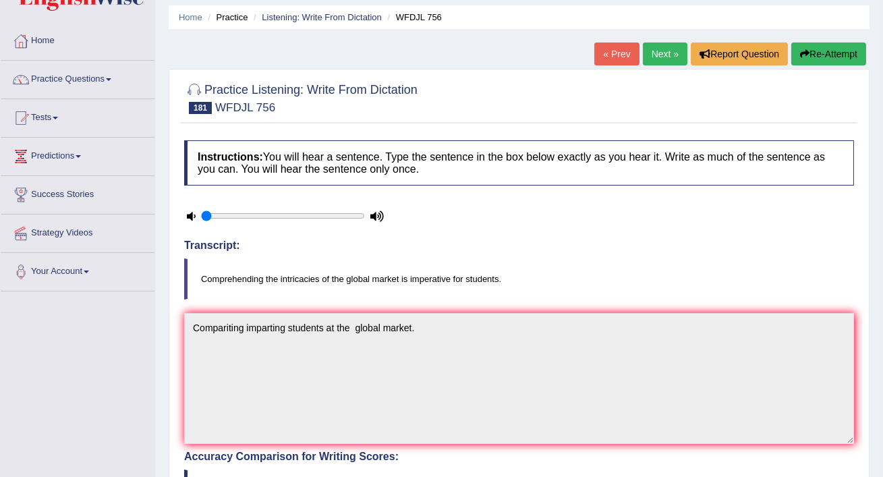
scroll to position [0, 0]
